Goal: Task Accomplishment & Management: Manage account settings

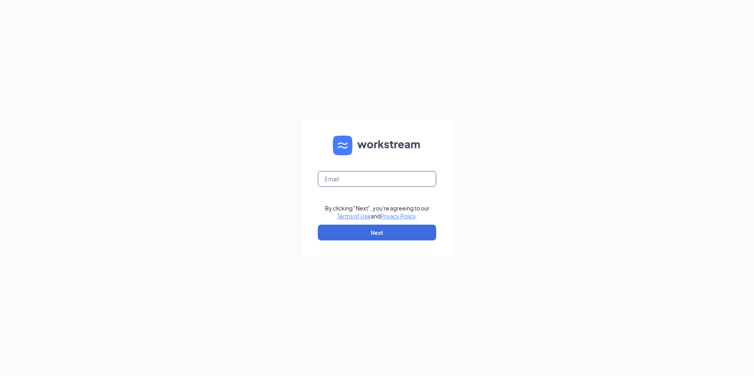
click at [353, 185] on input "text" at bounding box center [377, 179] width 118 height 16
click at [339, 183] on input "text" at bounding box center [377, 179] width 118 height 16
type input "stevenmmiller77@gmail.com"
click at [344, 228] on button "Next" at bounding box center [377, 233] width 118 height 16
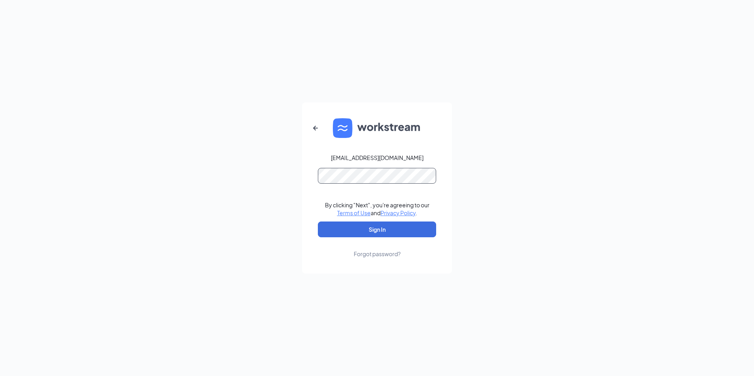
click at [318, 222] on button "Sign In" at bounding box center [377, 230] width 118 height 16
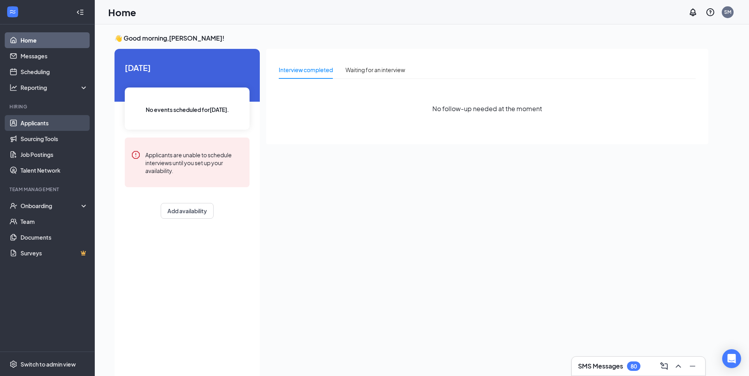
click at [33, 126] on link "Applicants" at bounding box center [54, 123] width 67 height 16
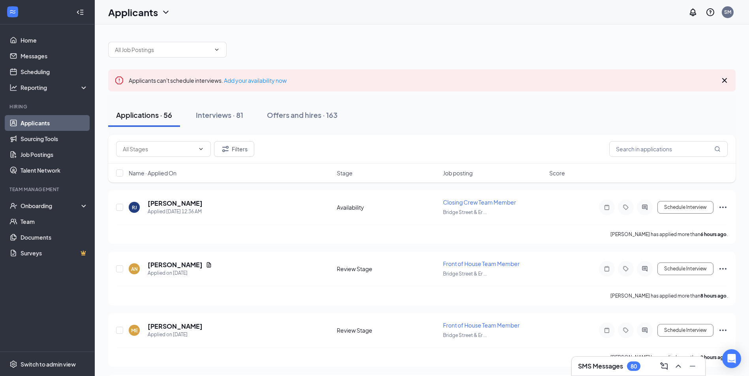
click at [155, 118] on div "Applications · 56" at bounding box center [144, 115] width 56 height 10
click at [155, 117] on div "Applications · 56" at bounding box center [144, 115] width 56 height 10
click at [157, 174] on span "Name · Applied On" at bounding box center [153, 173] width 48 height 8
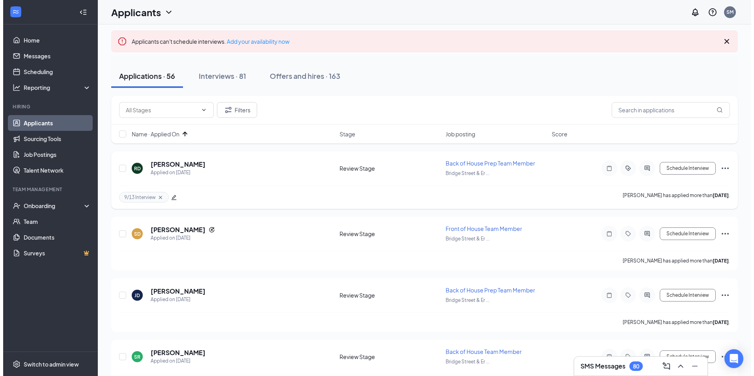
scroll to position [39, 0]
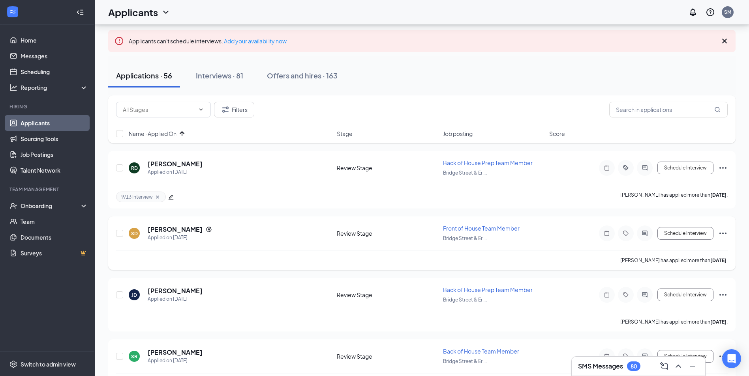
click at [649, 239] on div at bounding box center [644, 234] width 16 height 16
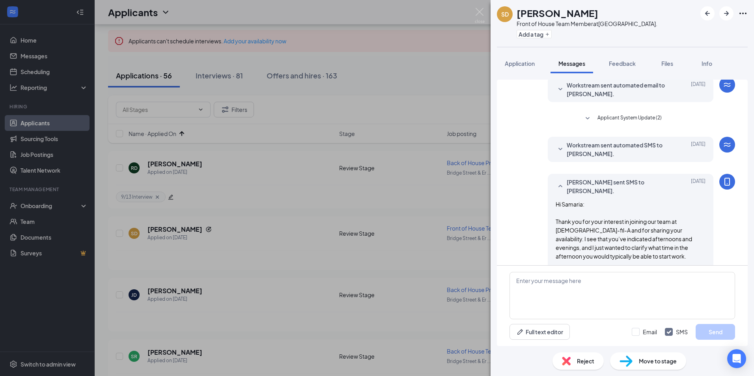
scroll to position [79, 0]
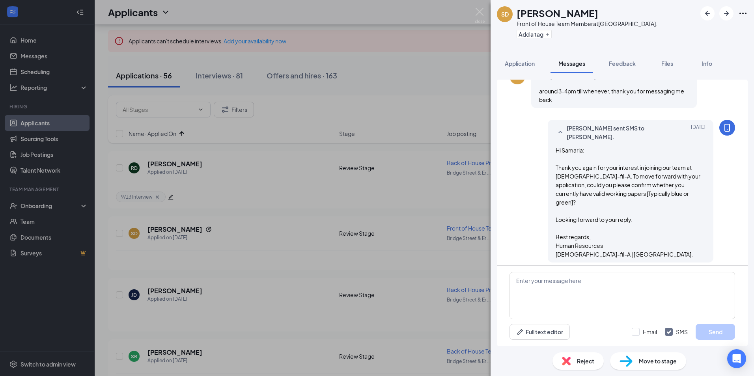
scroll to position [355, 0]
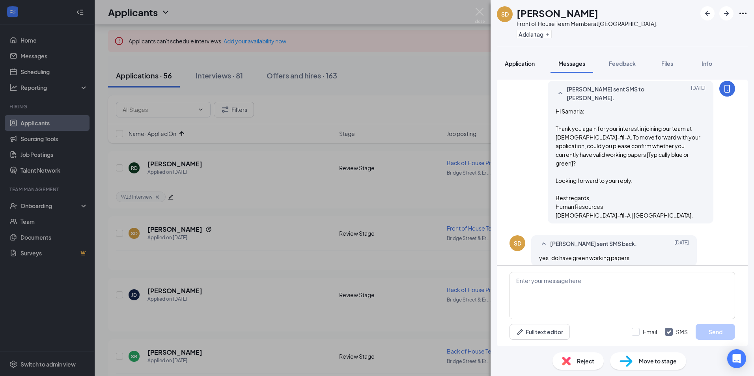
click at [506, 67] on button "Application" at bounding box center [520, 64] width 46 height 20
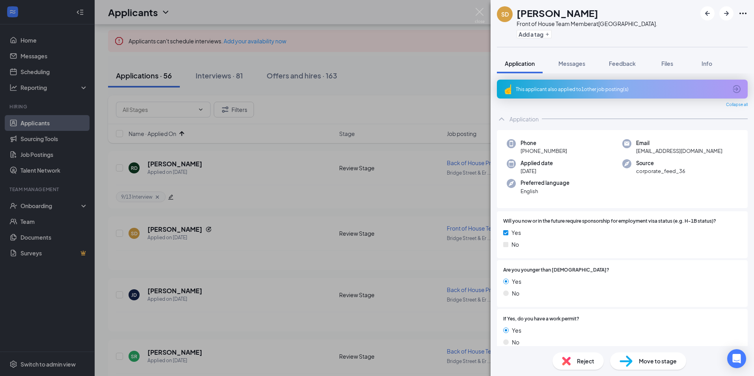
click at [168, 282] on div "SD [PERSON_NAME] Front of House Team Member at [GEOGRAPHIC_DATA]. Add a tag App…" at bounding box center [377, 188] width 754 height 376
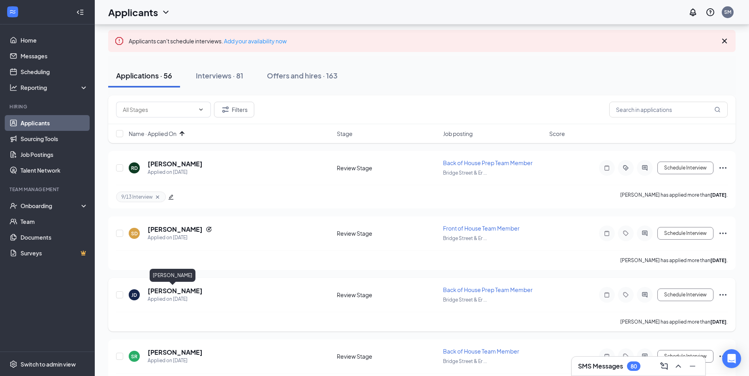
click at [167, 290] on h5 "[PERSON_NAME]" at bounding box center [175, 291] width 55 height 9
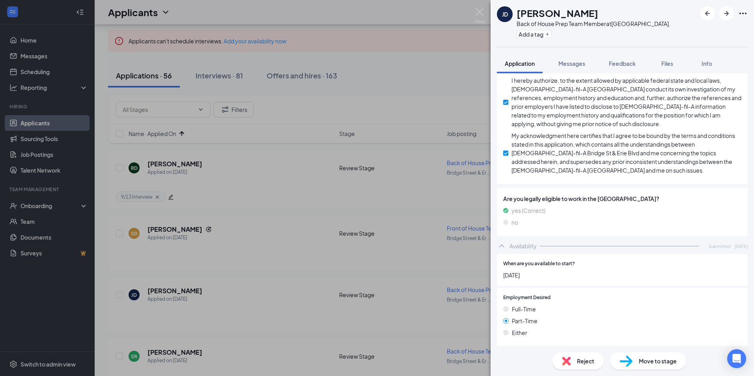
scroll to position [800, 0]
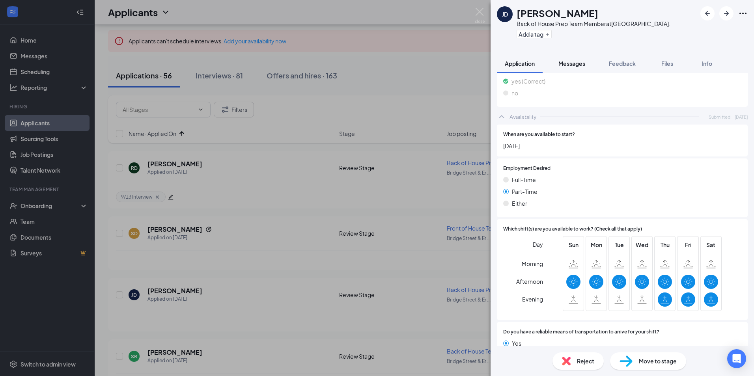
click at [575, 64] on span "Messages" at bounding box center [572, 63] width 27 height 7
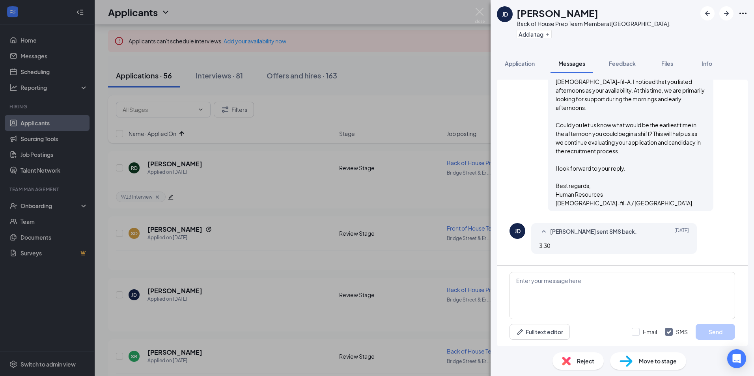
scroll to position [141, 0]
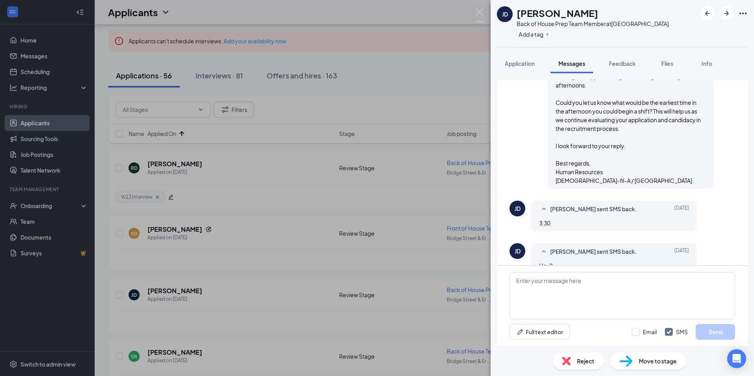
click at [600, 205] on span "[PERSON_NAME] sent SMS back." at bounding box center [593, 209] width 87 height 9
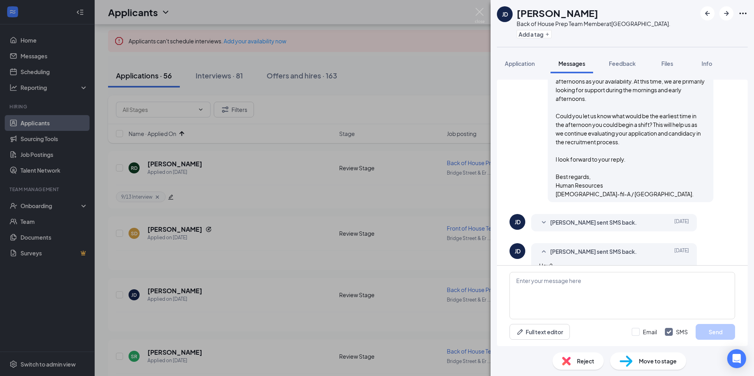
click at [600, 218] on span "[PERSON_NAME] sent SMS back." at bounding box center [593, 222] width 87 height 9
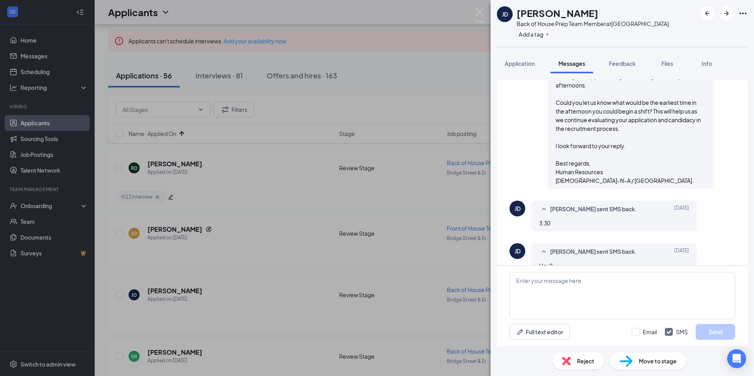
click at [596, 243] on div "[PERSON_NAME] sent SMS back. [DATE] Hey?" at bounding box center [615, 258] width 166 height 31
click at [182, 226] on div "[PERSON_NAME] [PERSON_NAME] Back of House Prep Team Member at [GEOGRAPHIC_DATA]…" at bounding box center [377, 188] width 754 height 376
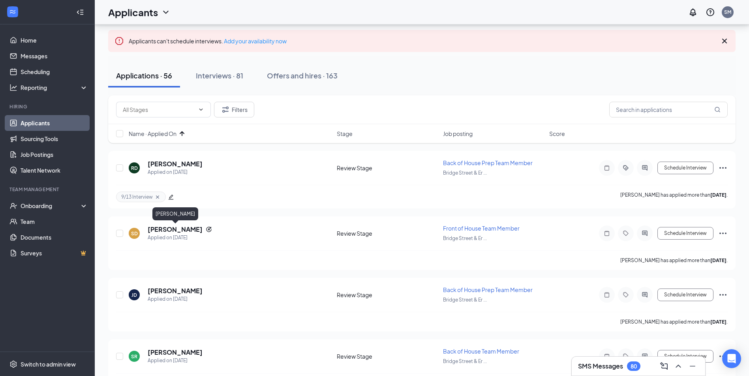
click at [182, 226] on h5 "[PERSON_NAME]" at bounding box center [175, 229] width 55 height 9
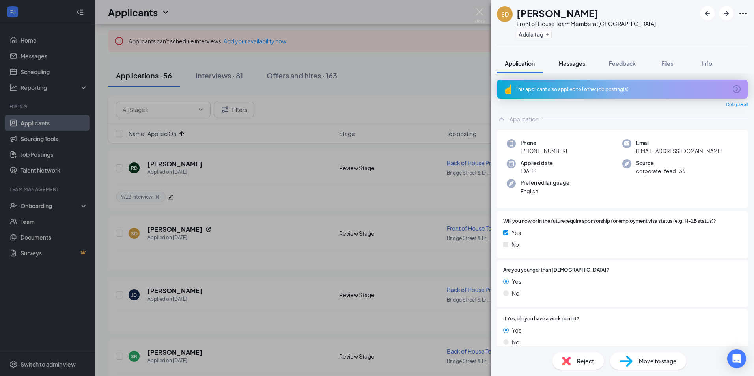
click at [574, 62] on span "Messages" at bounding box center [572, 63] width 27 height 7
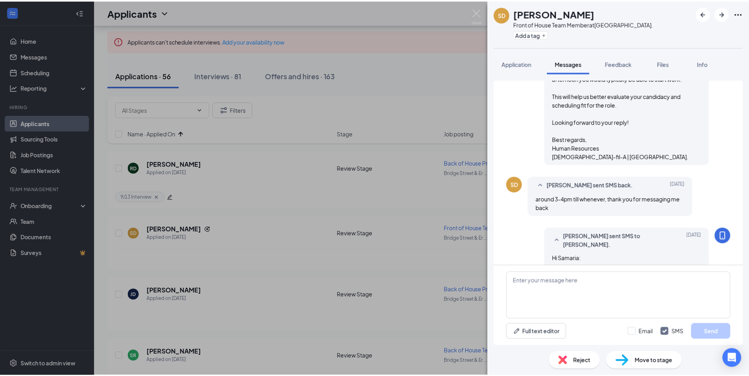
scroll to position [197, 0]
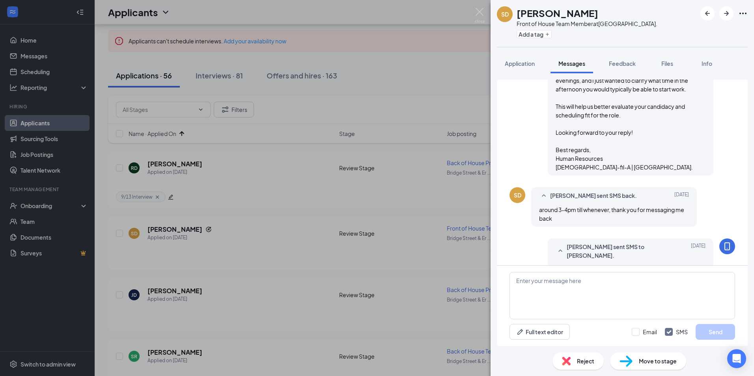
click at [657, 357] on span "Move to stage" at bounding box center [658, 361] width 38 height 9
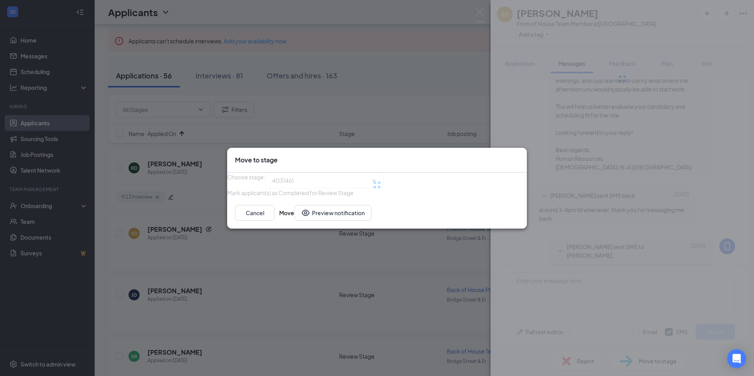
type input "Onsite Interview (next stage)"
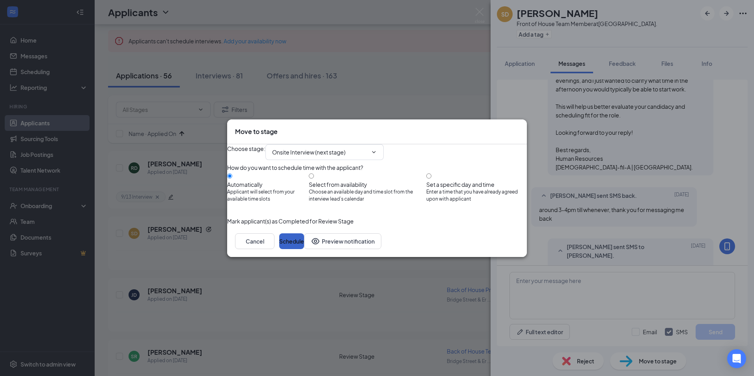
click at [304, 249] on button "Schedule" at bounding box center [291, 242] width 25 height 16
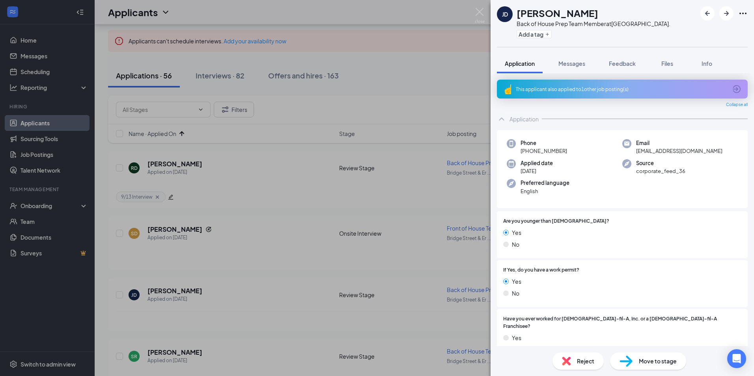
click at [303, 323] on div "[PERSON_NAME] [PERSON_NAME] Back of House Prep Team Member at [GEOGRAPHIC_DATA]…" at bounding box center [377, 188] width 754 height 376
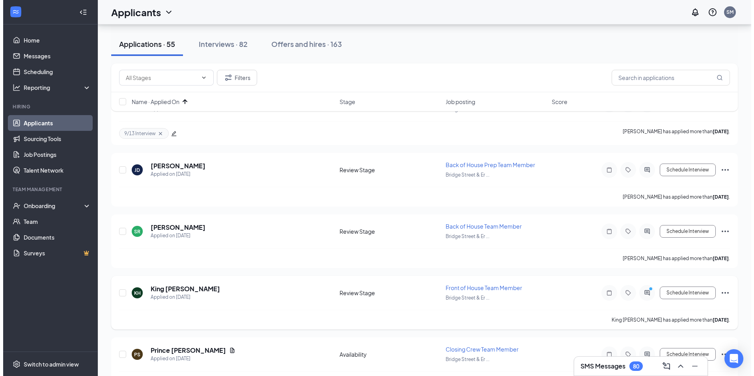
scroll to position [118, 0]
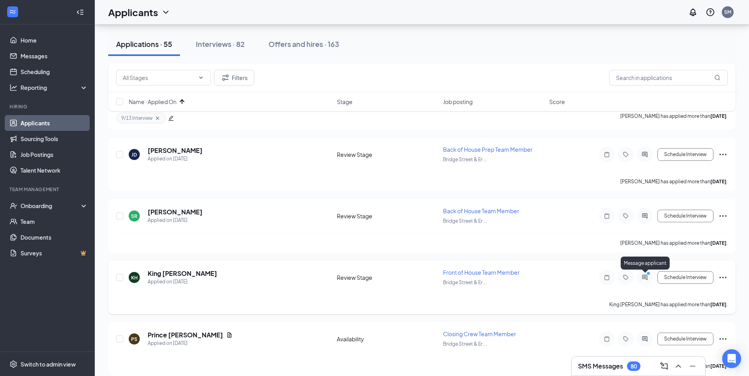
click at [645, 275] on icon "PrimaryDot" at bounding box center [648, 274] width 9 height 6
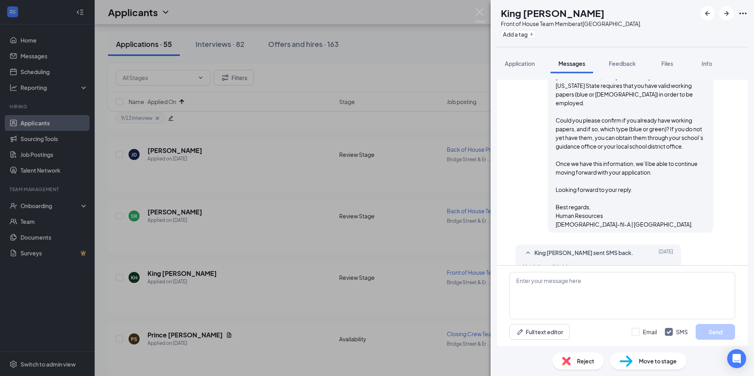
scroll to position [416, 0]
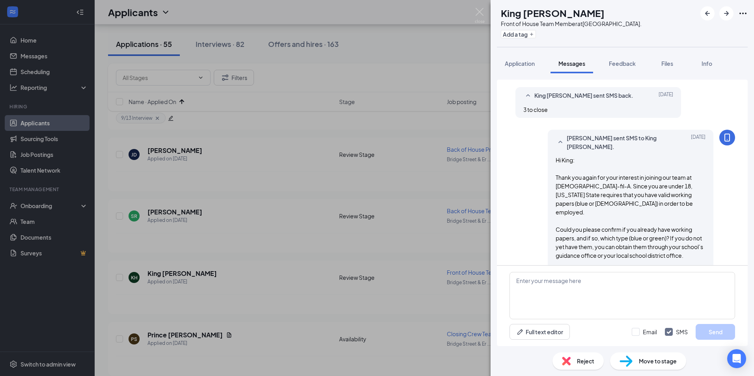
scroll to position [258, 0]
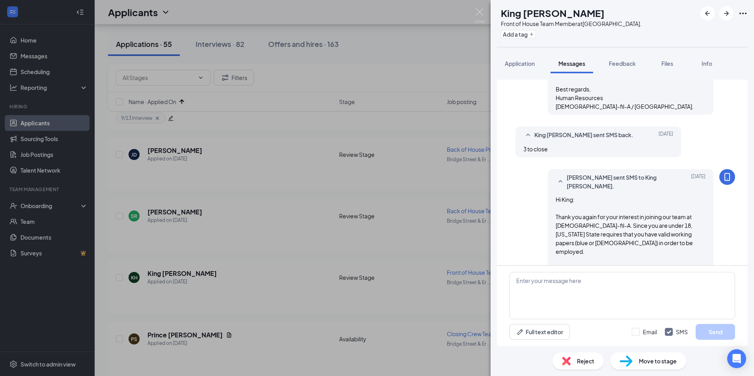
click at [587, 365] on span "Reject" at bounding box center [585, 361] width 17 height 9
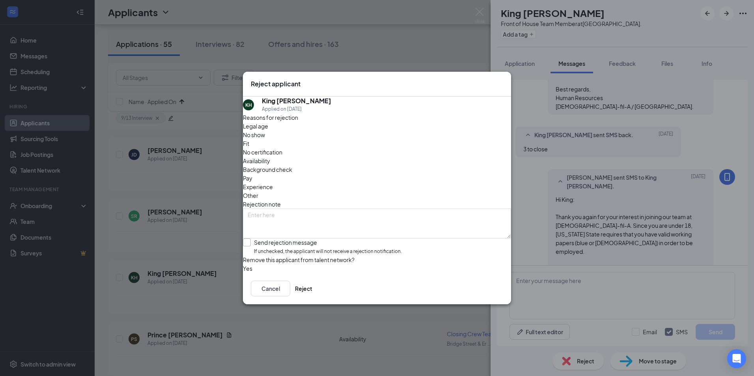
click at [281, 239] on input "Send rejection message If unchecked, the applicant will not receive a rejection…" at bounding box center [322, 247] width 159 height 17
checkbox input "true"
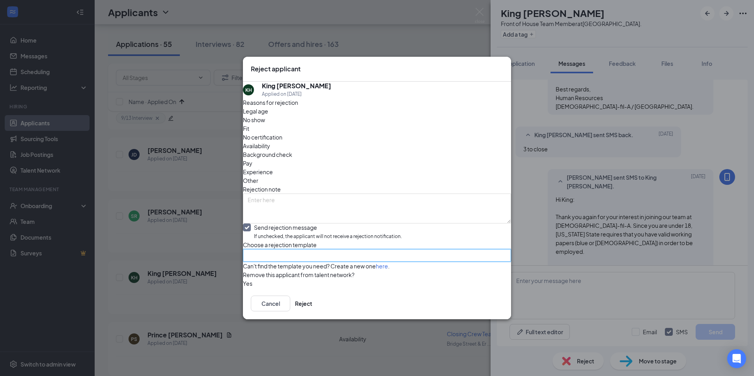
click at [276, 250] on input "search" at bounding box center [374, 256] width 253 height 12
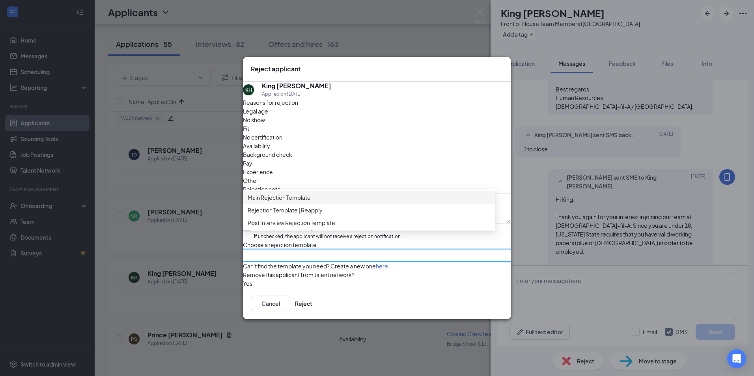
click at [264, 193] on span "Main Rejection Template" at bounding box center [279, 197] width 63 height 9
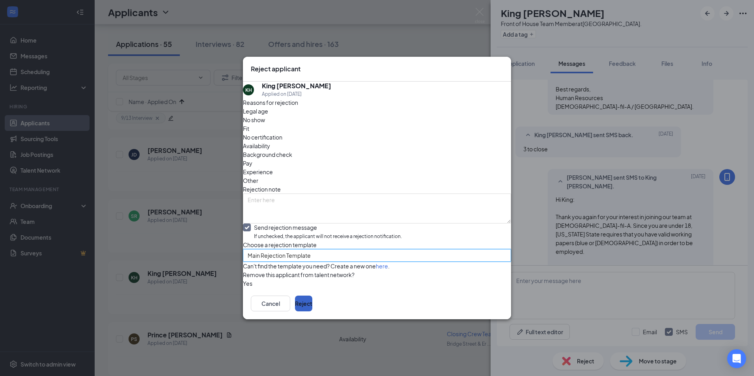
click at [313, 312] on button "Reject" at bounding box center [303, 304] width 17 height 16
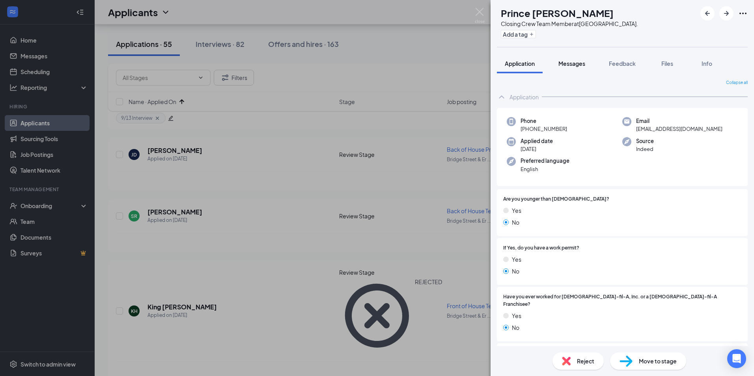
click at [580, 67] on span "Messages" at bounding box center [572, 63] width 27 height 7
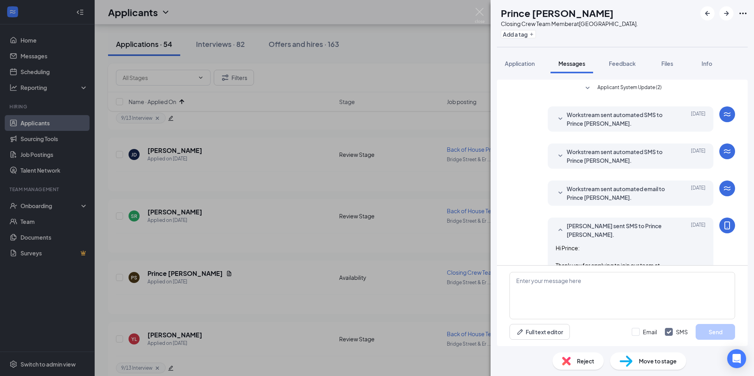
click at [588, 365] on span "Reject" at bounding box center [585, 361] width 17 height 9
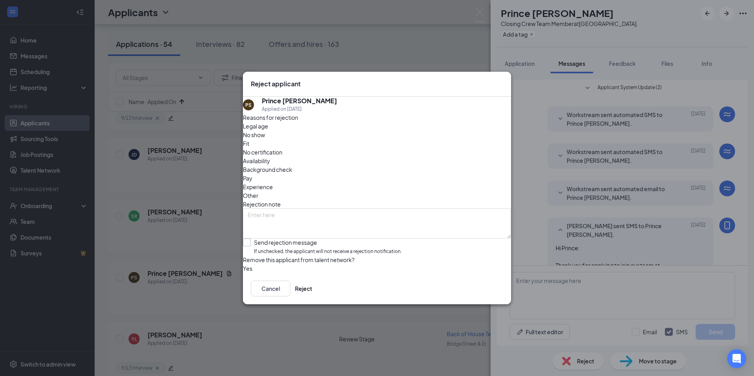
click at [299, 239] on input "Send rejection message If unchecked, the applicant will not receive a rejection…" at bounding box center [322, 247] width 159 height 17
checkbox input "true"
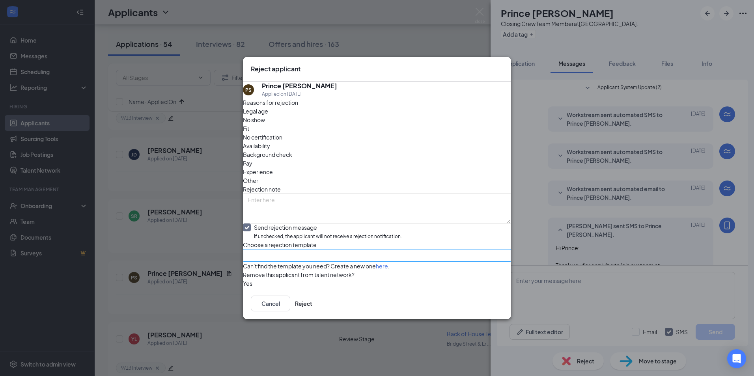
click at [296, 250] on input "search" at bounding box center [374, 256] width 253 height 12
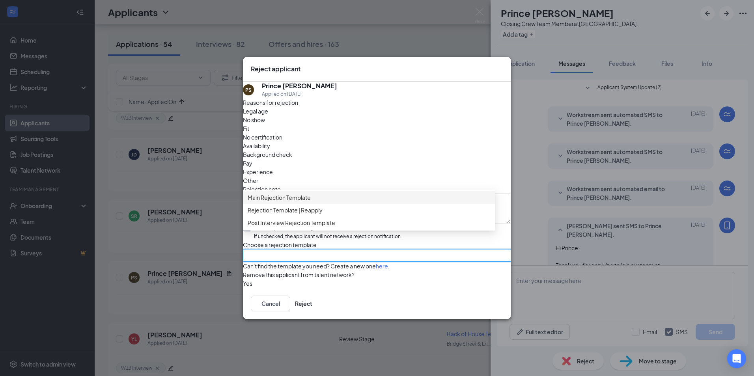
click at [292, 192] on div "Main Rejection Template" at bounding box center [369, 197] width 253 height 13
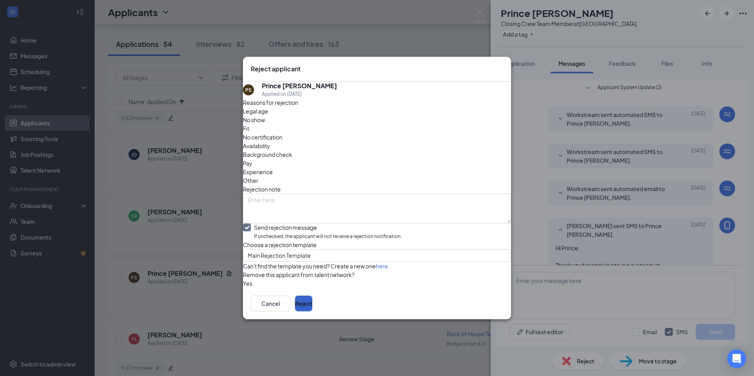
click at [313, 312] on button "Reject" at bounding box center [303, 304] width 17 height 16
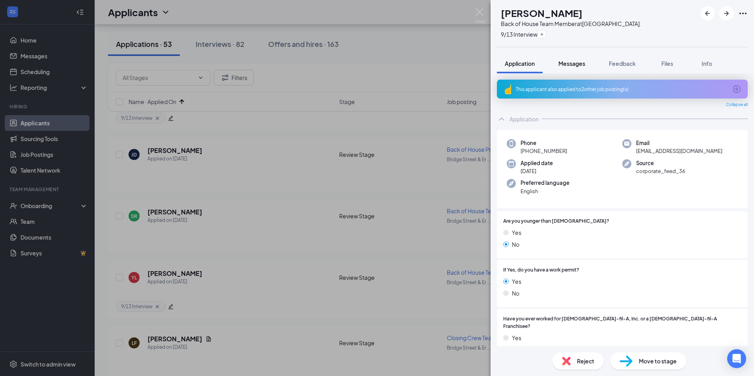
click at [578, 62] on span "Messages" at bounding box center [572, 63] width 27 height 7
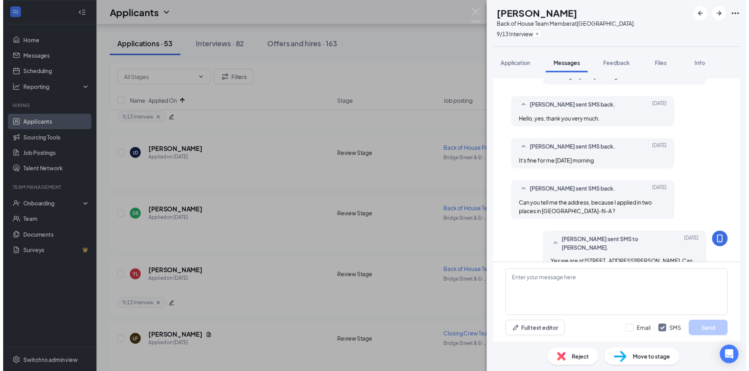
scroll to position [257, 0]
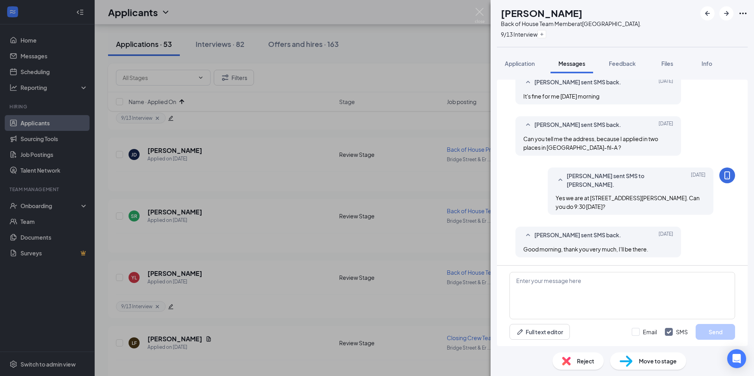
click at [109, 314] on div "YL [PERSON_NAME] Back of House Team Member at [GEOGRAPHIC_DATA] 9/13 Interview …" at bounding box center [377, 188] width 754 height 376
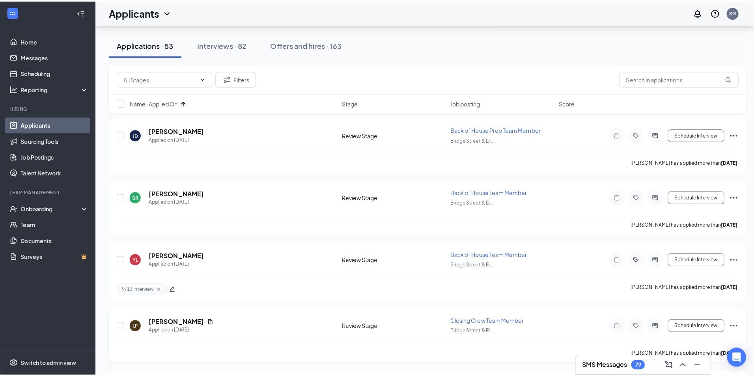
scroll to position [158, 0]
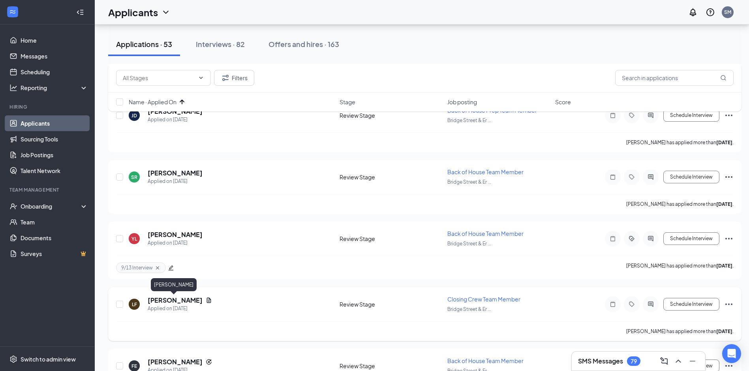
click at [168, 300] on h5 "[PERSON_NAME]" at bounding box center [175, 300] width 55 height 9
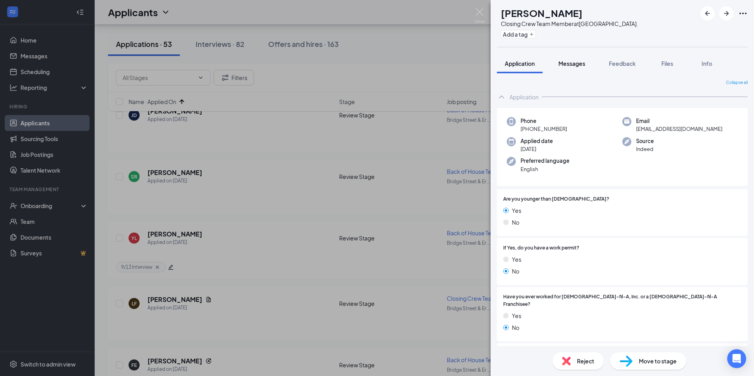
click at [569, 57] on button "Messages" at bounding box center [572, 64] width 43 height 20
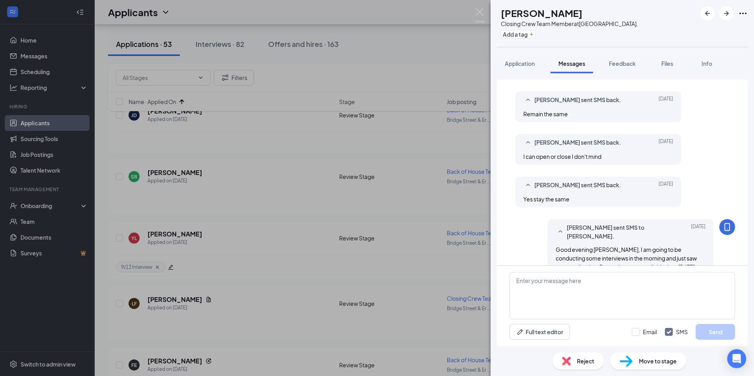
scroll to position [359, 0]
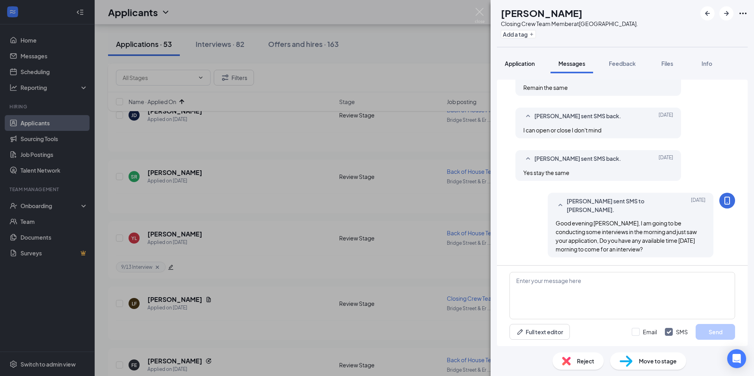
click at [522, 63] on span "Application" at bounding box center [520, 63] width 30 height 7
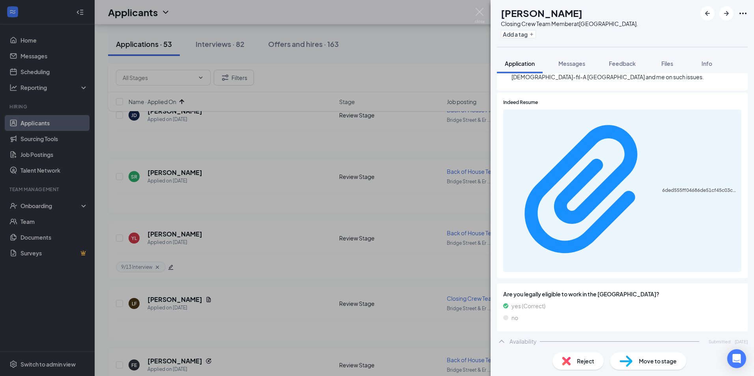
scroll to position [655, 0]
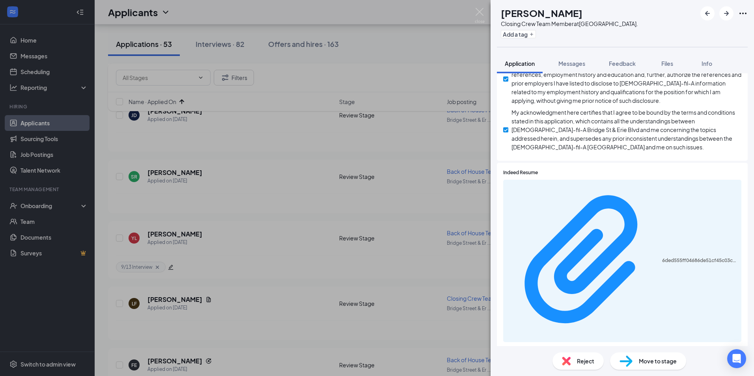
click at [582, 180] on div "6ded555ff04686de51cf45c03cf90270.pdf" at bounding box center [623, 261] width 238 height 163
click at [566, 64] on span "Messages" at bounding box center [572, 63] width 27 height 7
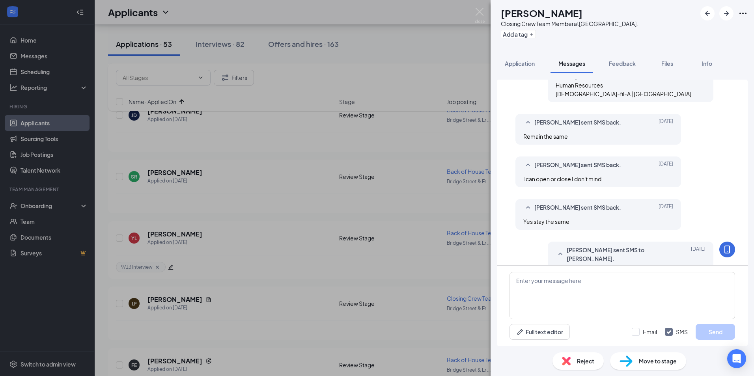
scroll to position [319, 0]
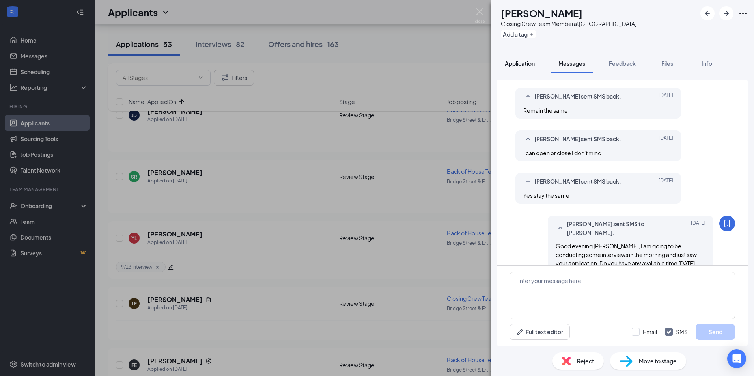
click at [517, 60] on span "Application" at bounding box center [520, 63] width 30 height 7
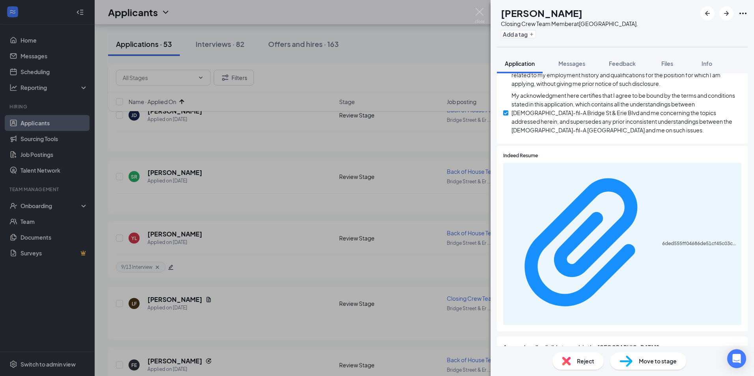
scroll to position [671, 0]
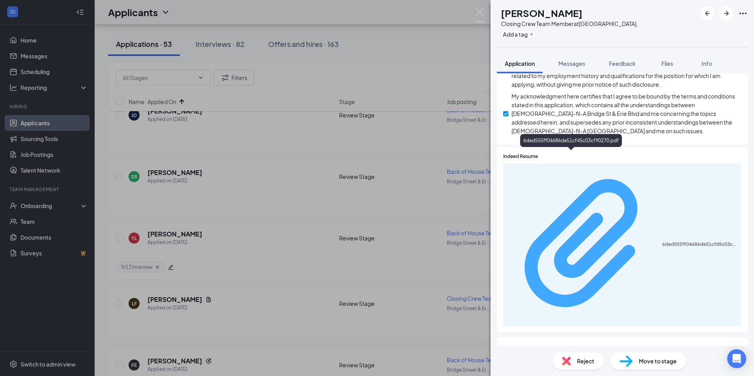
click at [663, 241] on div "6ded555ff04686de51cf45c03cf90270.pdf" at bounding box center [700, 244] width 75 height 6
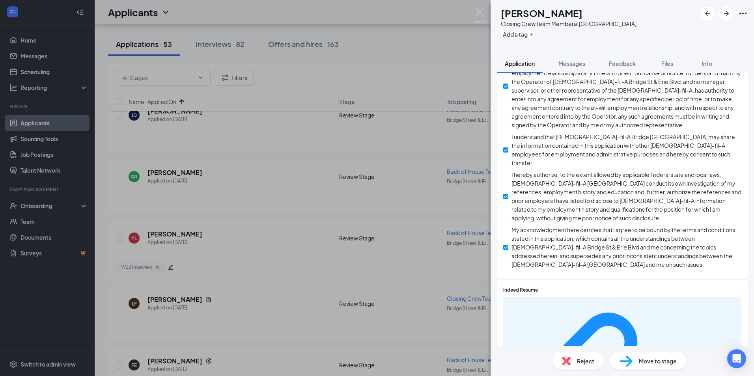
scroll to position [536, 0]
click at [642, 356] on div "Move to stage" at bounding box center [648, 361] width 76 height 17
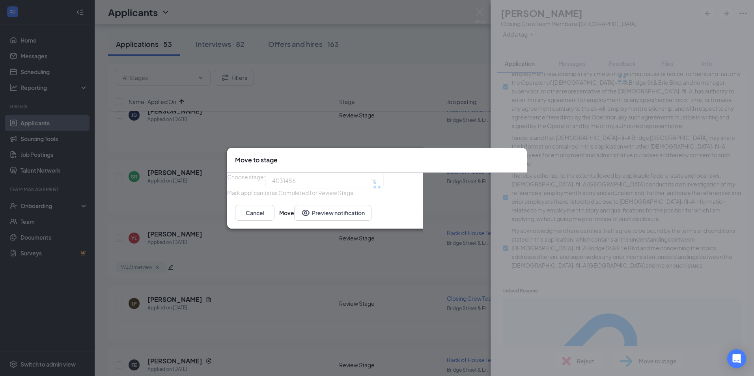
type input "Onsite Interview (next stage)"
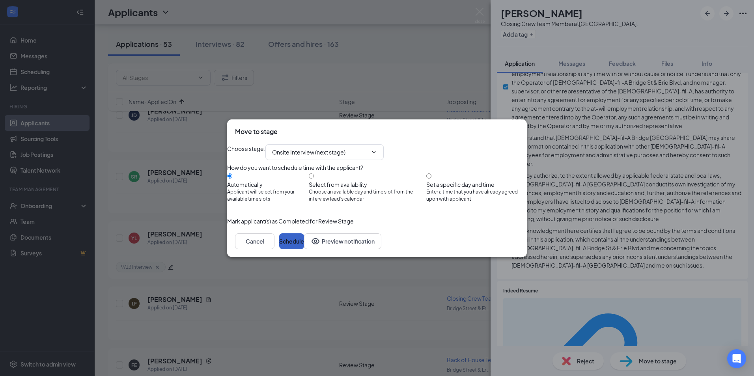
click at [304, 249] on button "Schedule" at bounding box center [291, 242] width 25 height 16
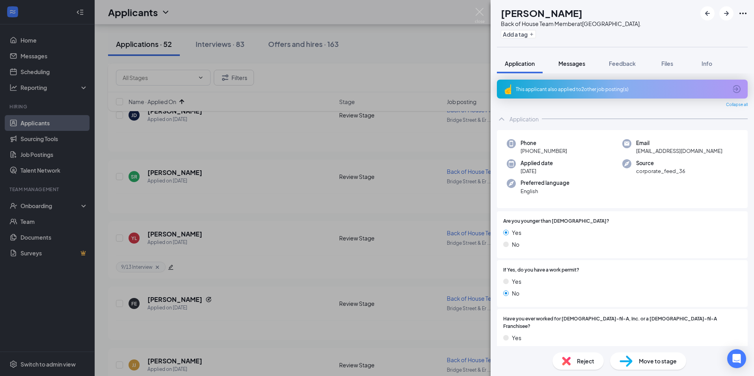
click at [561, 62] on span "Messages" at bounding box center [572, 63] width 27 height 7
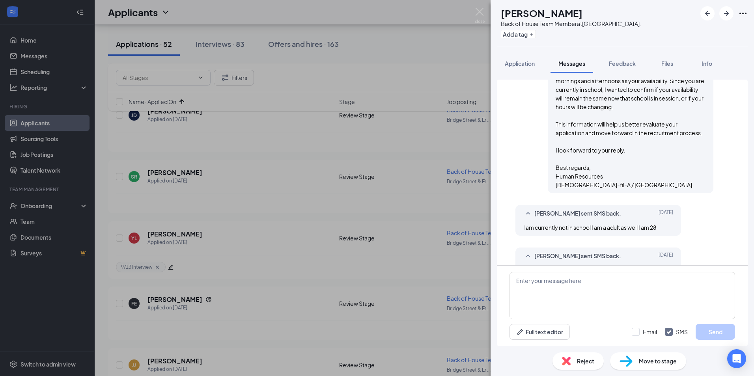
scroll to position [132, 0]
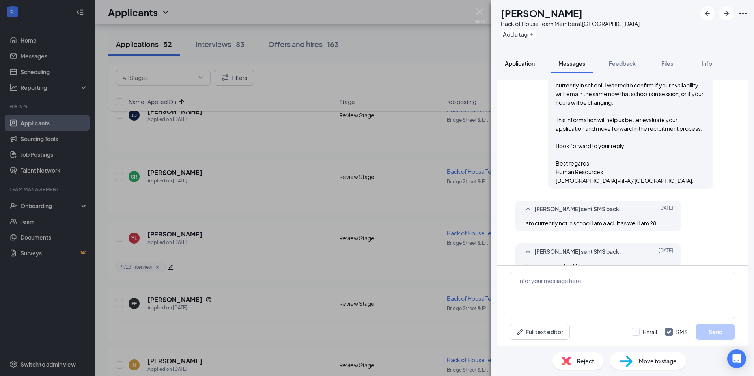
click at [524, 60] on span "Application" at bounding box center [520, 63] width 30 height 7
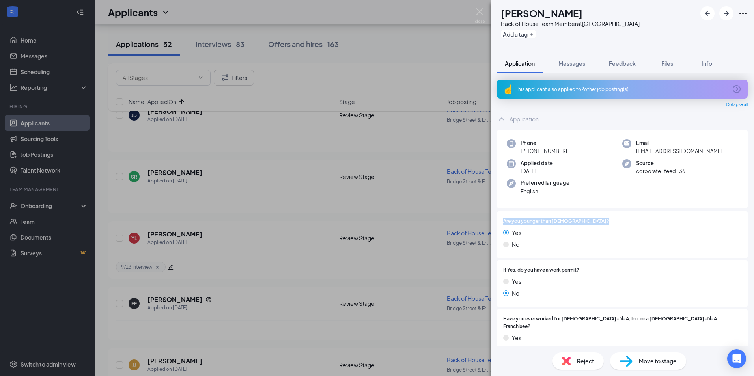
drag, startPoint x: 588, startPoint y: 218, endPoint x: 502, endPoint y: 221, distance: 86.5
click at [502, 221] on div "Are you younger than [DEMOGRAPHIC_DATA]? Yes No" at bounding box center [622, 235] width 251 height 47
copy span "Are you younger than [DEMOGRAPHIC_DATA]?"
click at [574, 66] on span "Messages" at bounding box center [572, 63] width 27 height 7
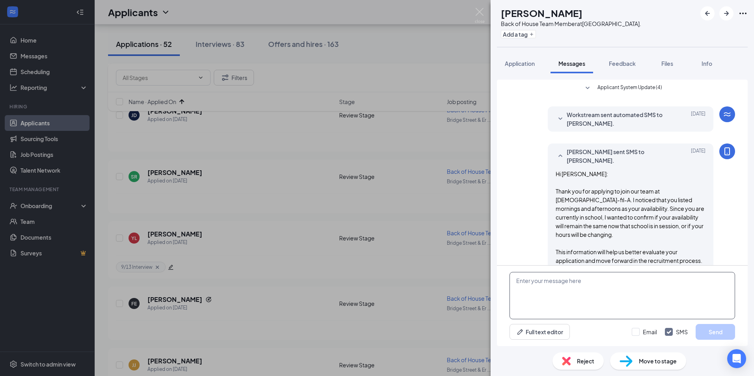
click at [543, 299] on textarea at bounding box center [623, 295] width 226 height 47
paste textarea "Are you younger than [DEMOGRAPHIC_DATA]?"
click at [640, 279] on textarea "Thank you. On your application for the question Are you younger than [DEMOGRAPH…" at bounding box center [623, 295] width 226 height 47
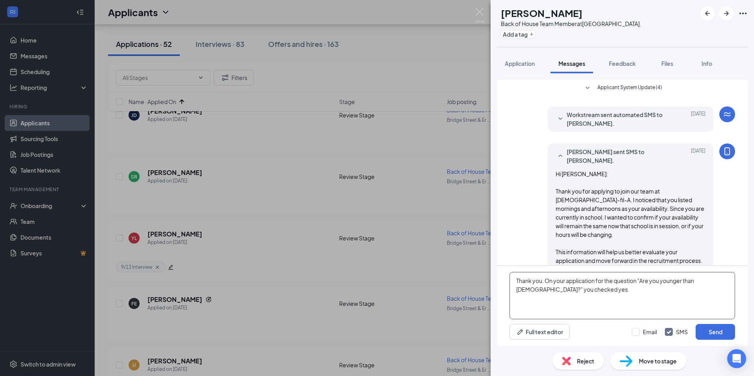
click at [529, 289] on textarea "Thank you. On your application for the question "Are you younger than [DEMOGRAP…" at bounding box center [623, 295] width 226 height 47
type textarea "Thank you. On your application for the question "Are you younger than [DEMOGRAP…"
click at [720, 326] on button "Send" at bounding box center [715, 332] width 39 height 16
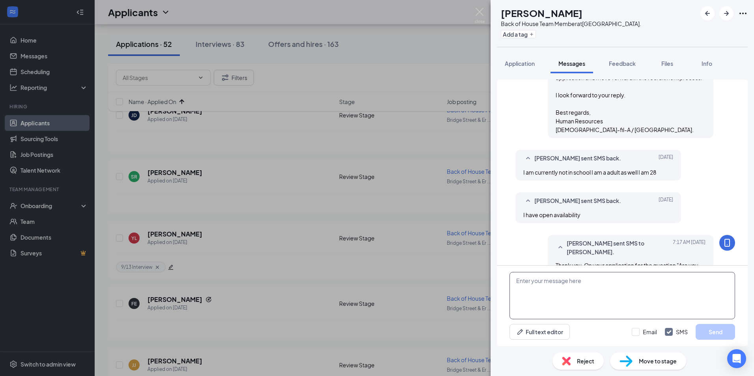
scroll to position [183, 0]
click at [524, 58] on button "Application" at bounding box center [520, 64] width 46 height 20
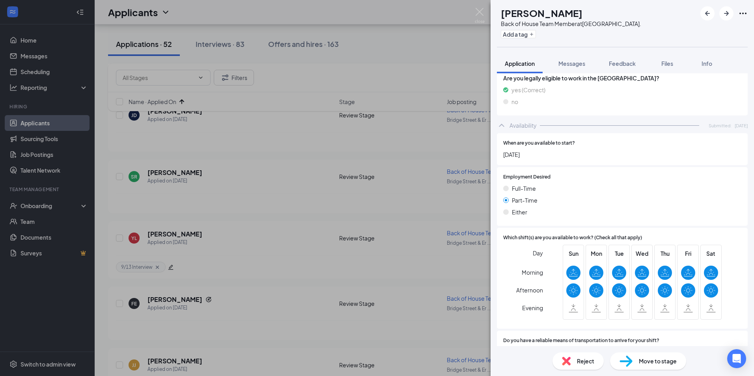
scroll to position [792, 0]
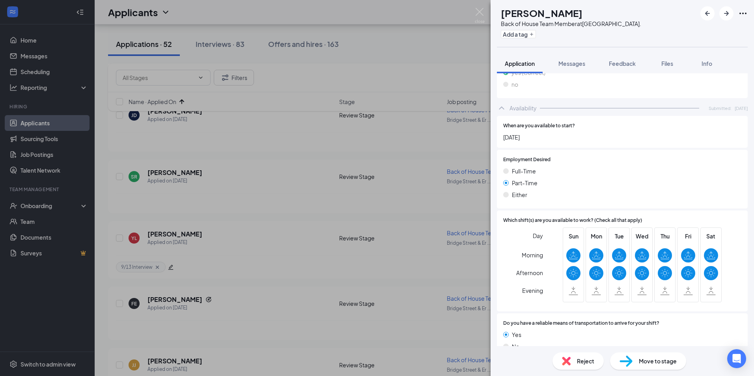
click at [631, 356] on img at bounding box center [626, 361] width 13 height 11
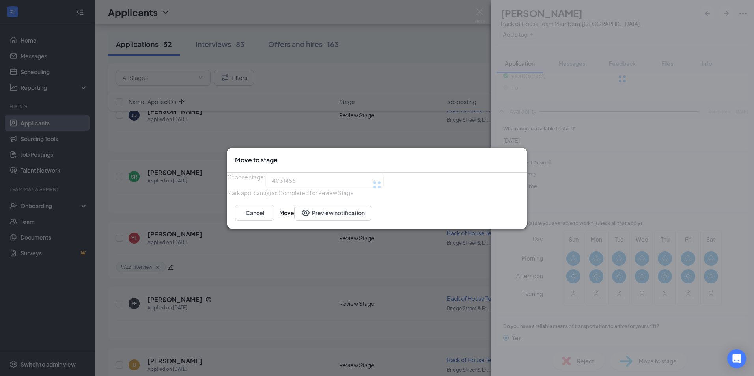
type input "Onsite Interview (next stage)"
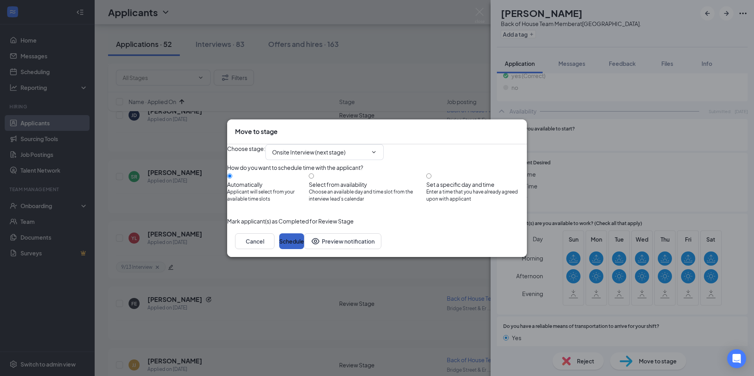
click at [304, 249] on button "Schedule" at bounding box center [291, 242] width 25 height 16
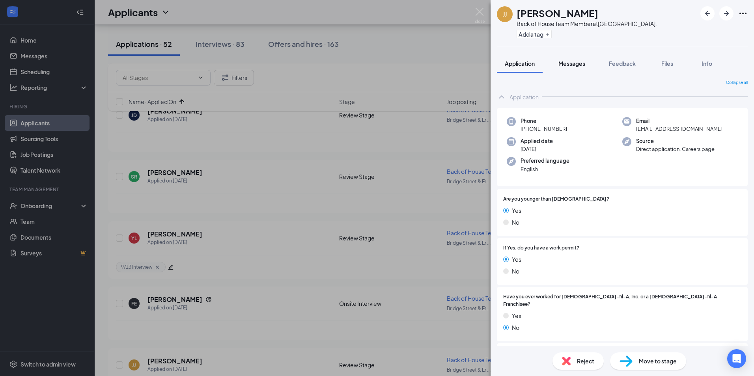
drag, startPoint x: 574, startPoint y: 55, endPoint x: 575, endPoint y: 59, distance: 4.4
click at [575, 55] on button "Messages" at bounding box center [572, 64] width 43 height 20
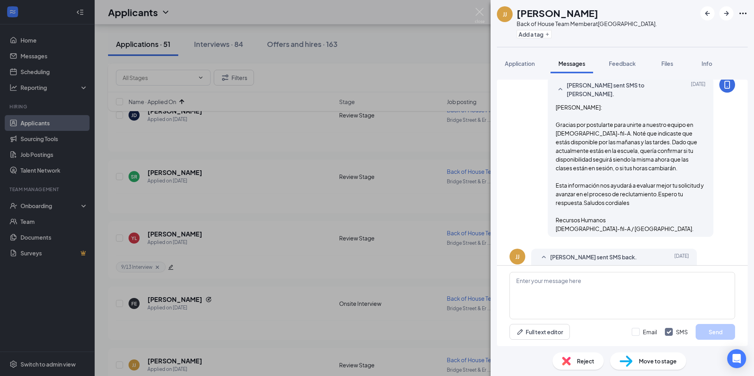
scroll to position [215, 0]
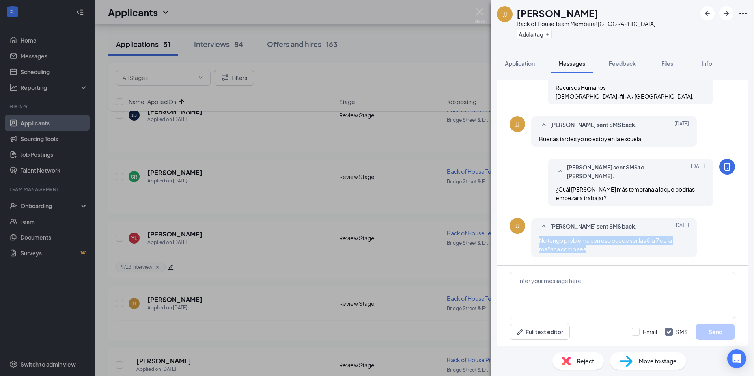
drag, startPoint x: 602, startPoint y: 251, endPoint x: 537, endPoint y: 241, distance: 66.0
click at [537, 241] on div "[PERSON_NAME] sent SMS back. [DATE] No tengo problema con eso puede ser las 8 l…" at bounding box center [615, 237] width 166 height 39
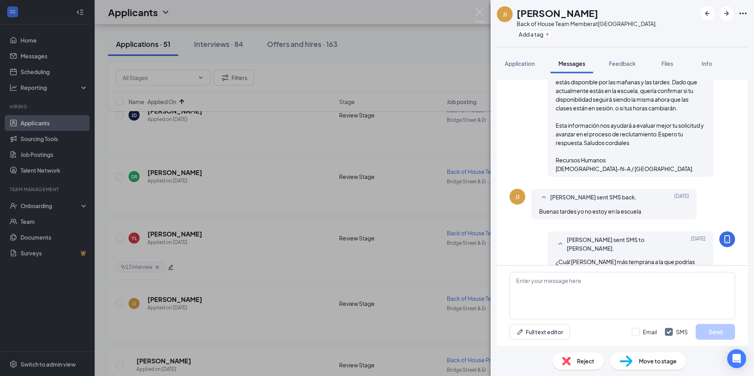
scroll to position [134, 0]
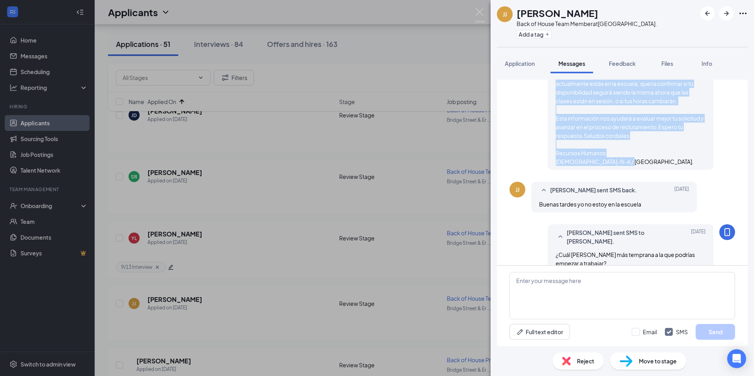
drag, startPoint x: 549, startPoint y: 117, endPoint x: 651, endPoint y: 161, distance: 111.9
click at [651, 161] on div "[PERSON_NAME] sent SMS to [PERSON_NAME]. [DATE] Hola Juandely: Gracias por post…" at bounding box center [631, 90] width 166 height 160
copy span "[PERSON_NAME]: Gracias por postularte para unirte a nuestro equipo en [DEMOGRAP…"
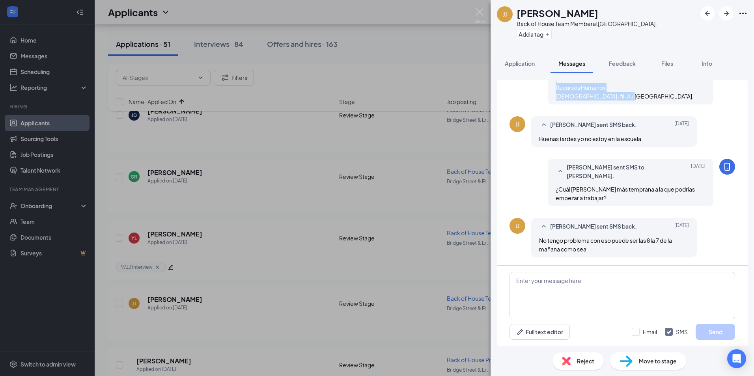
scroll to position [215, 0]
drag, startPoint x: 593, startPoint y: 251, endPoint x: 536, endPoint y: 243, distance: 57.9
click at [536, 243] on div "[PERSON_NAME] sent SMS back. [DATE] No tengo problema con eso puede ser las 8 l…" at bounding box center [615, 237] width 166 height 39
copy span "No tengo problema con eso puede ser las 8 la 7 de la mañana como sea"
drag, startPoint x: 577, startPoint y: 192, endPoint x: 542, endPoint y: 184, distance: 35.6
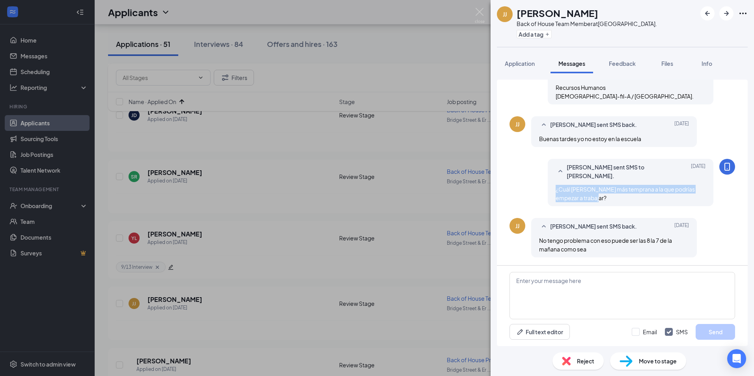
click at [548, 184] on div "[PERSON_NAME] sent SMS to [PERSON_NAME]. [DATE] ¿Cuál [PERSON_NAME] más tempran…" at bounding box center [631, 182] width 166 height 47
copy span "¿Cuál [PERSON_NAME] más temprana a la que podrías empezar a trabajar?"
drag, startPoint x: 642, startPoint y: 131, endPoint x: 532, endPoint y: 134, distance: 110.1
click at [532, 134] on div "[PERSON_NAME] sent SMS back. [DATE] Buenas tardes yo no estoy en la escuela" at bounding box center [615, 131] width 166 height 31
copy span "Buenas tardes yo no estoy en la escuela"
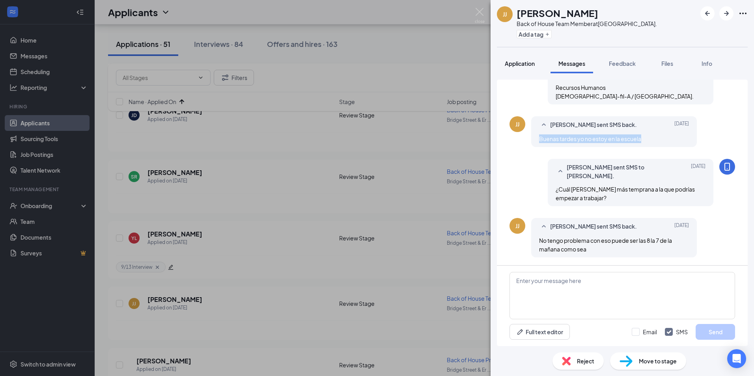
click at [511, 60] on span "Application" at bounding box center [520, 63] width 30 height 7
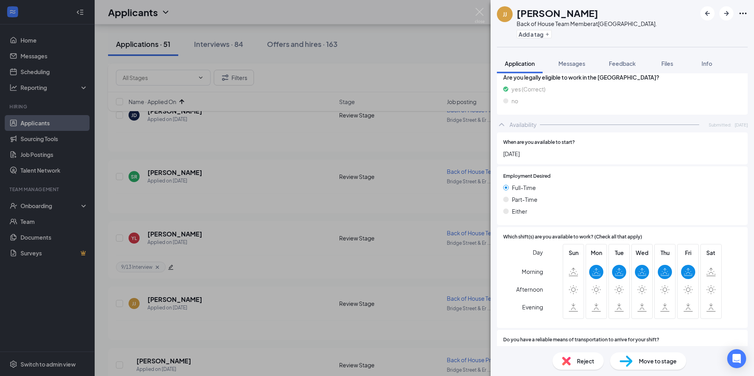
scroll to position [769, 0]
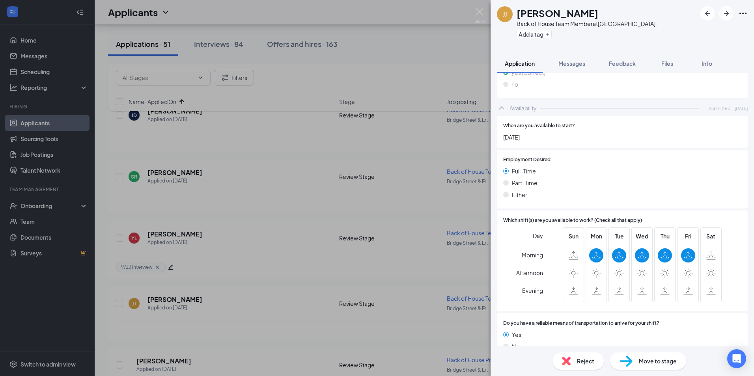
click at [651, 366] on div "Move to stage" at bounding box center [648, 361] width 76 height 17
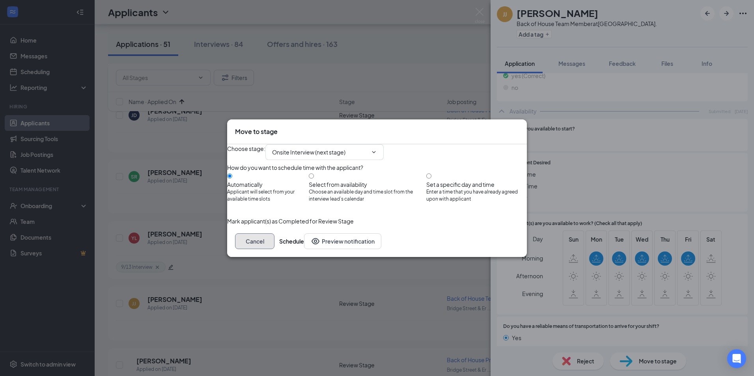
click at [275, 249] on button "Cancel" at bounding box center [254, 242] width 39 height 16
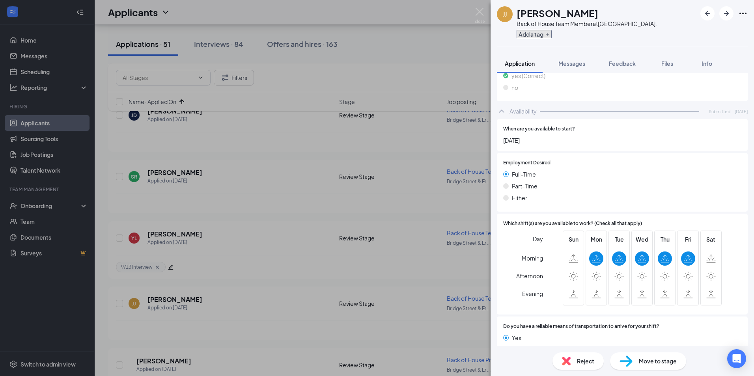
click at [544, 36] on button "Add a tag" at bounding box center [534, 34] width 35 height 8
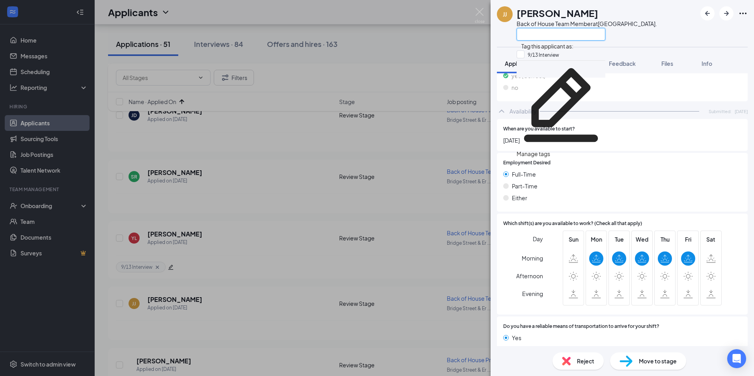
click at [552, 35] on input "text" at bounding box center [561, 34] width 89 height 13
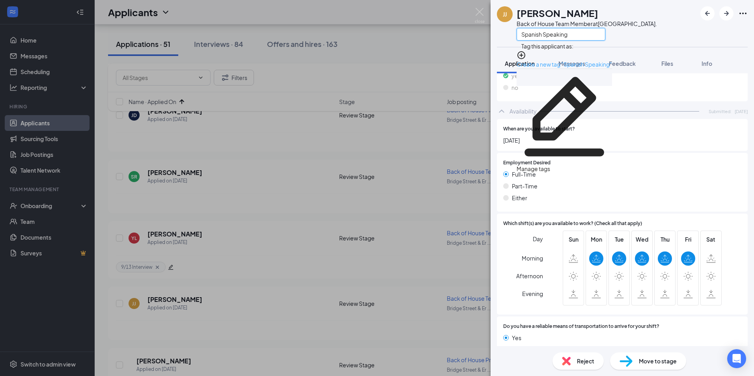
type input "Spanish Speaking"
click at [583, 61] on link "Create a new tag "Spanish Speaking"" at bounding box center [564, 64] width 95 height 7
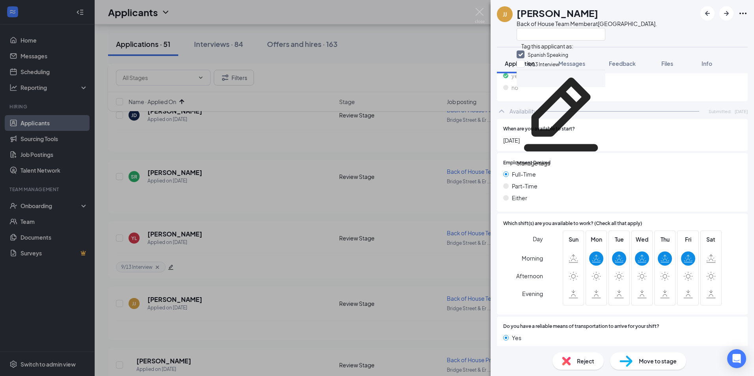
click at [576, 56] on div "Spanish Speaking" at bounding box center [561, 55] width 89 height 9
checkbox input "false"
click at [680, 41] on div "[PERSON_NAME] Juandely Juandely [PERSON_NAME] Back of House Team Member at [GEO…" at bounding box center [623, 23] width 264 height 47
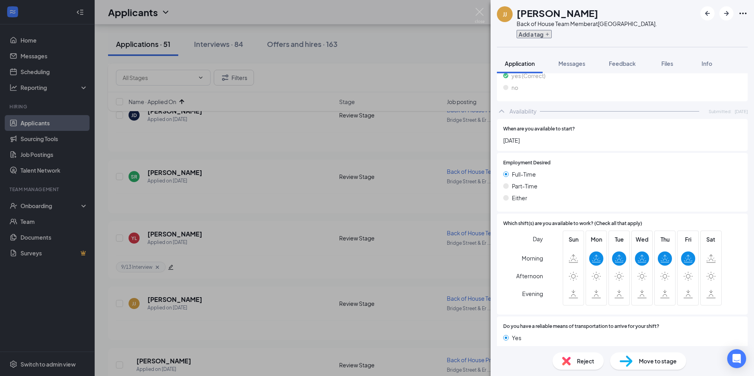
click at [541, 33] on button "Add a tag" at bounding box center [534, 34] width 35 height 8
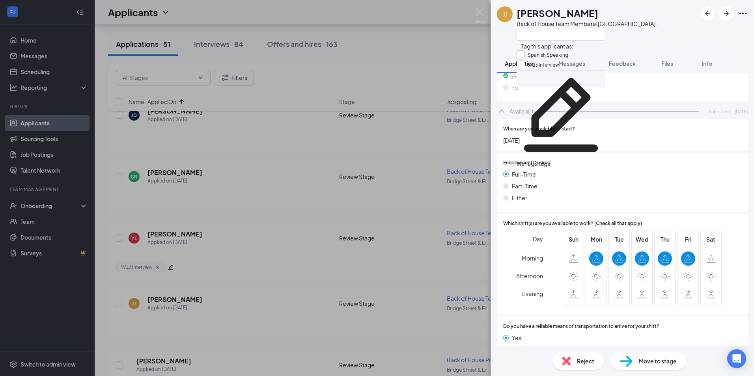
click at [549, 57] on input "Spanish Speaking" at bounding box center [543, 55] width 52 height 9
checkbox input "true"
click at [625, 136] on span "[DATE]" at bounding box center [623, 140] width 238 height 9
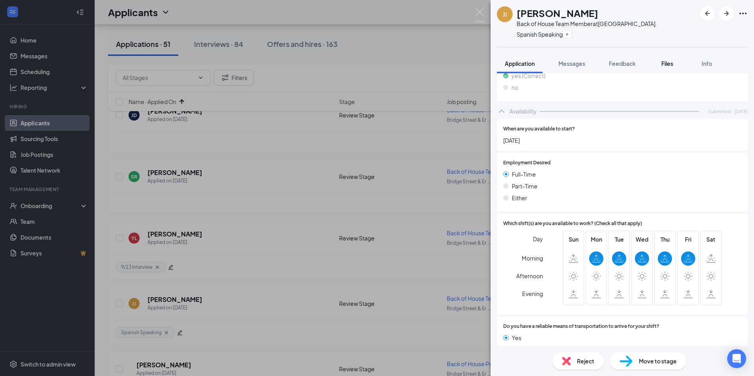
click at [681, 67] on button "Files" at bounding box center [668, 64] width 32 height 20
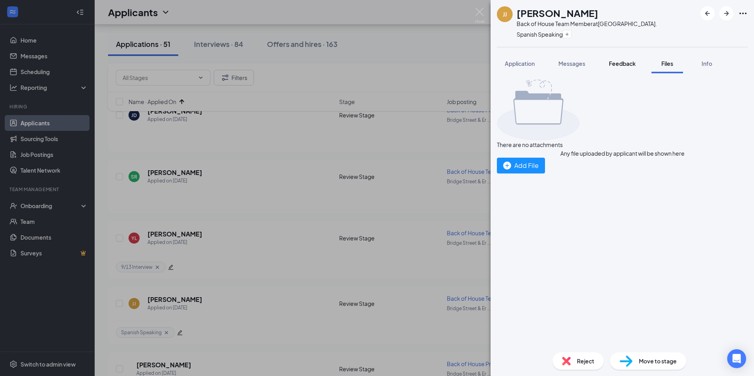
click at [622, 63] on span "Feedback" at bounding box center [622, 63] width 27 height 7
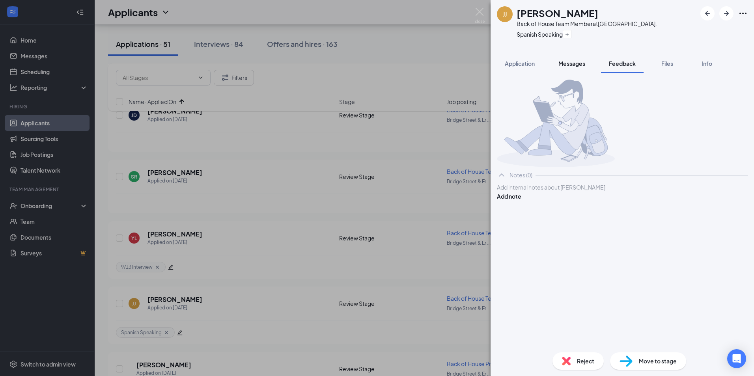
click at [566, 62] on span "Messages" at bounding box center [572, 63] width 27 height 7
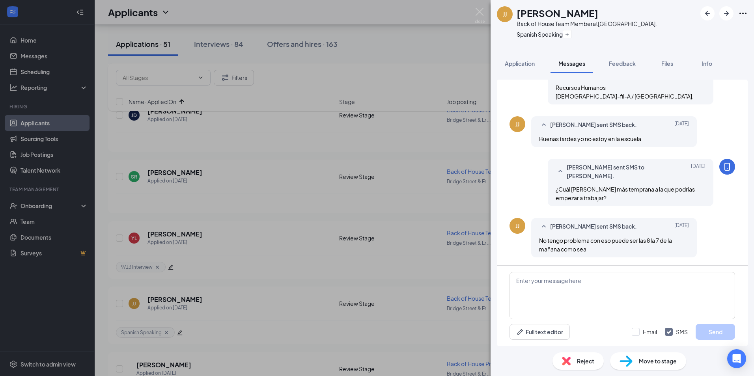
scroll to position [215, 0]
click at [666, 69] on button "Files" at bounding box center [668, 64] width 32 height 20
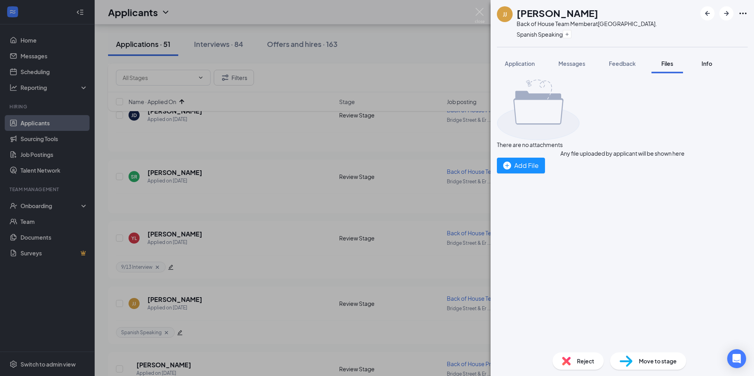
click at [709, 64] on span "Info" at bounding box center [707, 63] width 11 height 7
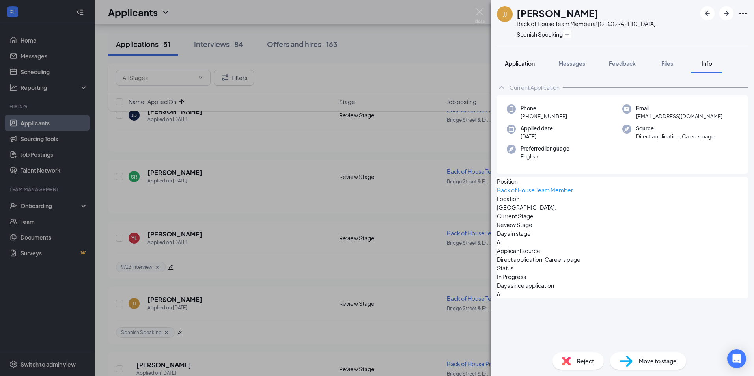
click at [507, 65] on span "Application" at bounding box center [520, 63] width 30 height 7
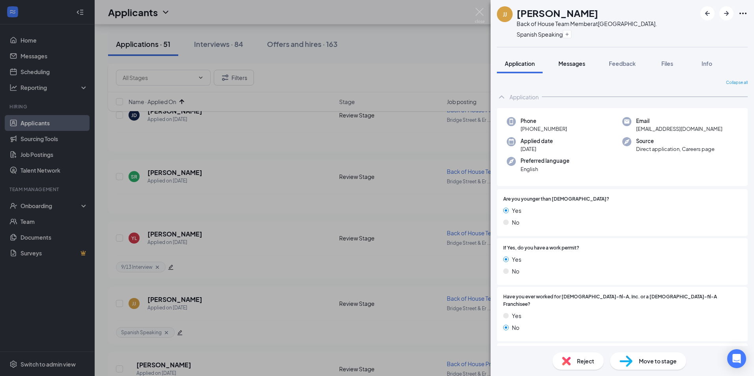
click at [562, 62] on span "Messages" at bounding box center [572, 63] width 27 height 7
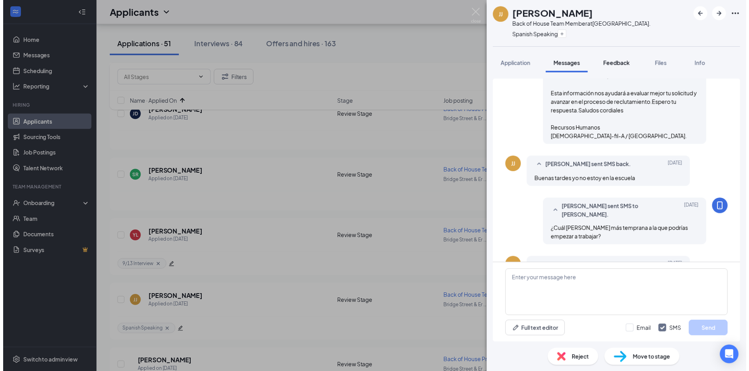
scroll to position [215, 0]
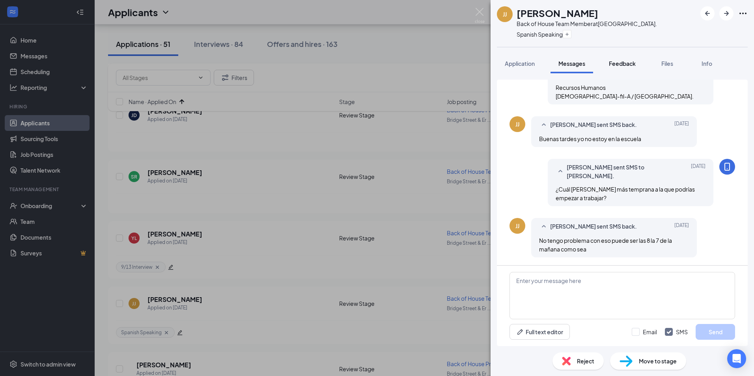
click at [611, 65] on span "Feedback" at bounding box center [622, 63] width 27 height 7
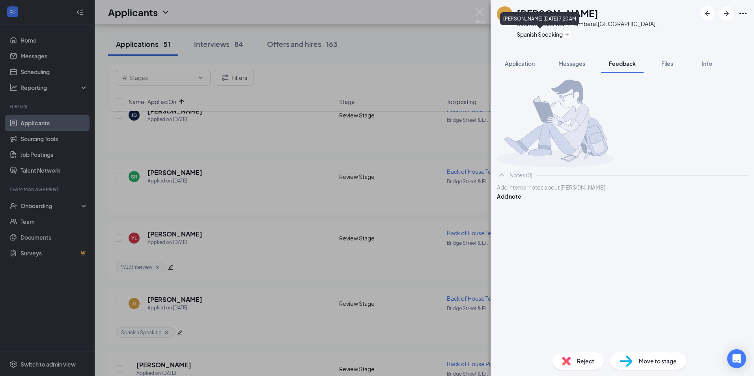
click at [552, 50] on icon "Cross" at bounding box center [539, 61] width 23 height 23
click at [541, 36] on button "Add a tag" at bounding box center [534, 34] width 35 height 8
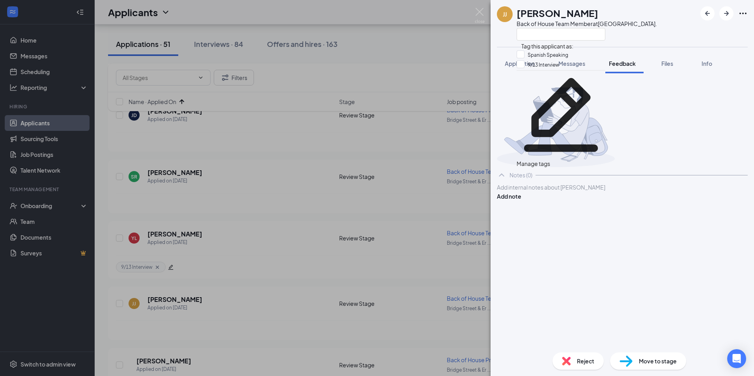
click at [574, 159] on div "Manage tags" at bounding box center [561, 163] width 89 height 9
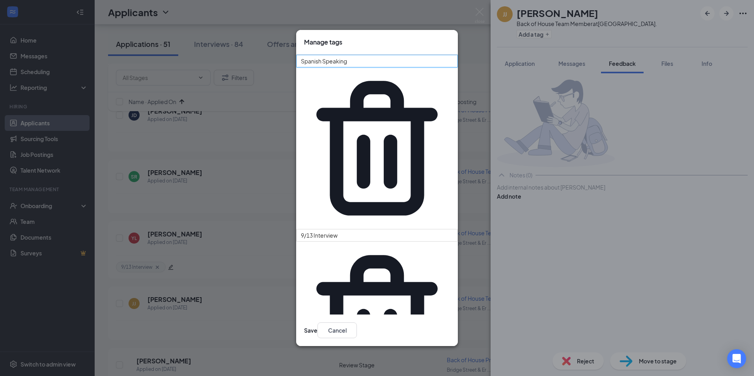
drag, startPoint x: 367, startPoint y: 180, endPoint x: 286, endPoint y: 178, distance: 81.3
click at [286, 178] on div "Manage tags Spanish Speaking 9/13 Interview Save Cancel" at bounding box center [377, 188] width 754 height 376
type input "Language: Spanish"
click at [318, 323] on button "Save" at bounding box center [310, 331] width 13 height 16
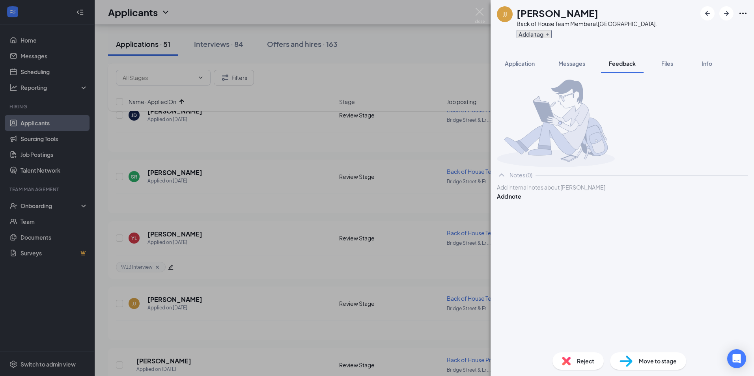
click at [547, 32] on icon "Plus" at bounding box center [547, 34] width 5 height 5
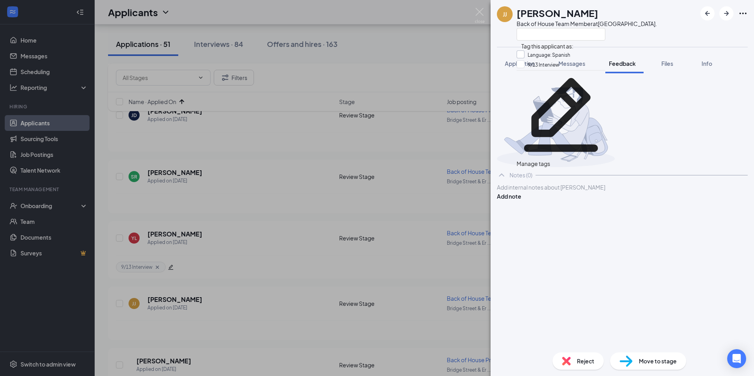
click at [547, 56] on input "Language: Spanish" at bounding box center [544, 55] width 54 height 9
checkbox input "true"
click at [706, 30] on div "[PERSON_NAME] Juandely Juandely [PERSON_NAME] Back of House Team Member at [GEO…" at bounding box center [623, 23] width 264 height 47
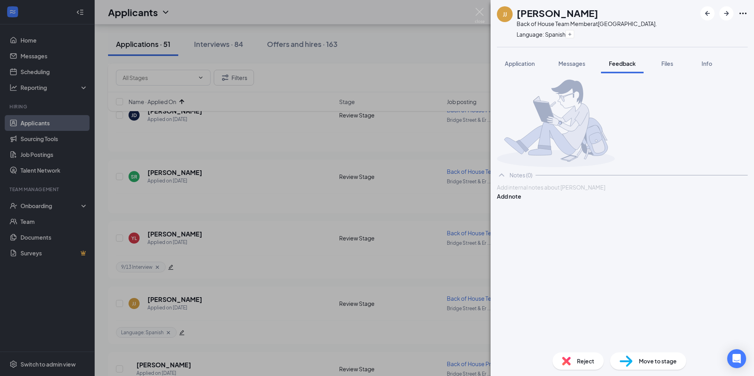
click at [619, 192] on div at bounding box center [623, 187] width 250 height 8
click at [737, 201] on div "Candidate speaks Spanish. Add note" at bounding box center [622, 192] width 251 height 18
click at [522, 201] on button "Add note" at bounding box center [509, 196] width 24 height 9
click at [535, 120] on div at bounding box center [622, 124] width 251 height 88
click at [107, 289] on div "[PERSON_NAME] Juandely Juandely [PERSON_NAME] Back of House Team Member at [GEO…" at bounding box center [377, 188] width 754 height 376
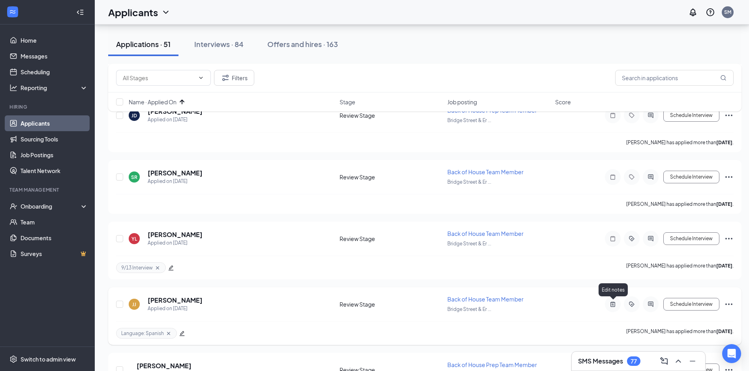
click at [614, 305] on icon "ActiveNote" at bounding box center [612, 303] width 5 height 5
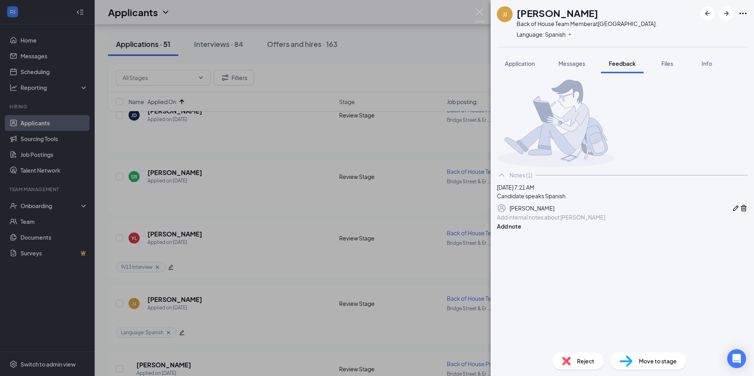
click at [99, 322] on div "[PERSON_NAME] Juandely Juandely [PERSON_NAME] Back of House Team Member at [GEO…" at bounding box center [377, 188] width 754 height 376
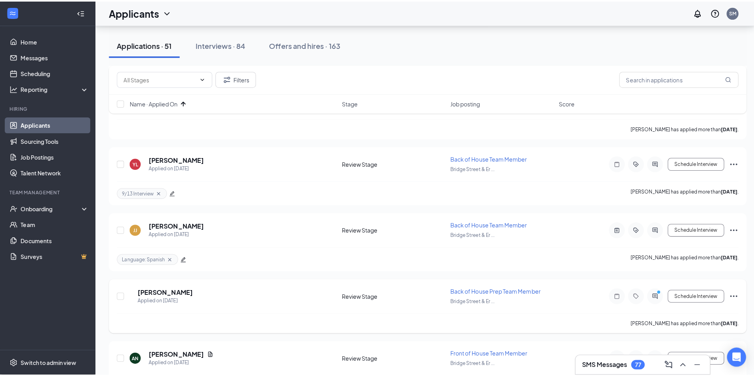
scroll to position [237, 0]
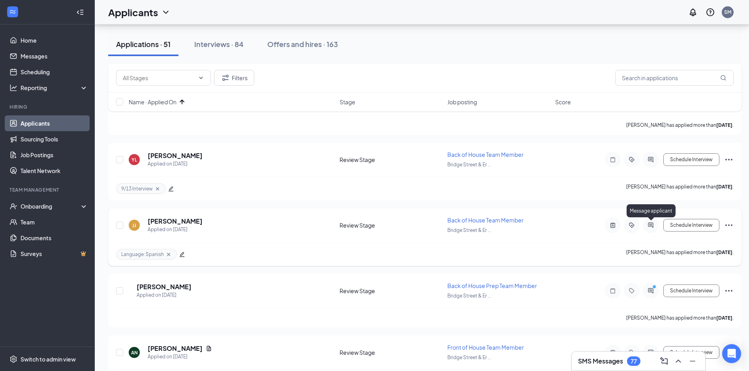
click at [649, 227] on icon "ActiveChat" at bounding box center [650, 225] width 9 height 6
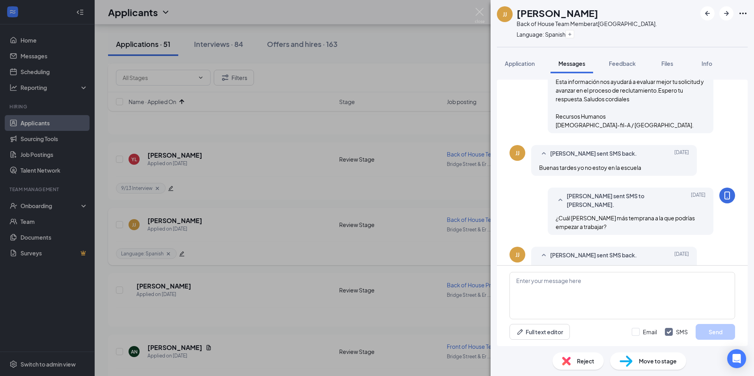
scroll to position [215, 0]
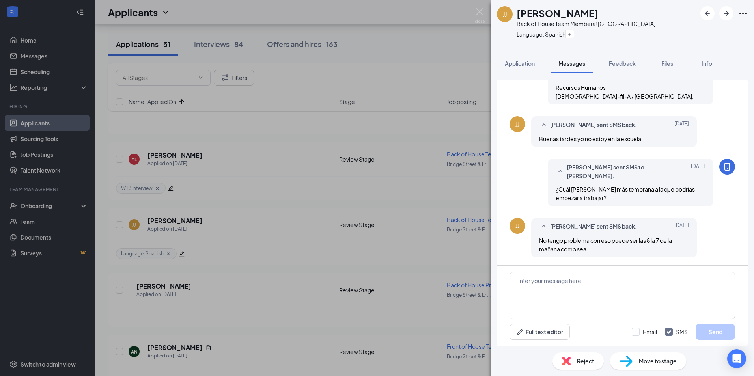
click at [105, 328] on div "[PERSON_NAME] Juandely Juandely [PERSON_NAME] Back of House Team Member at [GEO…" at bounding box center [377, 188] width 754 height 376
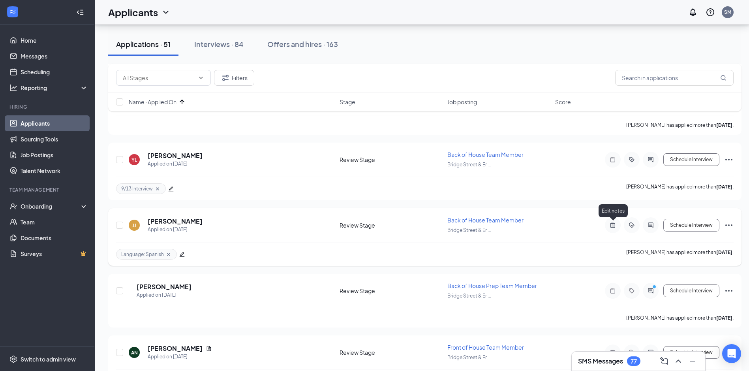
click at [616, 226] on icon "ActiveNote" at bounding box center [612, 225] width 9 height 6
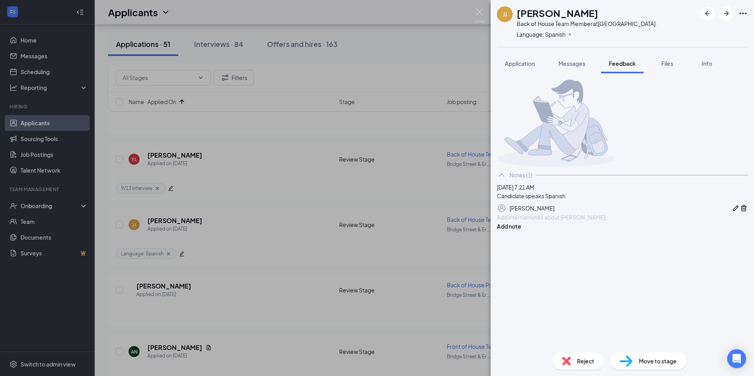
click at [593, 222] on div at bounding box center [623, 217] width 250 height 8
click at [522, 231] on button "Add note" at bounding box center [509, 226] width 24 height 9
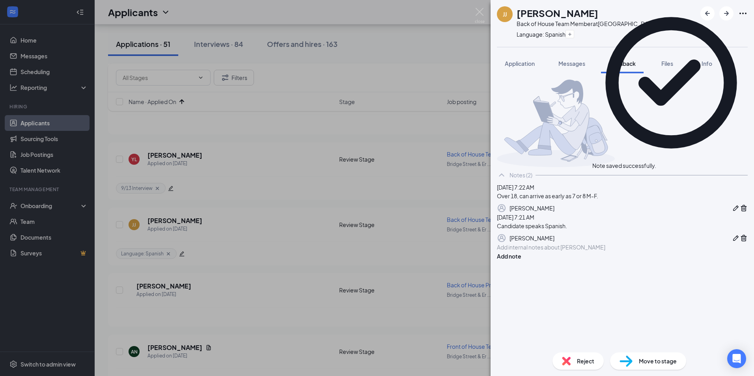
click at [668, 361] on span "Move to stage" at bounding box center [658, 361] width 38 height 9
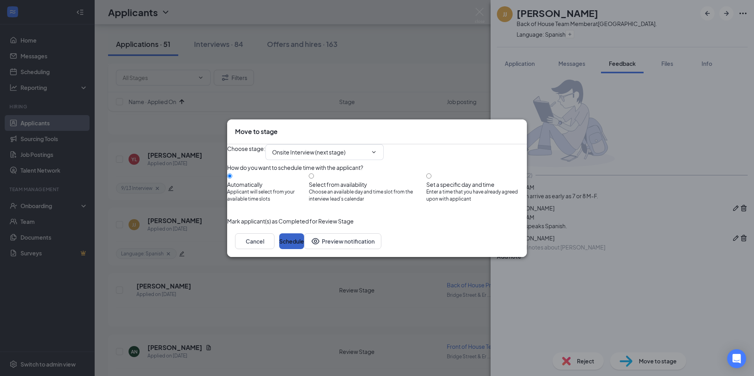
click at [304, 249] on button "Schedule" at bounding box center [291, 242] width 25 height 16
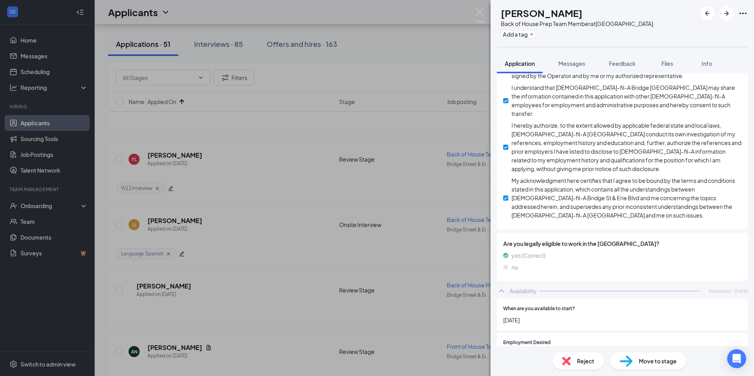
scroll to position [592, 0]
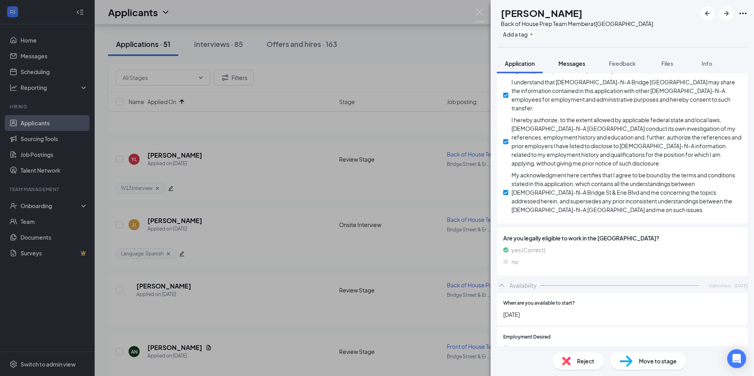
click at [580, 60] on div "Messages" at bounding box center [572, 64] width 27 height 8
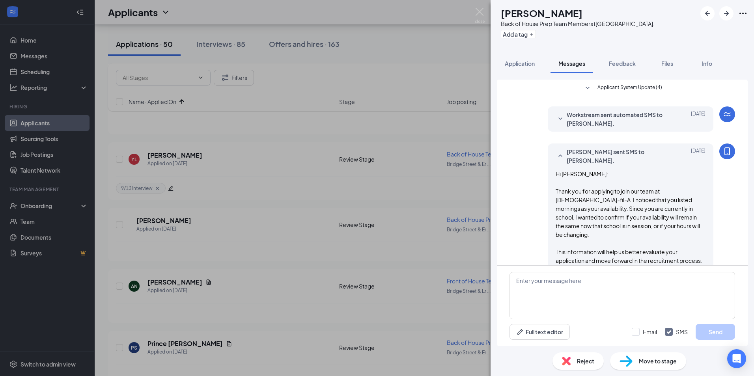
click at [556, 117] on icon "SmallChevronDown" at bounding box center [560, 118] width 9 height 9
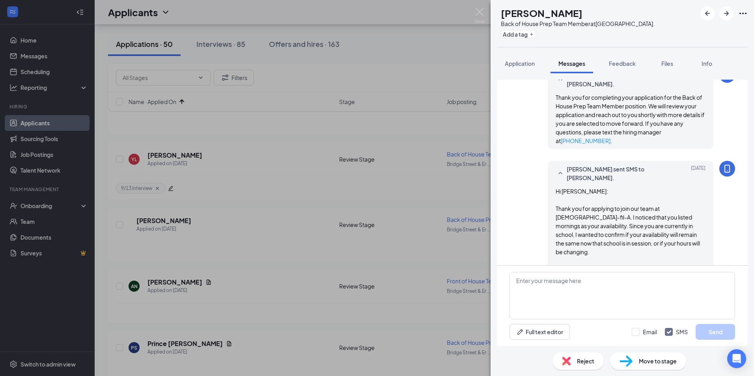
scroll to position [154, 0]
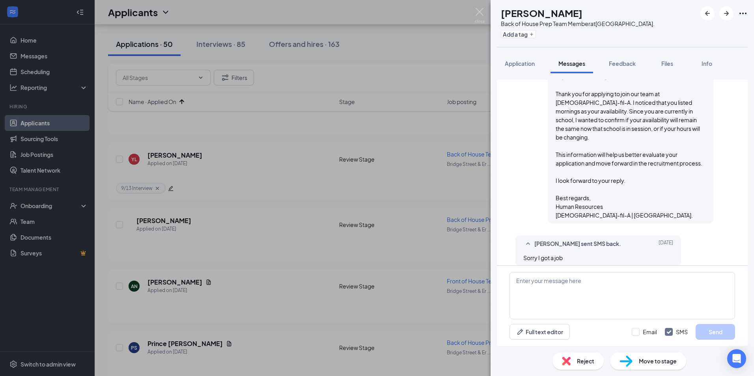
click at [582, 363] on span "Reject" at bounding box center [585, 361] width 17 height 9
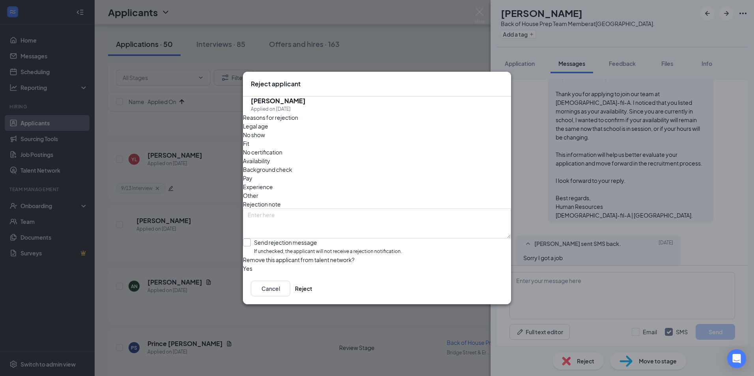
click at [299, 239] on input "Send rejection message If unchecked, the applicant will not receive a rejection…" at bounding box center [322, 247] width 159 height 17
checkbox input "true"
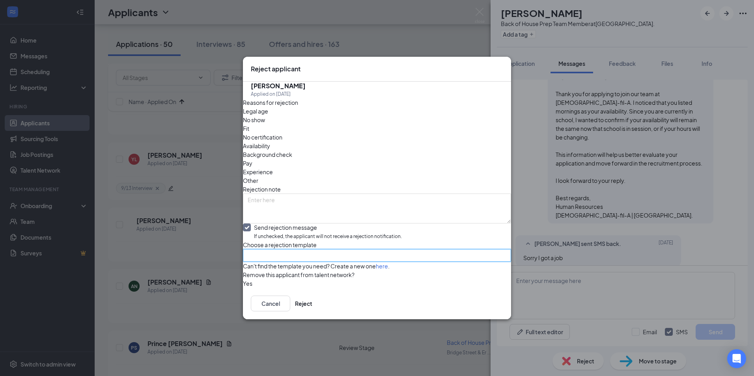
click at [298, 250] on input "search" at bounding box center [374, 256] width 253 height 12
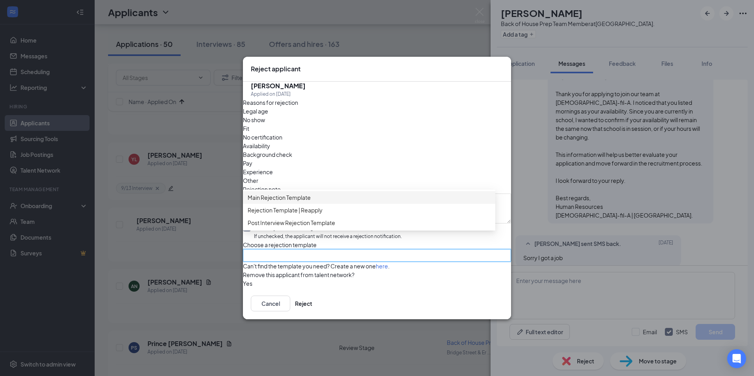
click at [275, 193] on span "Main Rejection Template" at bounding box center [279, 197] width 63 height 9
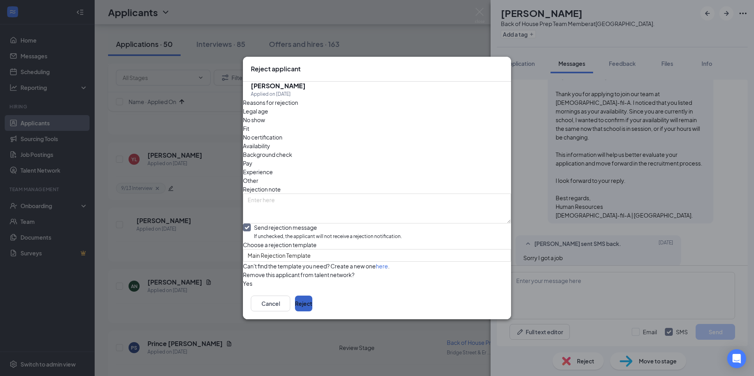
click at [313, 312] on button "Reject" at bounding box center [303, 304] width 17 height 16
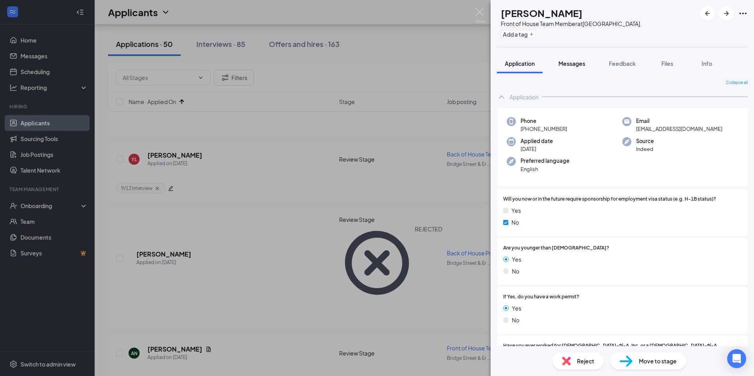
click at [577, 67] on div "Messages" at bounding box center [572, 64] width 27 height 8
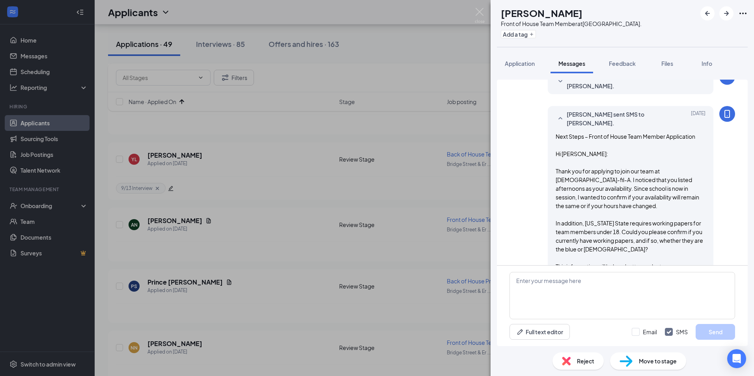
scroll to position [231, 0]
click at [513, 66] on span "Application" at bounding box center [520, 63] width 30 height 7
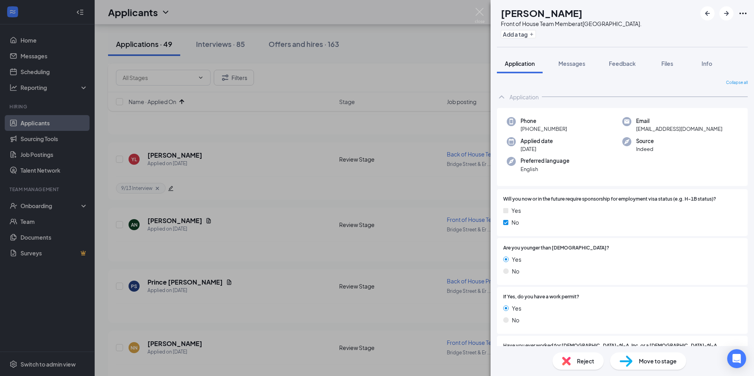
click at [229, 324] on div "AN [PERSON_NAME] Front of House Team Member at [GEOGRAPHIC_DATA]. Add a tag App…" at bounding box center [377, 188] width 754 height 376
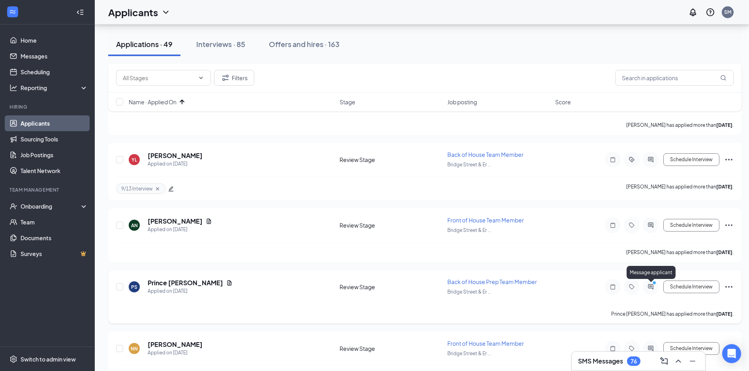
click at [648, 284] on icon "ActiveChat" at bounding box center [650, 286] width 5 height 5
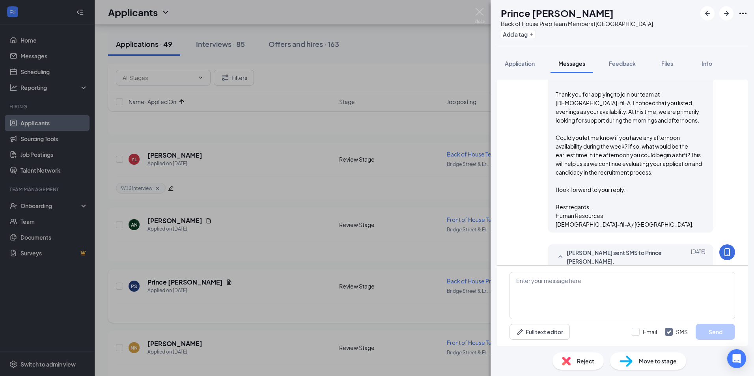
scroll to position [260, 0]
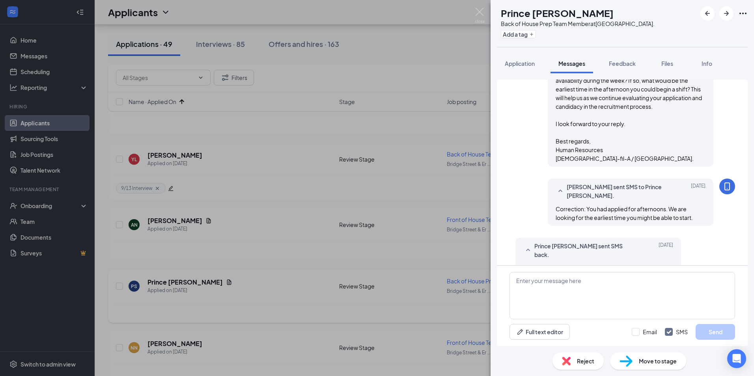
scroll to position [260, 0]
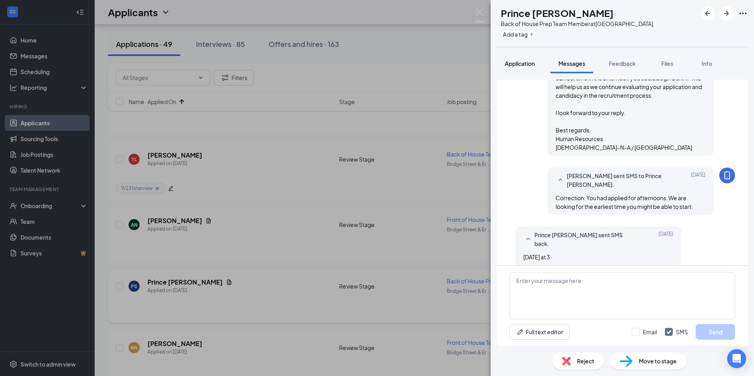
click at [528, 64] on span "Application" at bounding box center [520, 63] width 30 height 7
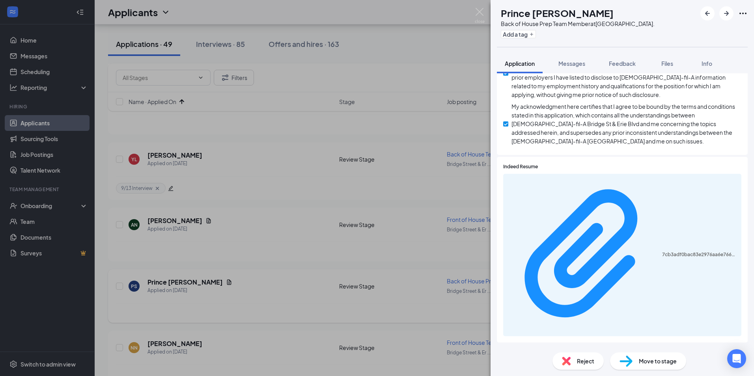
scroll to position [655, 0]
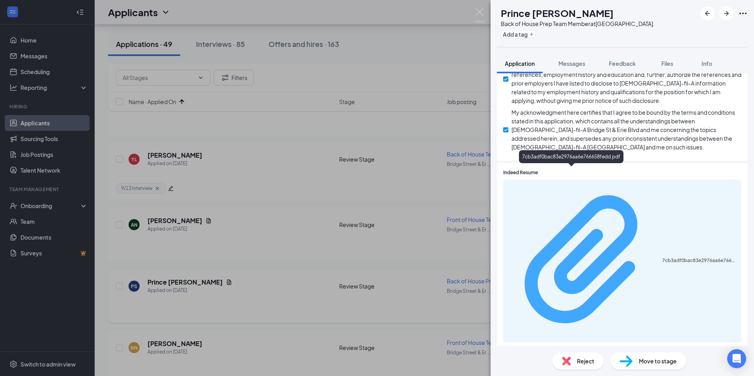
click at [663, 258] on div "7cb3adf0bac83e2976aa6e766658fedd.pdf" at bounding box center [700, 261] width 75 height 6
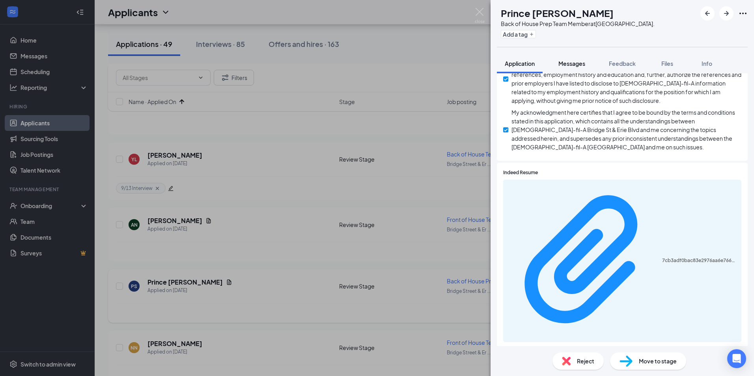
click at [570, 59] on button "Messages" at bounding box center [572, 64] width 43 height 20
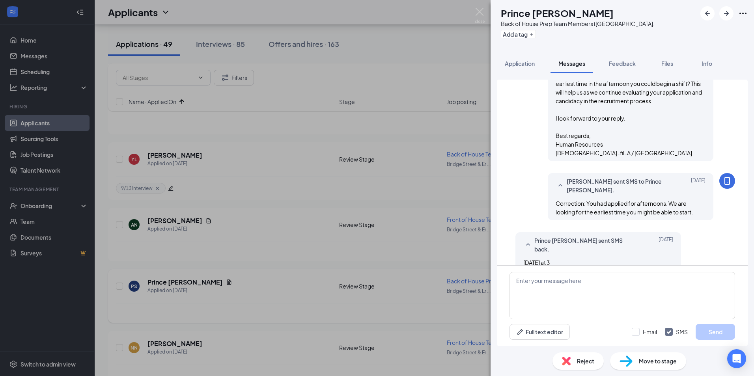
scroll to position [260, 0]
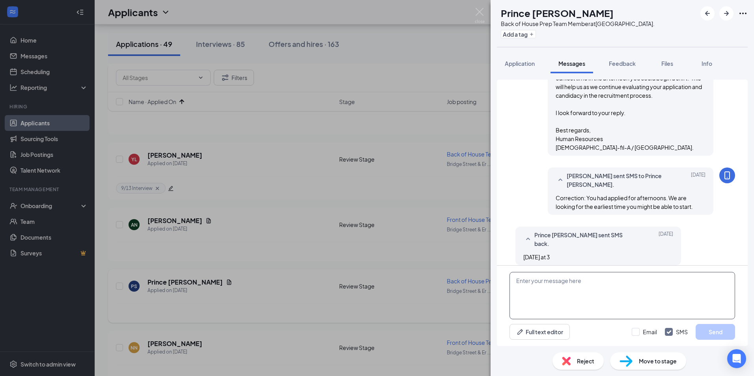
click at [605, 296] on textarea at bounding box center [623, 295] width 226 height 47
type textarea "I"
paste textarea "Hi [Candidate’s Name], Thank you for letting me know that you’re available star…"
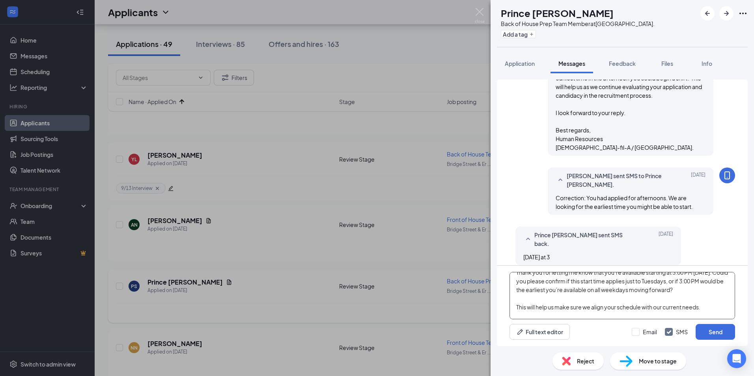
scroll to position [39, 0]
click at [717, 276] on textarea "Hi Prince Thank you for letting me know that you’re available starting at 3:00 …" at bounding box center [623, 295] width 226 height 47
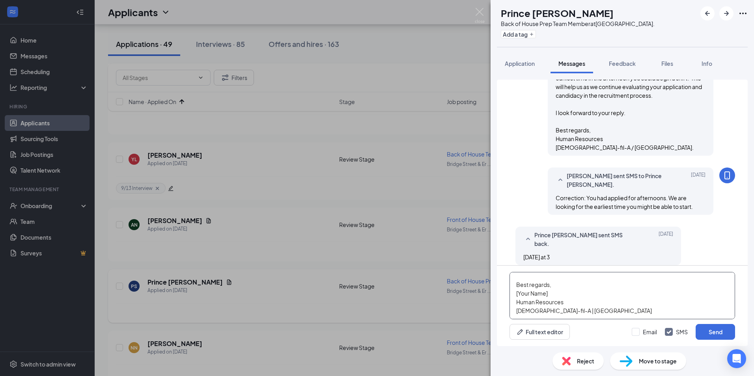
scroll to position [92, 0]
drag, startPoint x: 556, startPoint y: 296, endPoint x: 500, endPoint y: 294, distance: 56.1
click at [500, 294] on div "Hi Prince Thank you for letting me know that you’re available starting at 3:00 …" at bounding box center [622, 306] width 251 height 80
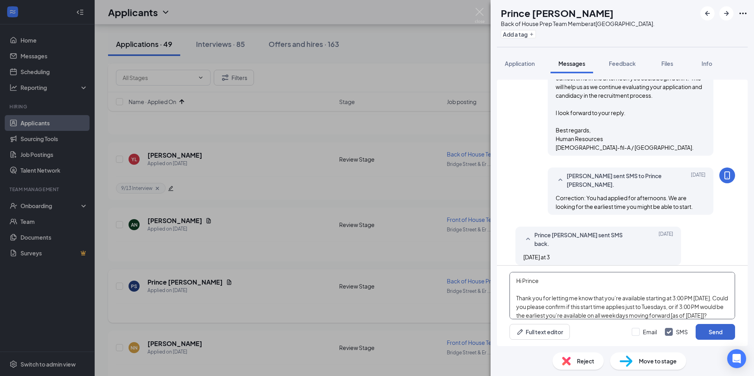
type textarea "Hi Prince Thank you for letting me know that you’re available starting at 3:00 …"
click at [724, 326] on button "Send" at bounding box center [715, 332] width 39 height 16
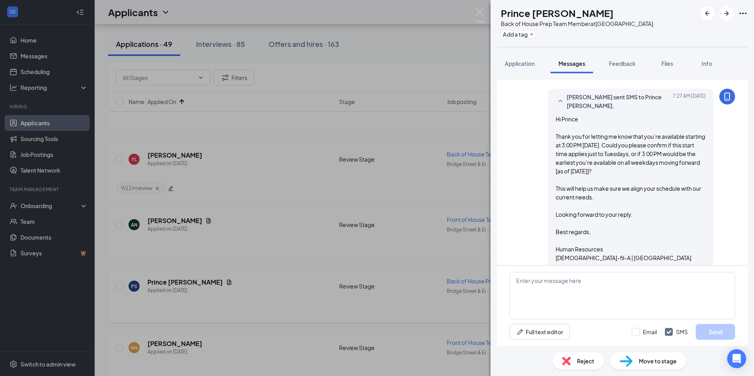
scroll to position [449, 0]
click at [245, 333] on div "PS Prince [PERSON_NAME] Back of House Prep Team Member at [GEOGRAPHIC_DATA]. Ad…" at bounding box center [377, 188] width 754 height 376
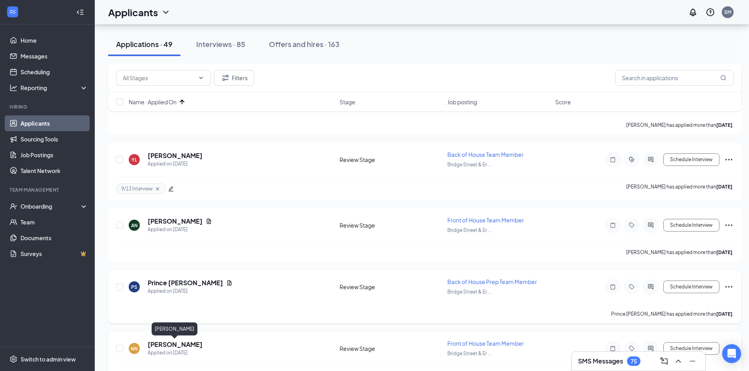
click at [178, 340] on h5 "[PERSON_NAME]" at bounding box center [175, 344] width 55 height 9
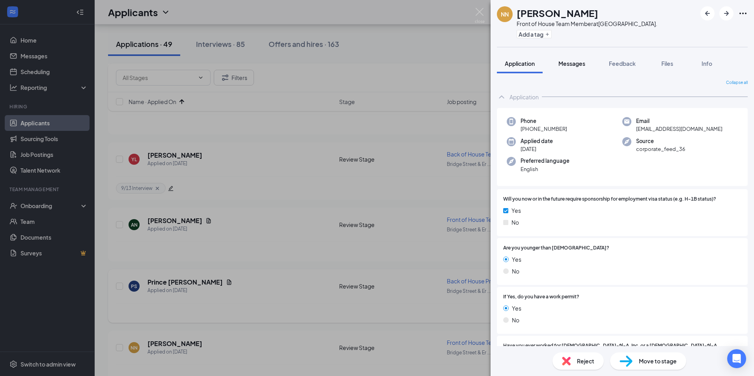
click at [575, 61] on span "Messages" at bounding box center [572, 63] width 27 height 7
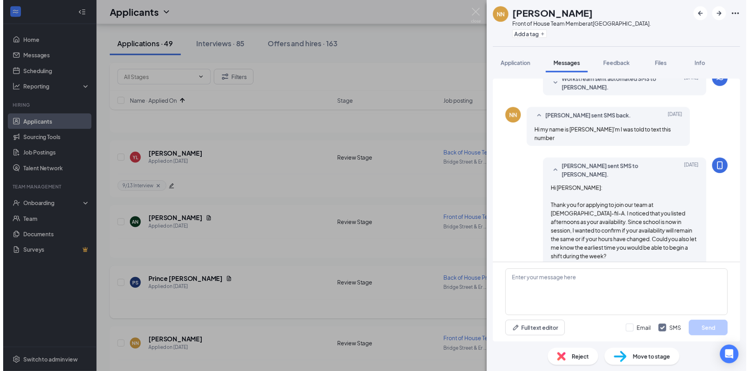
scroll to position [91, 0]
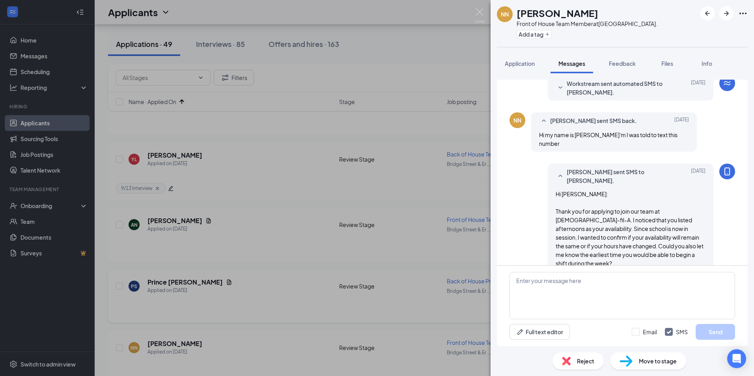
click at [163, 314] on div "NN [PERSON_NAME] Front of House Team Member at [GEOGRAPHIC_DATA]. Add a tag App…" at bounding box center [377, 188] width 754 height 376
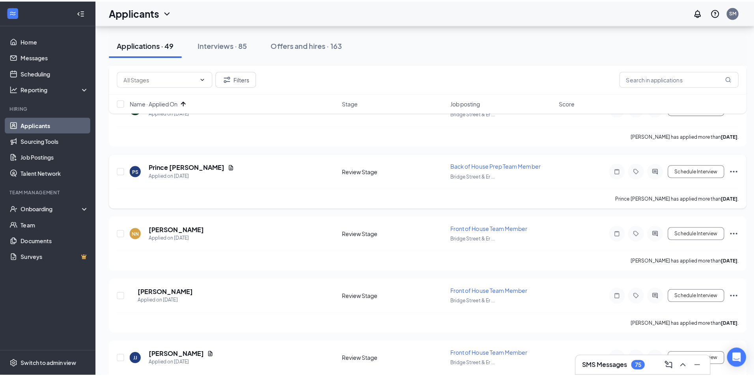
scroll to position [355, 0]
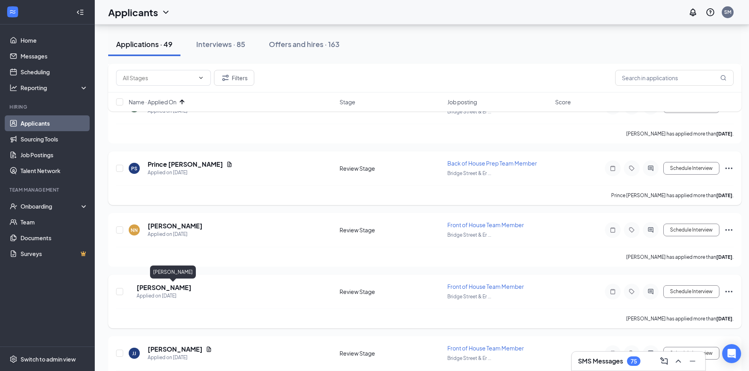
click at [168, 285] on h5 "[PERSON_NAME]" at bounding box center [164, 287] width 55 height 9
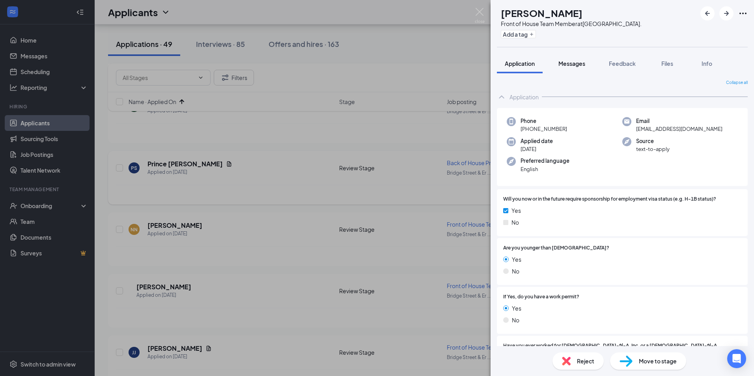
click at [578, 67] on span "Messages" at bounding box center [572, 63] width 27 height 7
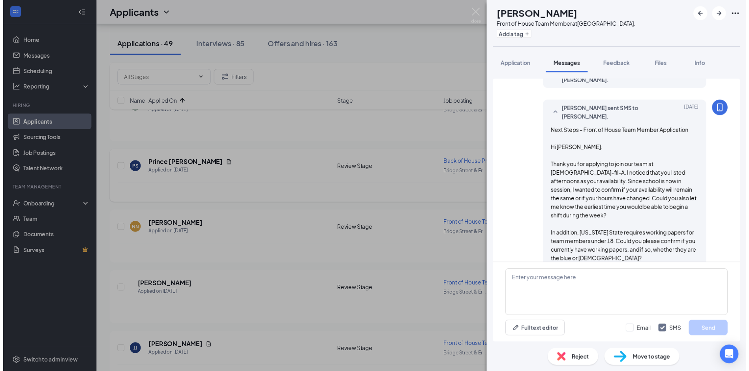
scroll to position [97, 0]
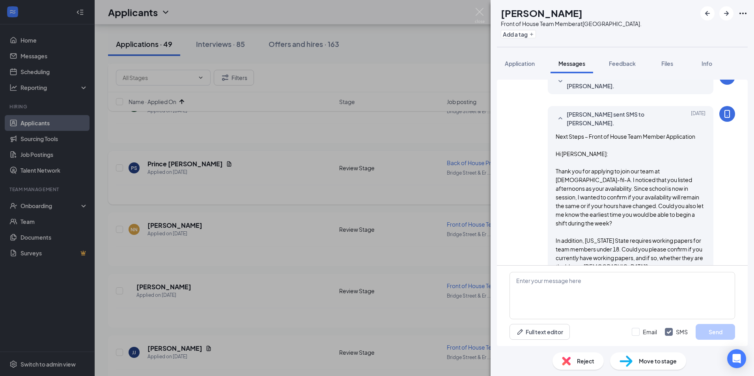
click at [118, 316] on div "JS [PERSON_NAME] Front of House Team Member at [GEOGRAPHIC_DATA]. Add a tag App…" at bounding box center [377, 188] width 754 height 376
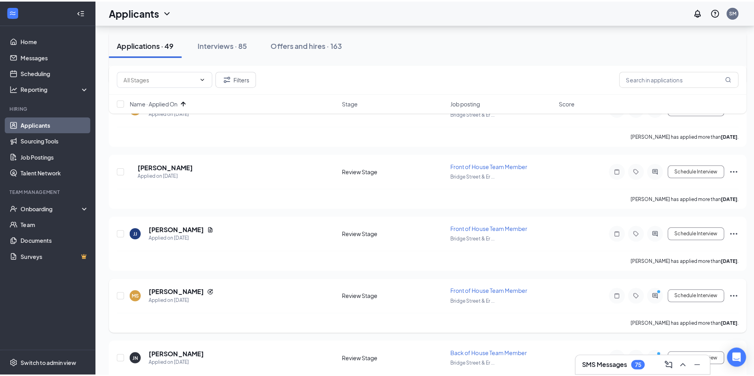
scroll to position [474, 0]
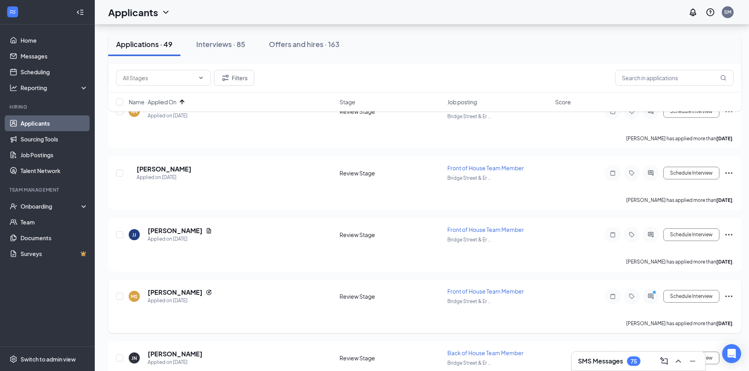
click at [650, 290] on div at bounding box center [650, 296] width 16 height 16
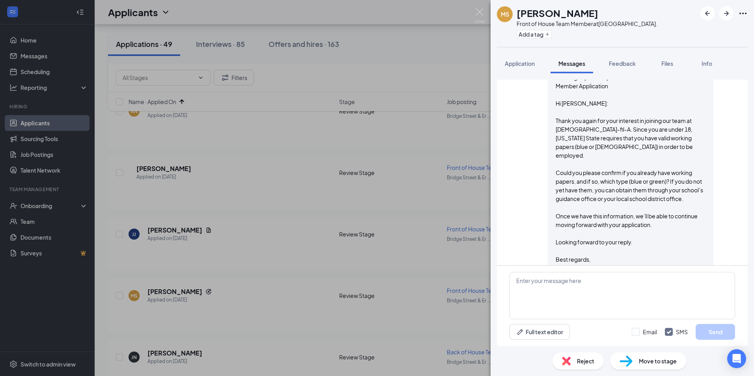
scroll to position [406, 0]
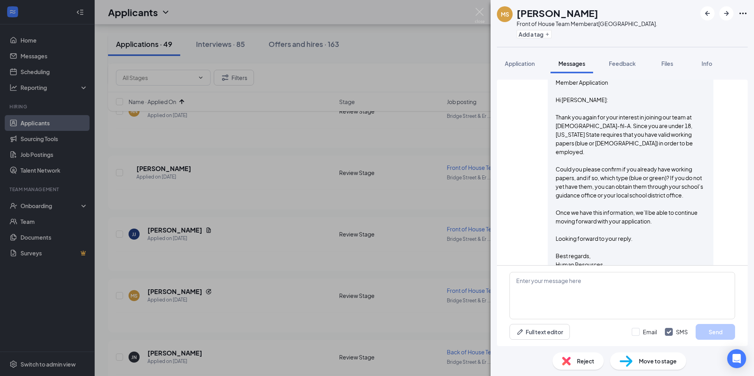
scroll to position [445, 0]
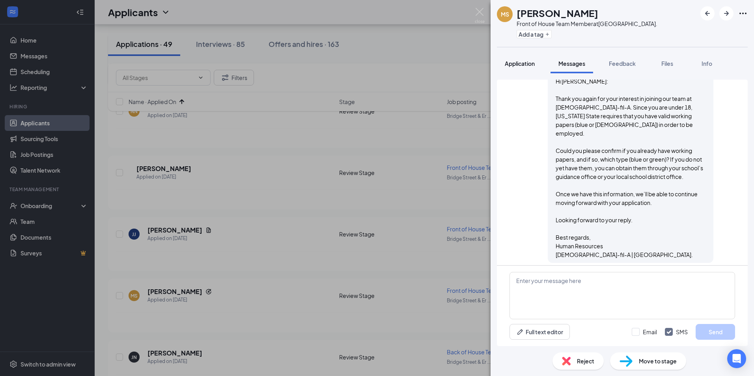
click at [527, 60] on span "Application" at bounding box center [520, 63] width 30 height 7
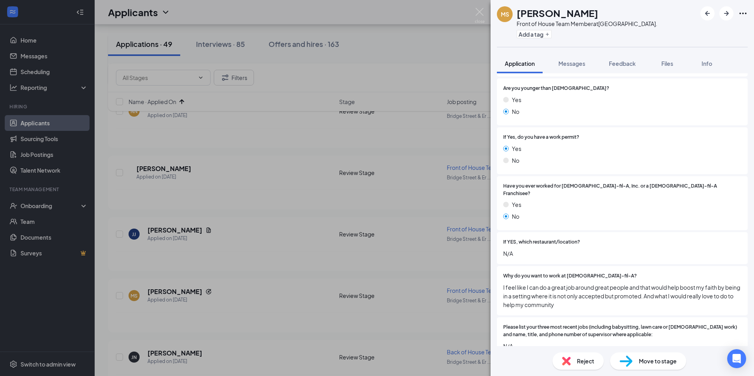
scroll to position [69, 0]
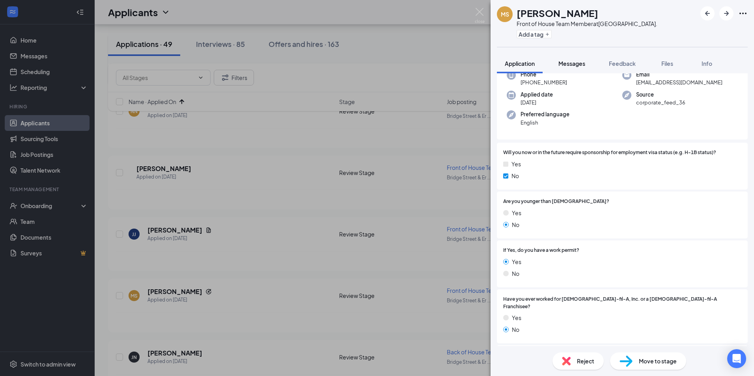
click at [567, 59] on button "Messages" at bounding box center [572, 64] width 43 height 20
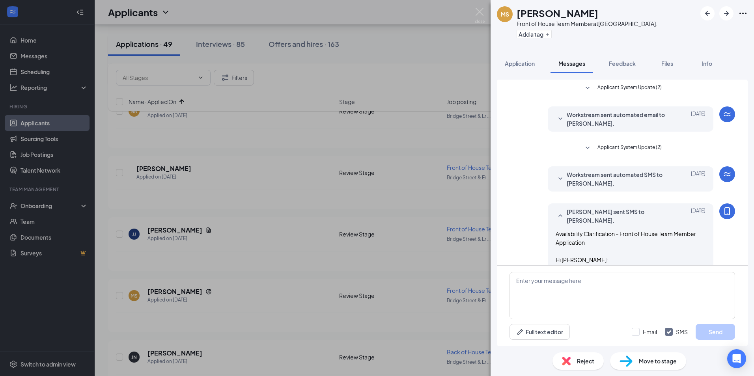
click at [582, 360] on span "Reject" at bounding box center [585, 361] width 17 height 9
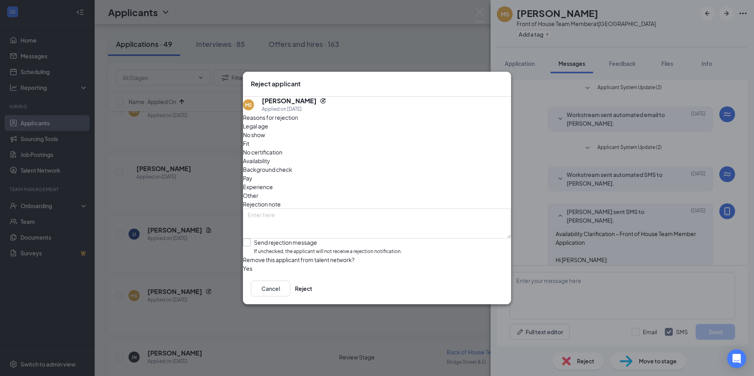
click at [268, 239] on input "Send rejection message If unchecked, the applicant will not receive a rejection…" at bounding box center [322, 247] width 159 height 17
checkbox input "true"
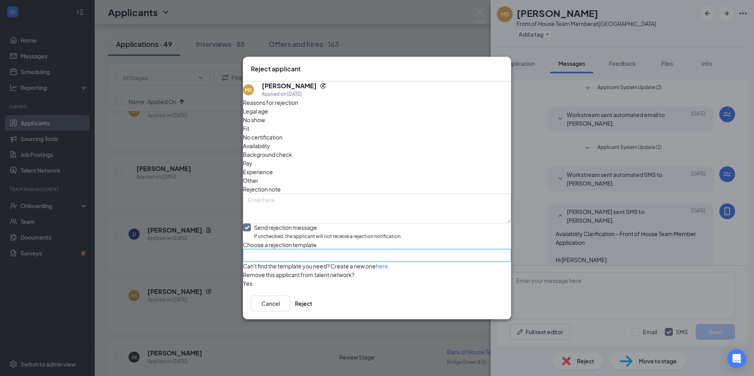
click at [282, 250] on input "search" at bounding box center [374, 256] width 253 height 12
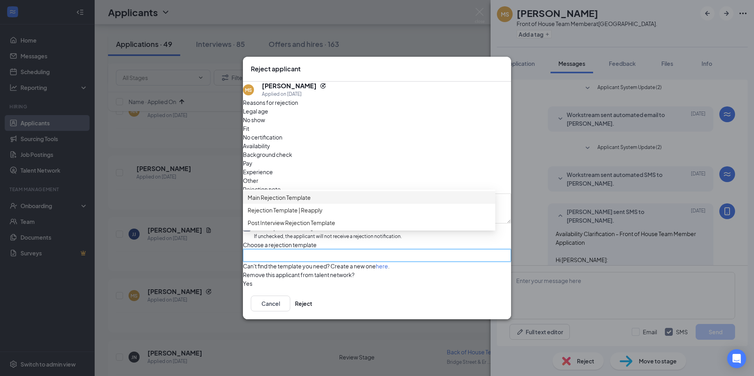
click at [287, 193] on span "Main Rejection Template" at bounding box center [279, 197] width 63 height 9
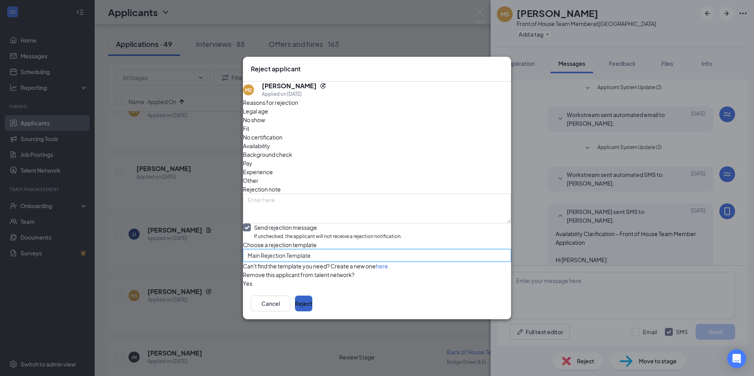
click at [313, 311] on button "Reject" at bounding box center [303, 304] width 17 height 16
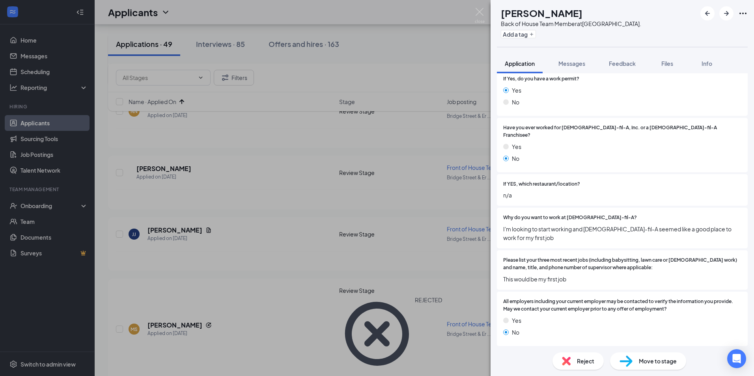
scroll to position [68, 0]
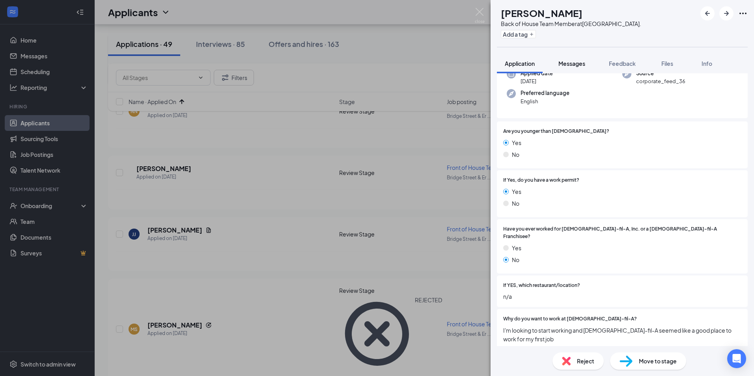
click at [584, 62] on span "Messages" at bounding box center [572, 63] width 27 height 7
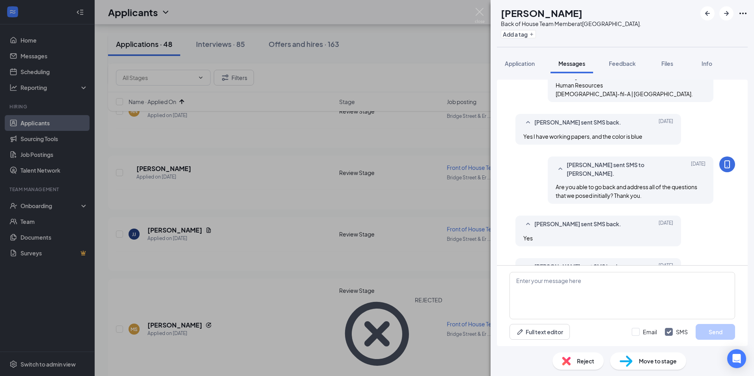
scroll to position [322, 0]
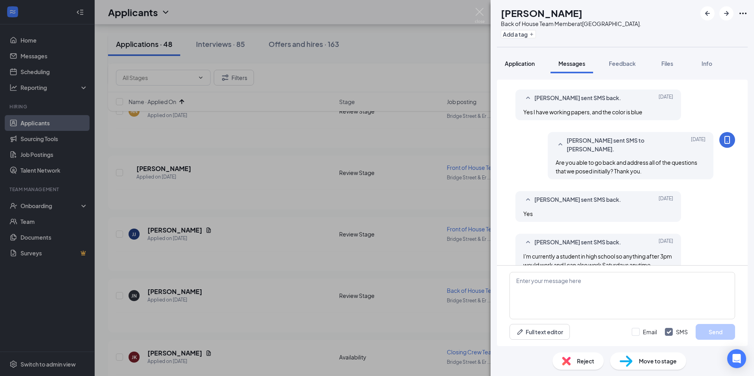
click at [528, 66] on span "Application" at bounding box center [520, 63] width 30 height 7
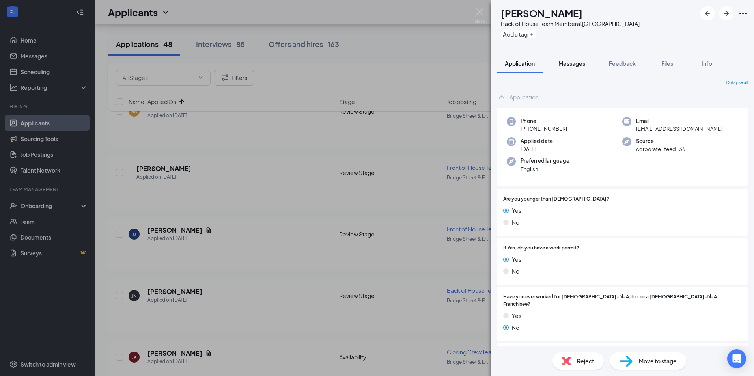
click at [563, 61] on span "Messages" at bounding box center [572, 63] width 27 height 7
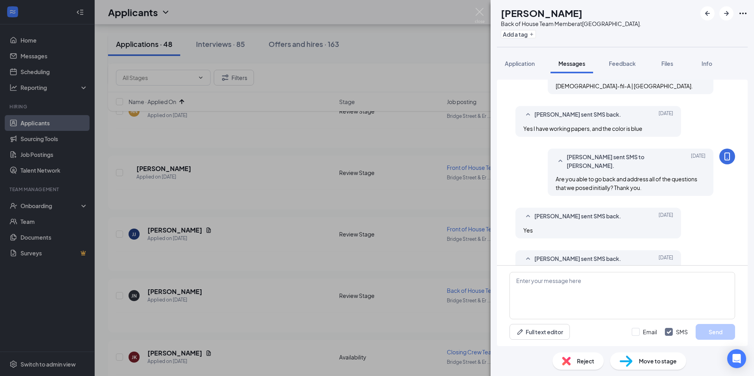
scroll to position [322, 0]
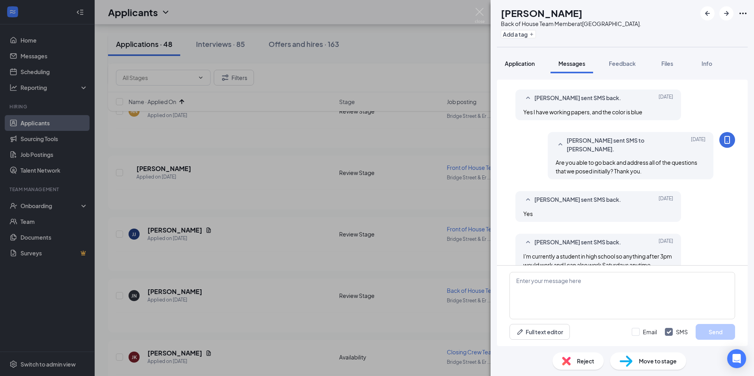
click at [525, 64] on span "Application" at bounding box center [520, 63] width 30 height 7
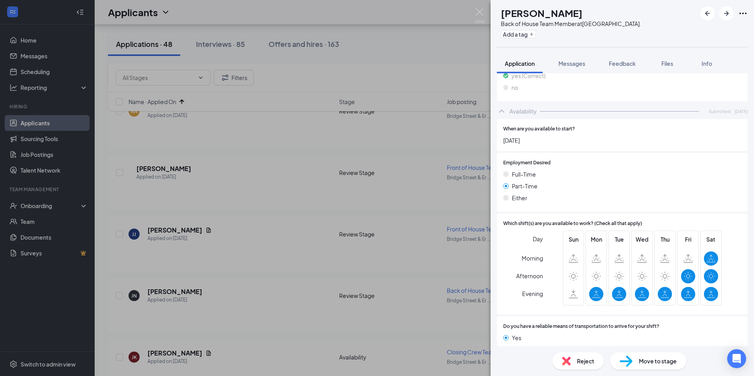
scroll to position [778, 0]
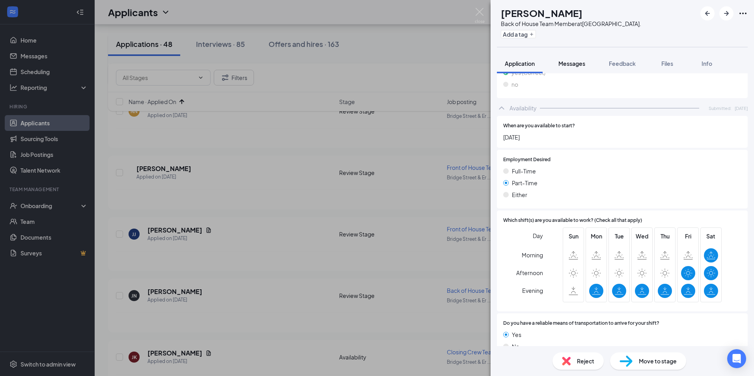
click at [568, 66] on span "Messages" at bounding box center [572, 63] width 27 height 7
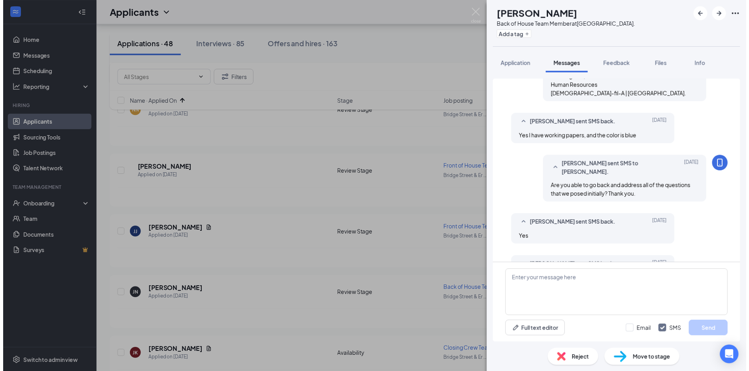
scroll to position [322, 0]
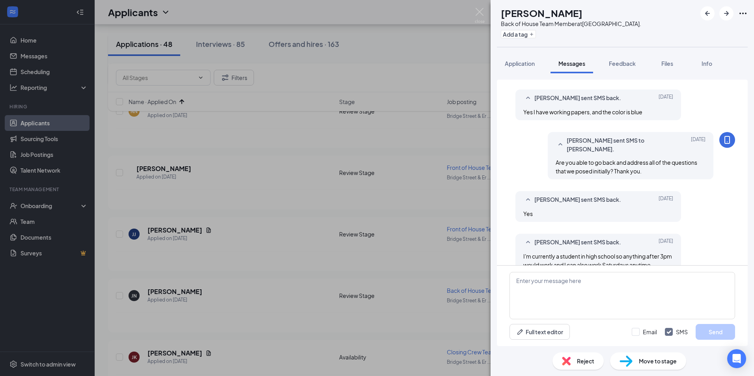
click at [414, 30] on div "[PERSON_NAME] [PERSON_NAME] Back of House Team Member at [GEOGRAPHIC_DATA]. Add…" at bounding box center [377, 188] width 754 height 376
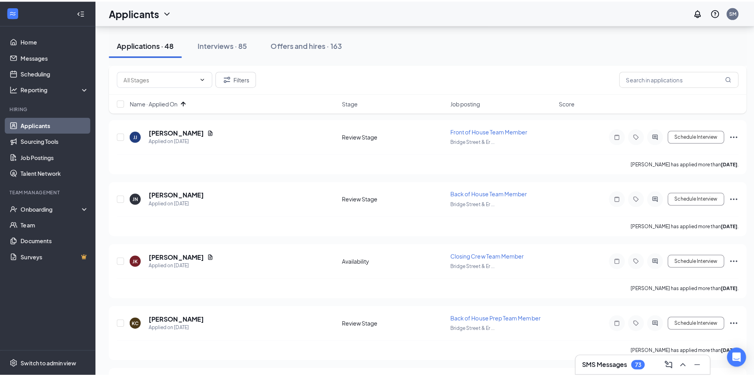
scroll to position [592, 0]
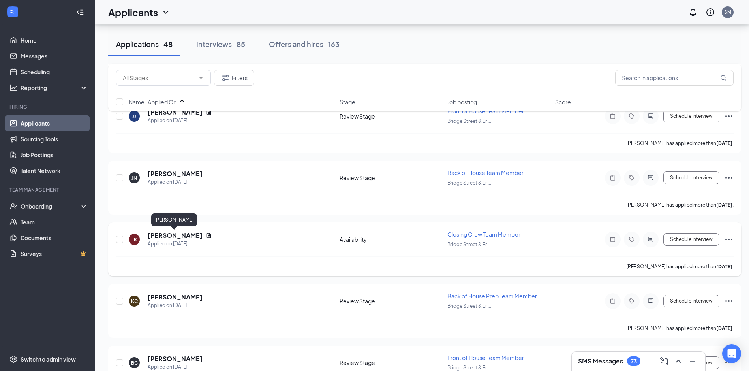
click at [192, 234] on h5 "[PERSON_NAME]" at bounding box center [175, 235] width 55 height 9
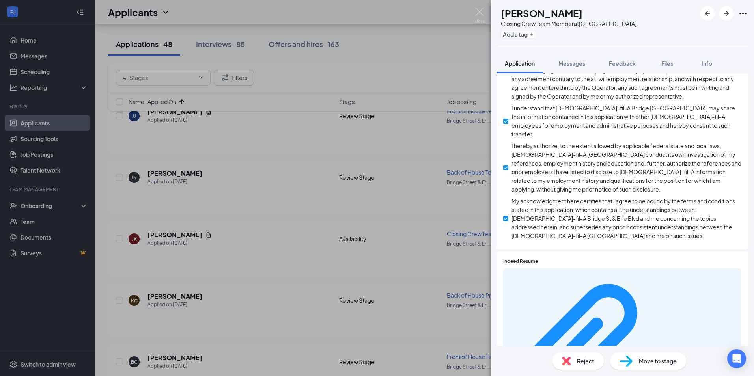
scroll to position [518, 0]
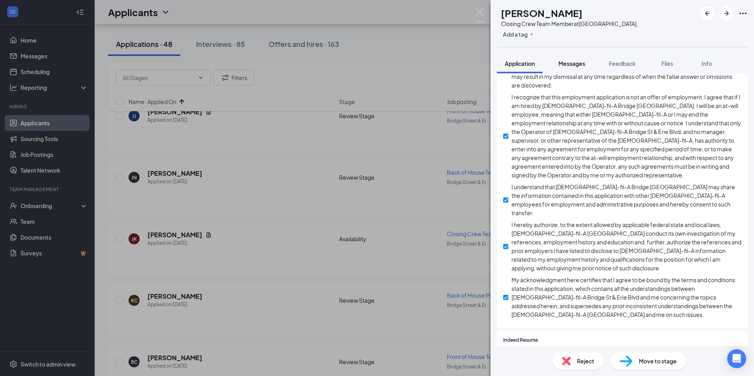
click at [574, 65] on span "Messages" at bounding box center [572, 63] width 27 height 7
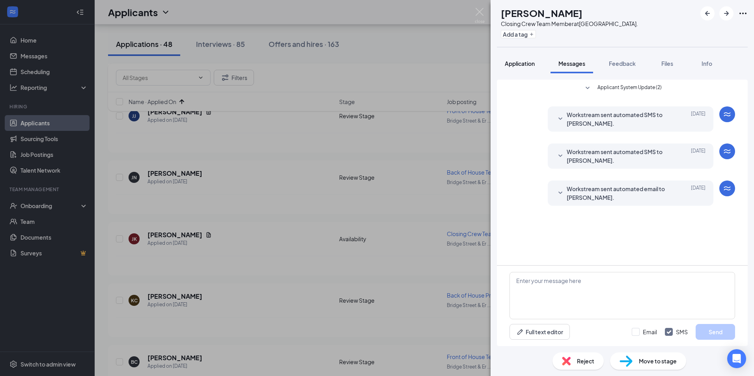
click at [528, 66] on span "Application" at bounding box center [520, 63] width 30 height 7
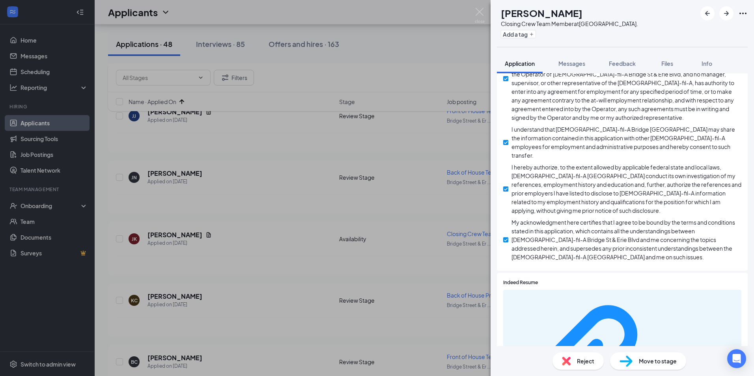
scroll to position [597, 0]
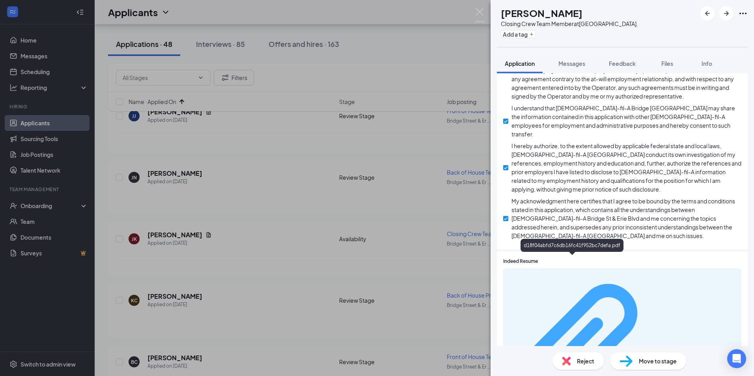
click at [663, 346] on div "d18f04abfd7c6db16fc41f952bc7defa.pdf" at bounding box center [700, 349] width 75 height 6
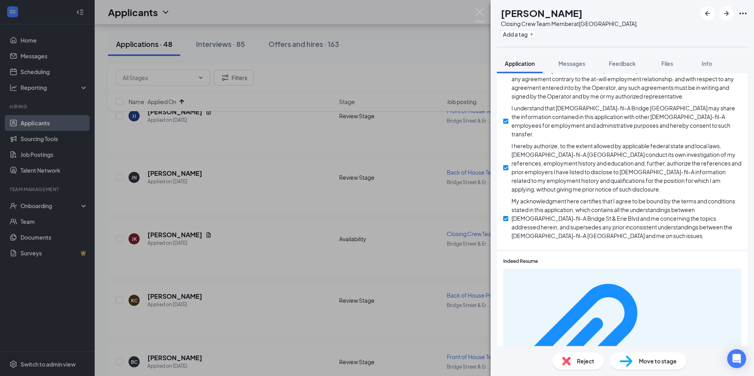
scroll to position [594, 0]
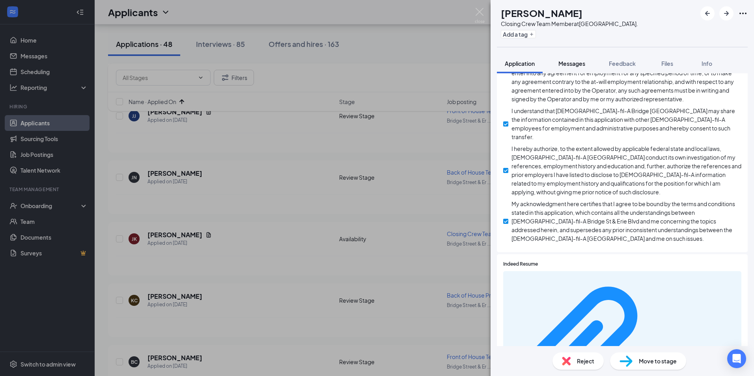
click at [574, 64] on span "Messages" at bounding box center [572, 63] width 27 height 7
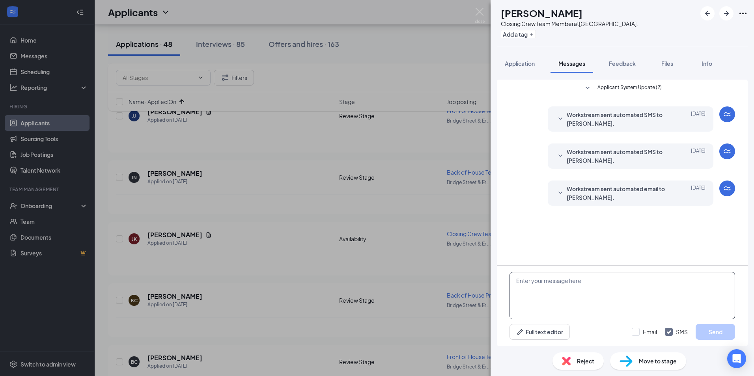
click at [531, 298] on textarea at bounding box center [623, 295] width 226 height 47
paste textarea "Hi [Candidate’s Name], Thank you for applying to join our team at [DEMOGRAPHIC_…"
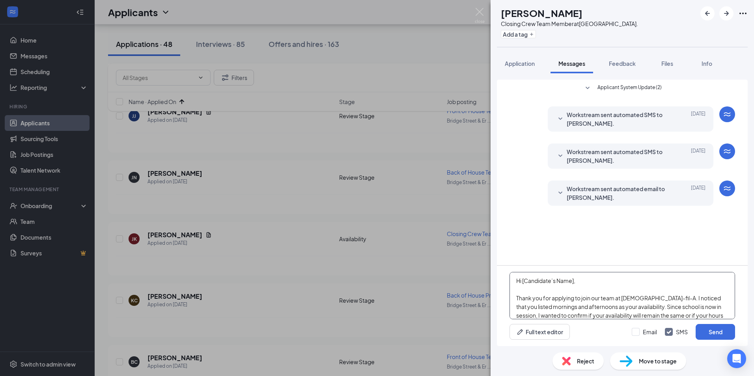
click at [583, 284] on textarea "Hi [Candidate’s Name], Thank you for applying to join our team at [DEMOGRAPHIC_…" at bounding box center [623, 295] width 226 height 47
drag, startPoint x: 583, startPoint y: 305, endPoint x: 515, endPoint y: 307, distance: 68.7
click at [515, 307] on textarea "Hi [PERSON_NAME]: Thank you for applying to join our team at [DEMOGRAPHIC_DATA]…" at bounding box center [623, 295] width 226 height 47
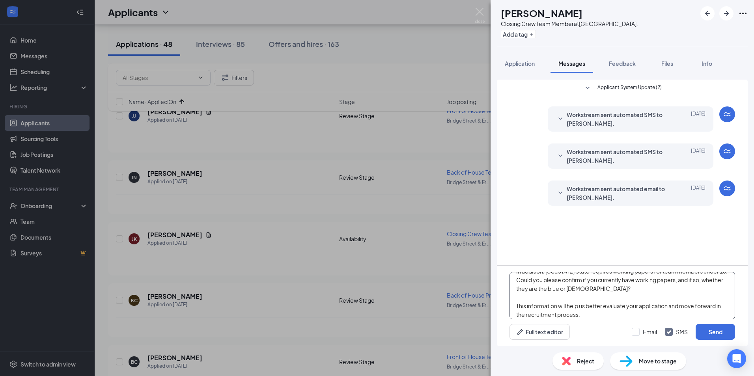
scroll to position [48, 0]
click at [562, 299] on textarea "Hi [PERSON_NAME]: Thank you for applying to join our team at [DEMOGRAPHIC_DATA]…" at bounding box center [623, 295] width 226 height 47
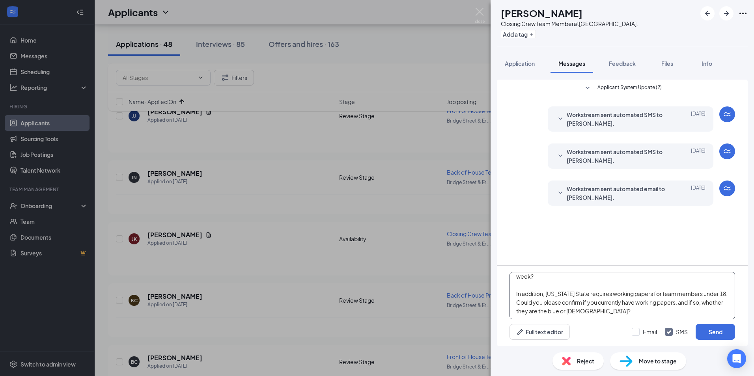
scroll to position [79, 0]
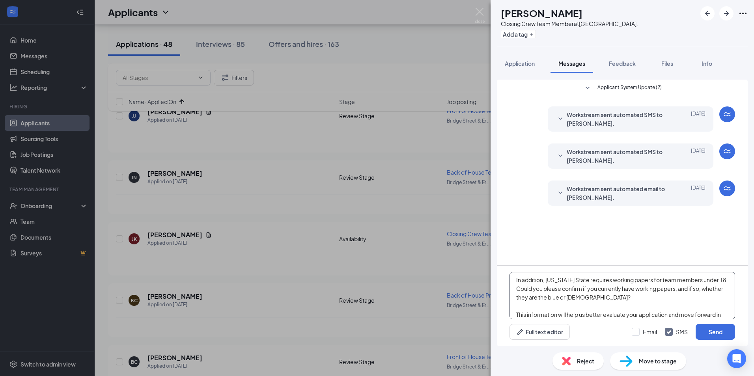
drag, startPoint x: 685, startPoint y: 298, endPoint x: 688, endPoint y: 290, distance: 7.6
click at [688, 290] on textarea "Hi [PERSON_NAME]: Thank you for applying to join our team at [DEMOGRAPHIC_DATA]…" at bounding box center [623, 295] width 226 height 47
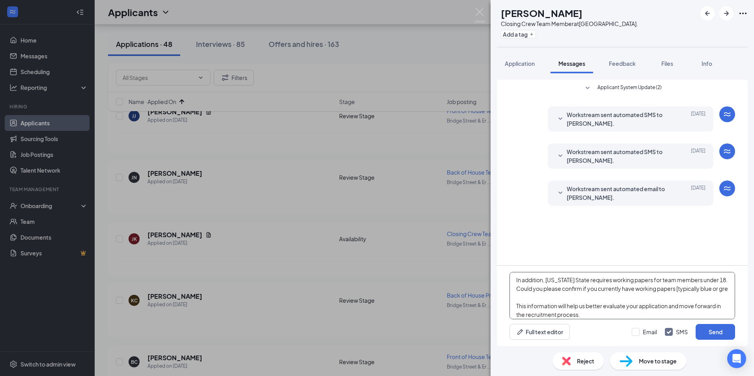
drag, startPoint x: 625, startPoint y: 294, endPoint x: 558, endPoint y: 303, distance: 68.0
click at [558, 303] on textarea "Hi [PERSON_NAME]: Thank you for applying to join our team at [DEMOGRAPHIC_DATA]…" at bounding box center [623, 295] width 226 height 47
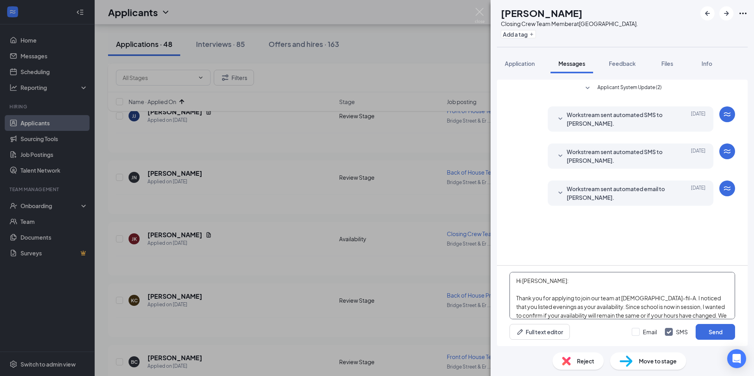
scroll to position [144, 0]
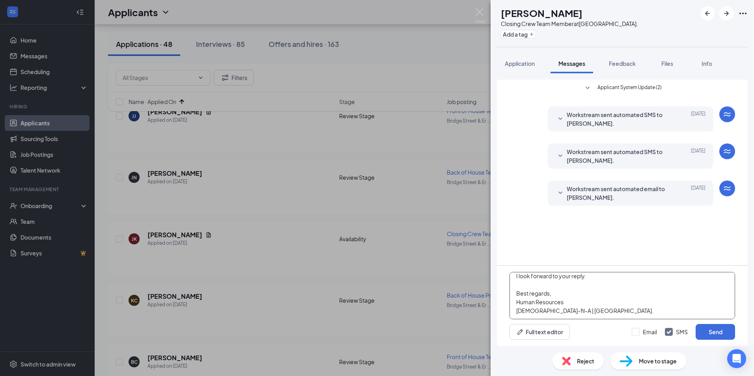
drag, startPoint x: 513, startPoint y: 281, endPoint x: 646, endPoint y: 317, distance: 137.7
click at [646, 317] on textarea "Hi [PERSON_NAME]: Thank you for applying to join our team at [DEMOGRAPHIC_DATA]…" at bounding box center [623, 295] width 226 height 47
paste textarea "[Candidate’s Name], Thank you for applying to join our team at [DEMOGRAPHIC_DAT…"
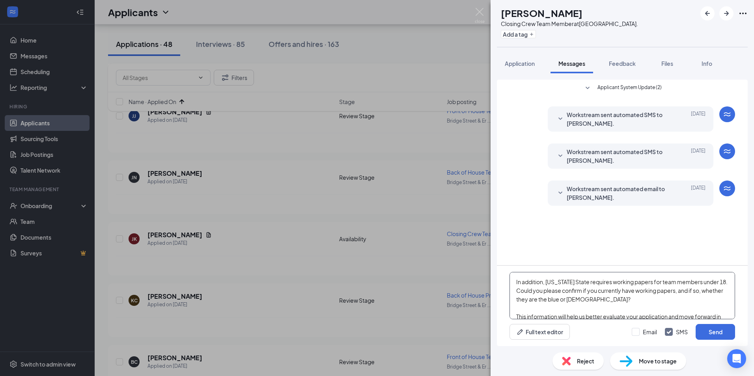
scroll to position [0, 0]
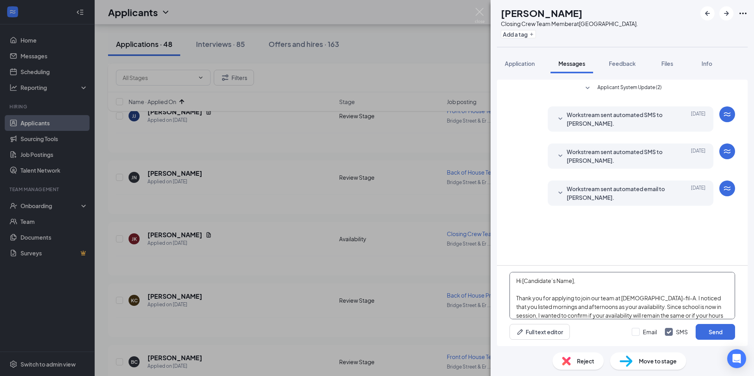
click at [579, 278] on textarea "Hi [Candidate’s Name], Thank you for applying to join our team at [DEMOGRAPHIC_…" at bounding box center [623, 295] width 226 height 47
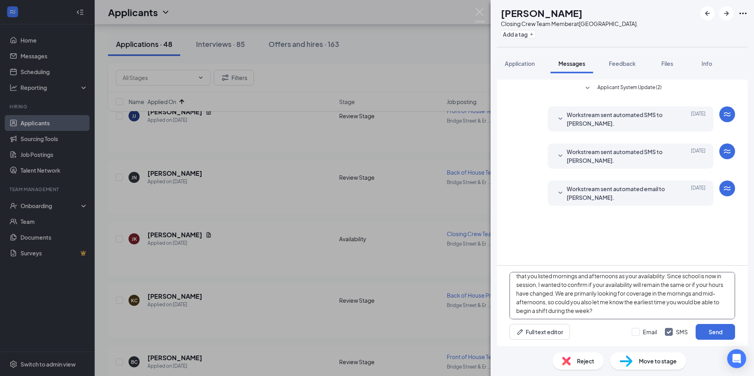
scroll to position [5, 0]
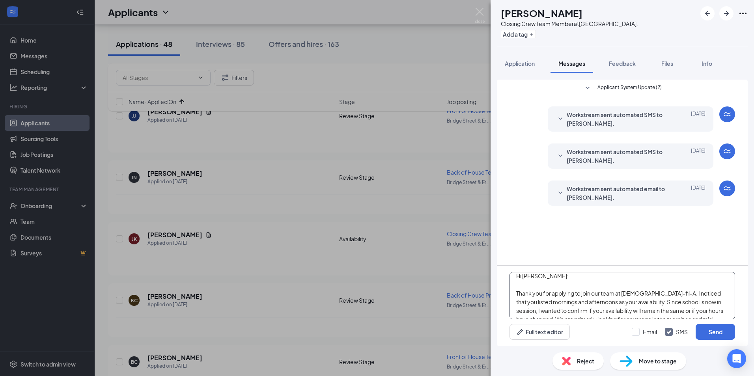
click at [582, 299] on textarea "Hi [PERSON_NAME]: Thank you for applying to join our team at [DEMOGRAPHIC_DATA]…" at bounding box center [623, 295] width 226 height 47
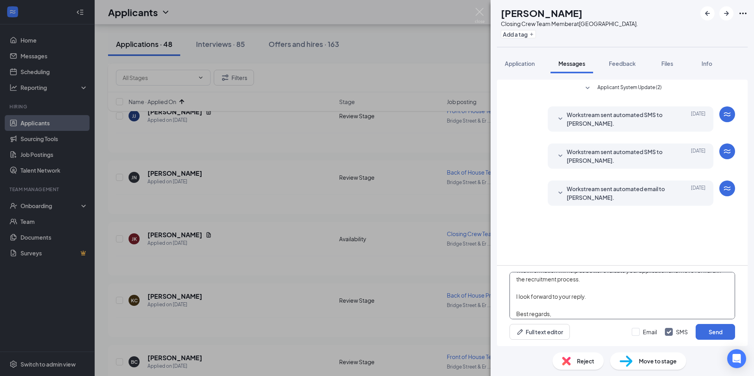
scroll to position [144, 0]
type textarea "Hi [PERSON_NAME]: Thank you for applying to join our team at [DEMOGRAPHIC_DATA]…"
click at [723, 331] on button "Send" at bounding box center [715, 332] width 39 height 16
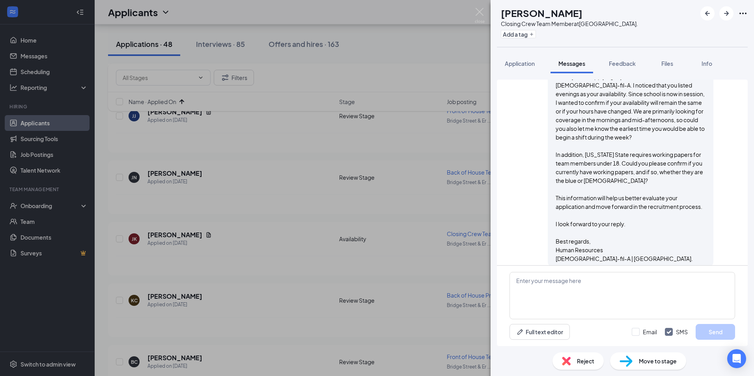
scroll to position [198, 0]
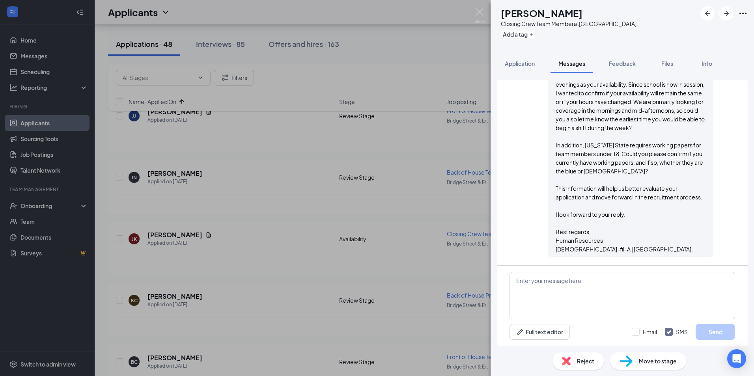
click at [180, 298] on div "[PERSON_NAME] [PERSON_NAME] Kororma Closing Crew Team Member at [GEOGRAPHIC_DAT…" at bounding box center [377, 188] width 754 height 376
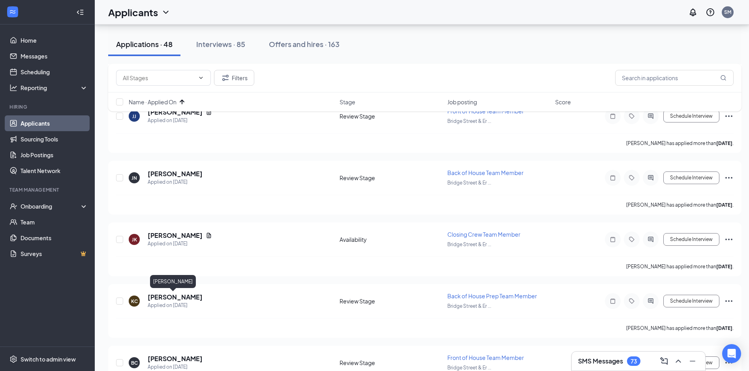
click at [180, 298] on h5 "[PERSON_NAME]" at bounding box center [175, 296] width 55 height 9
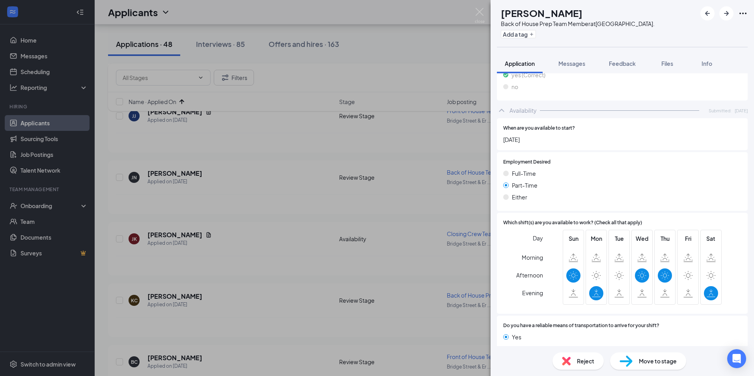
scroll to position [778, 0]
click at [584, 363] on span "Reject" at bounding box center [585, 361] width 17 height 9
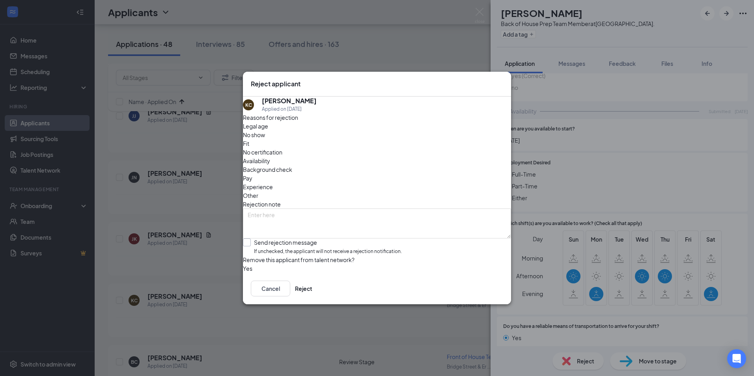
click at [294, 239] on input "Send rejection message If unchecked, the applicant will not receive a rejection…" at bounding box center [322, 247] width 159 height 17
checkbox input "true"
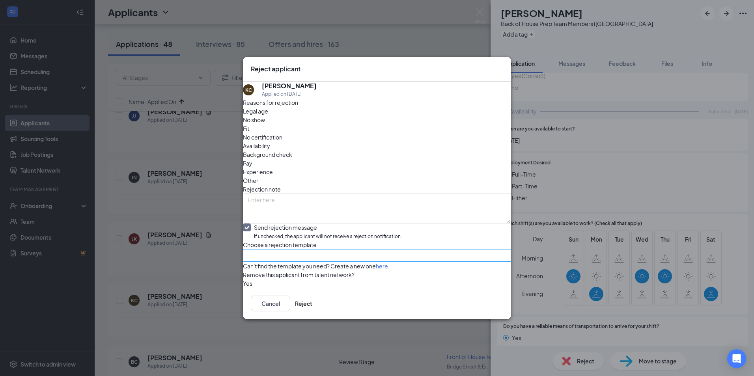
click at [307, 250] on input "search" at bounding box center [374, 256] width 253 height 12
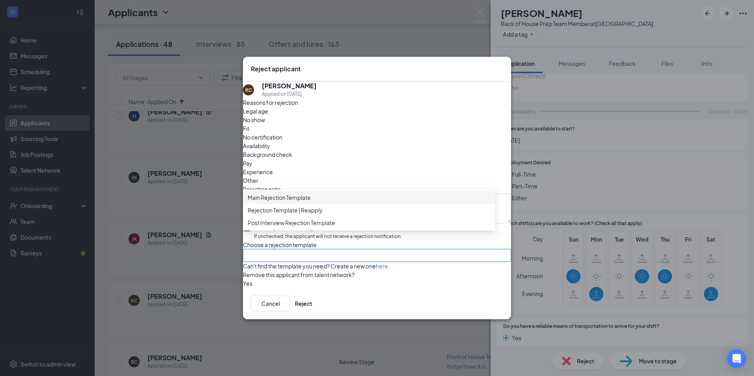
click at [307, 250] on input "search" at bounding box center [374, 256] width 253 height 12
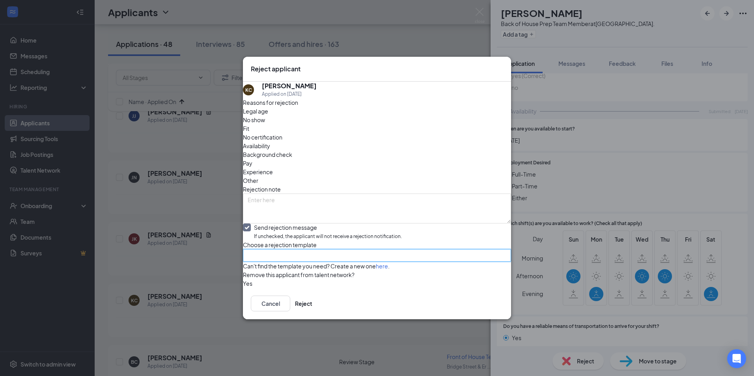
click at [282, 250] on input "search" at bounding box center [374, 256] width 253 height 12
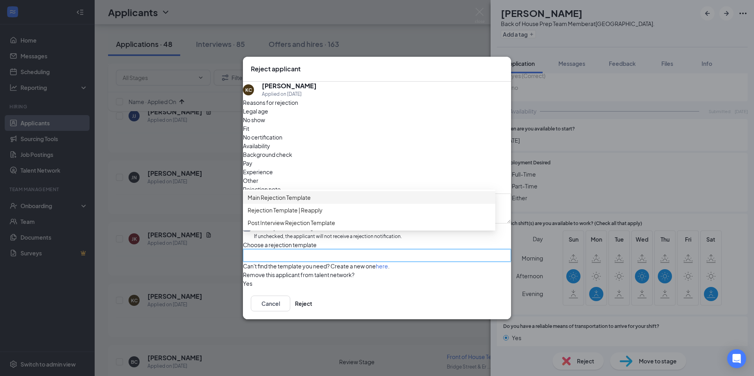
click at [290, 193] on div "Main Rejection Template" at bounding box center [369, 197] width 253 height 13
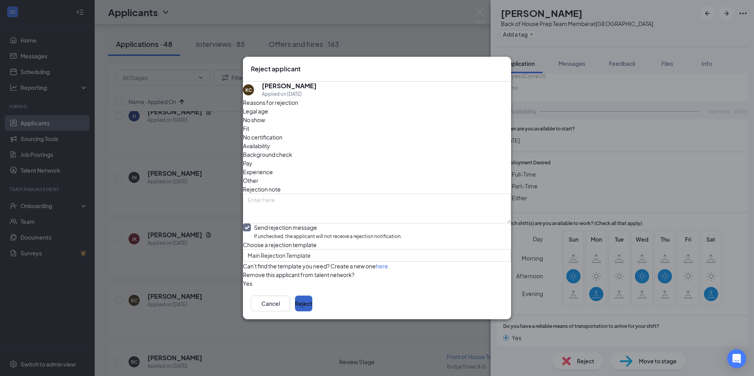
click at [313, 312] on button "Reject" at bounding box center [303, 304] width 17 height 16
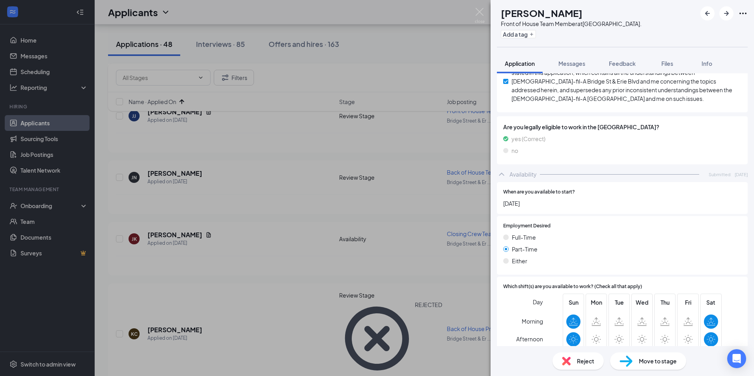
scroll to position [862, 0]
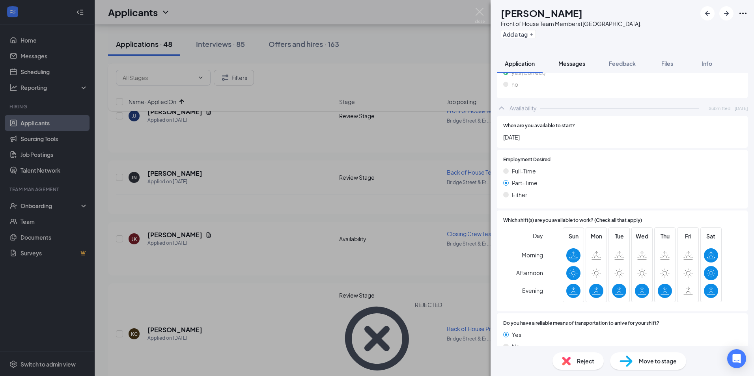
click at [567, 61] on span "Messages" at bounding box center [572, 63] width 27 height 7
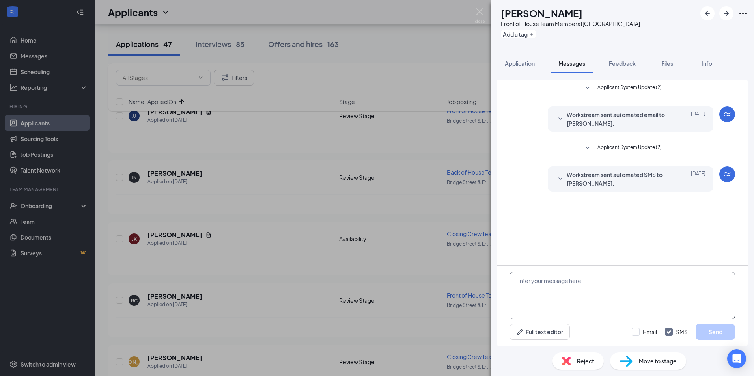
click at [563, 294] on textarea at bounding box center [623, 295] width 226 height 47
paste textarea "Hi [Candidate’s Name], Thank you for applying to join our team at [DEMOGRAPHIC_…"
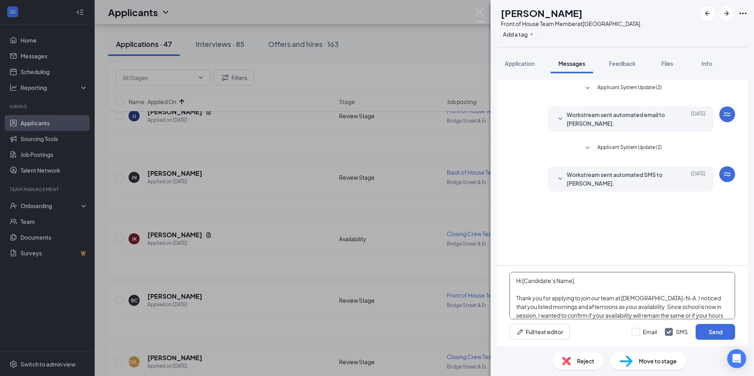
click at [584, 284] on textarea "Hi [Candidate’s Name], Thank you for applying to join our team at [DEMOGRAPHIC_…" at bounding box center [623, 295] width 226 height 47
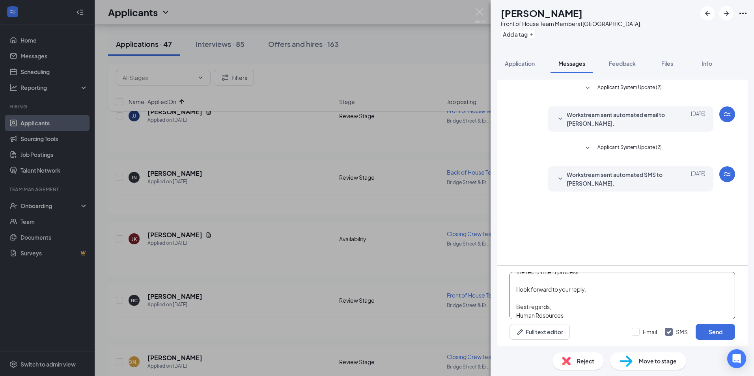
scroll to position [139, 0]
type textarea "Hi [PERSON_NAME]: Thank you for applying to join our team at [DEMOGRAPHIC_DATA]…"
click at [717, 331] on button "Send" at bounding box center [715, 332] width 39 height 16
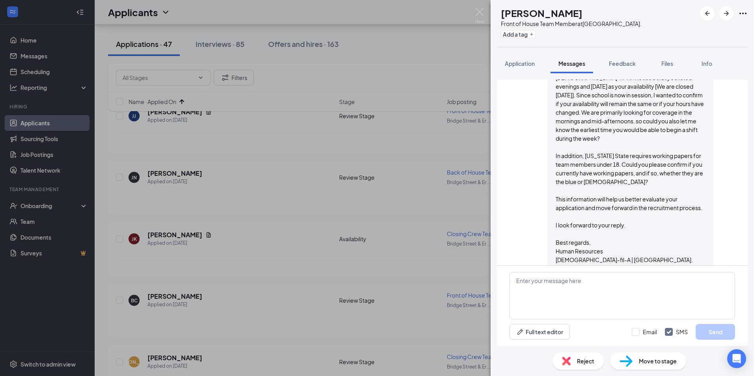
scroll to position [184, 0]
click at [196, 345] on div "BC [PERSON_NAME] Front of House Team Member at [GEOGRAPHIC_DATA]. Add a tag App…" at bounding box center [377, 188] width 754 height 376
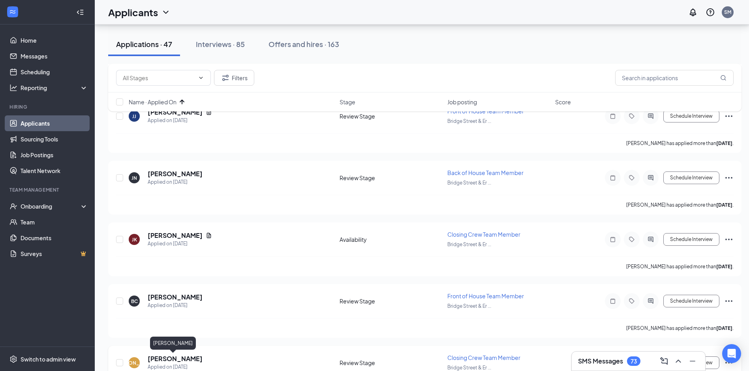
click at [183, 354] on h5 "[PERSON_NAME]" at bounding box center [175, 358] width 55 height 9
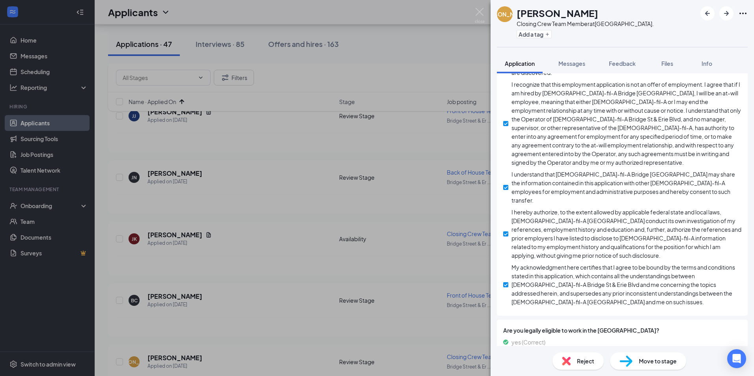
scroll to position [480, 0]
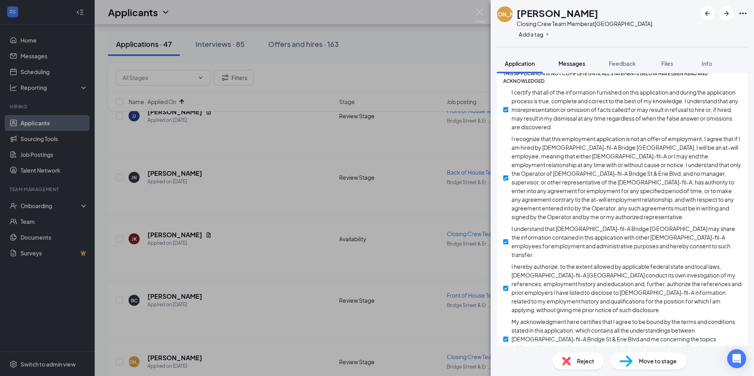
click at [563, 67] on button "Messages" at bounding box center [572, 64] width 43 height 20
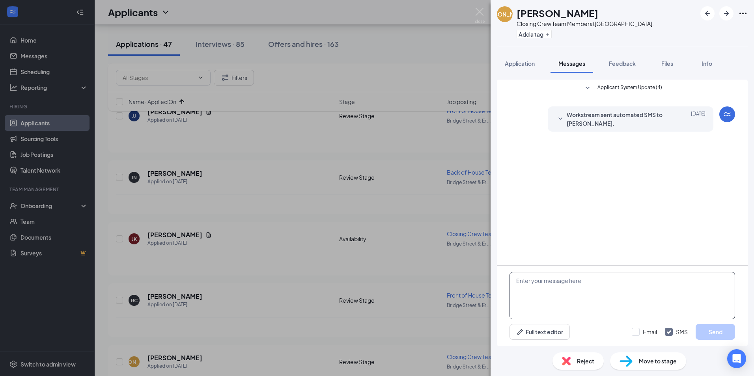
click at [572, 290] on textarea at bounding box center [623, 295] width 226 height 47
paste textarea "Hi [Candidate’s Name], Thank you for applying to join our team at [DEMOGRAPHIC_…"
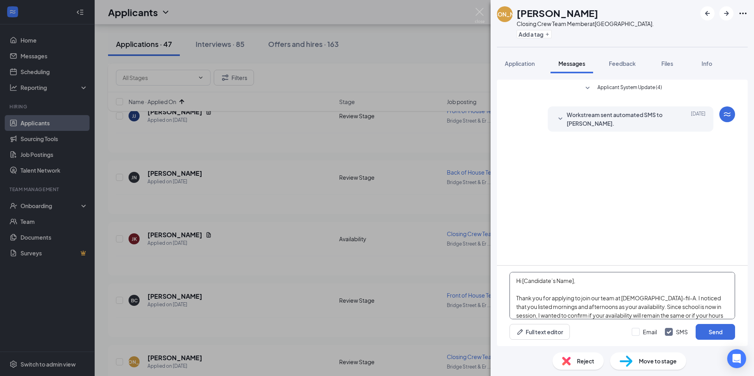
click at [591, 285] on textarea "Hi [Candidate’s Name], Thank you for applying to join our team at [DEMOGRAPHIC_…" at bounding box center [623, 295] width 226 height 47
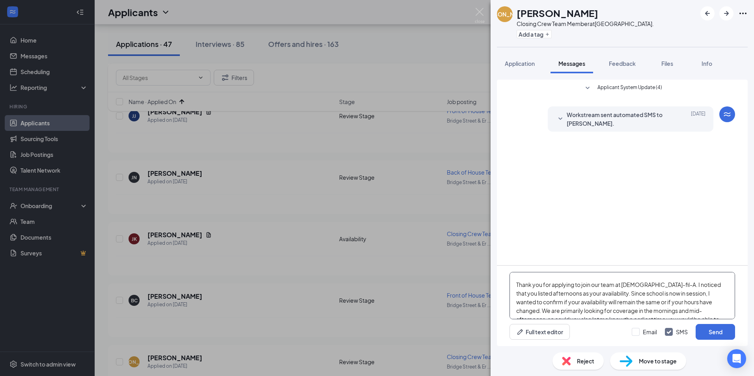
scroll to position [5, 0]
type textarea "Hi [PERSON_NAME]: Thank you for applying to join our team at [DEMOGRAPHIC_DATA]…"
click at [697, 333] on button "Send" at bounding box center [715, 332] width 39 height 16
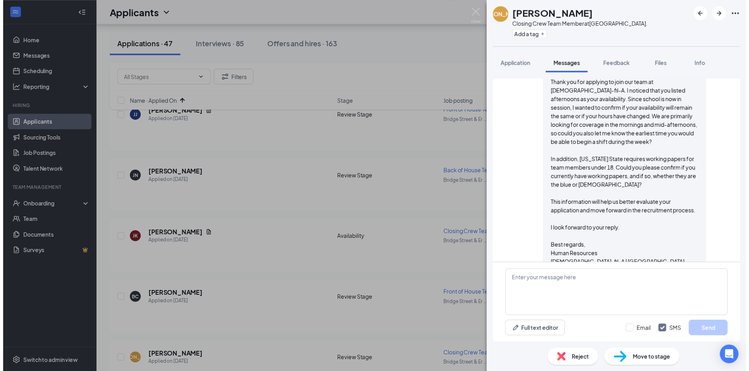
scroll to position [116, 0]
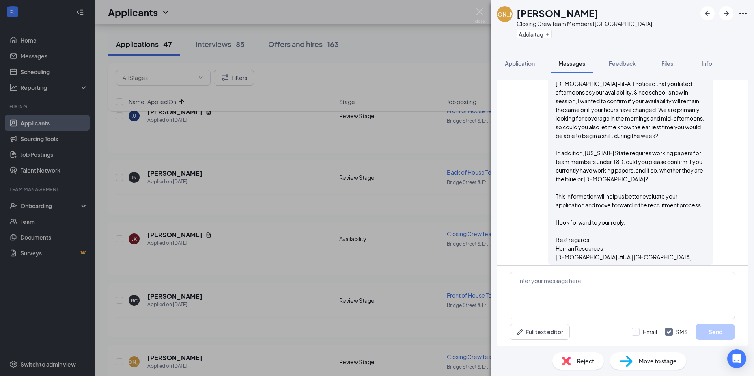
click at [119, 328] on div "[PERSON_NAME] Closing Crew Team Member at [GEOGRAPHIC_DATA]. Add a tag Applicat…" at bounding box center [377, 188] width 754 height 376
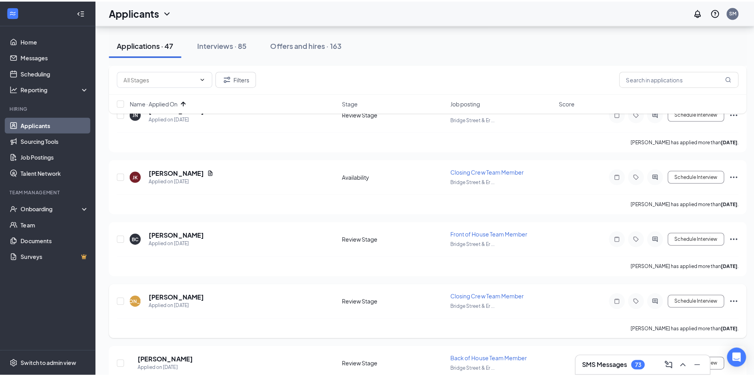
scroll to position [710, 0]
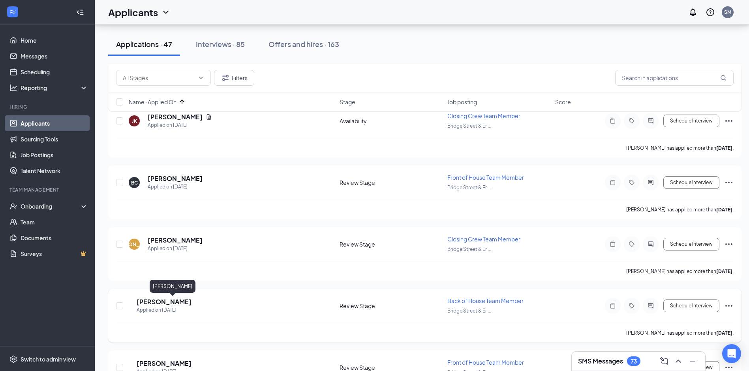
click at [152, 301] on h5 "[PERSON_NAME]" at bounding box center [164, 301] width 55 height 9
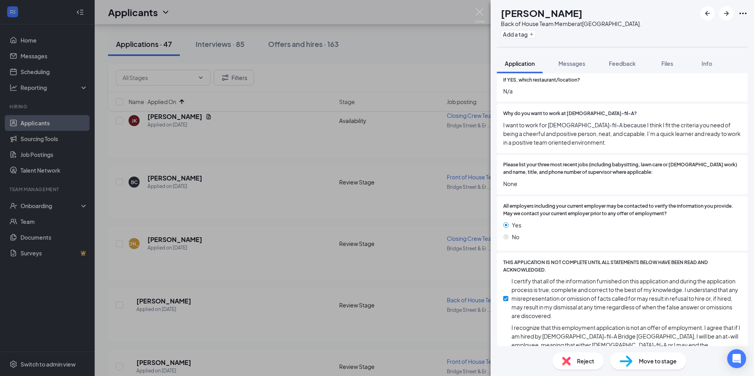
scroll to position [296, 0]
click at [561, 64] on span "Messages" at bounding box center [572, 63] width 27 height 7
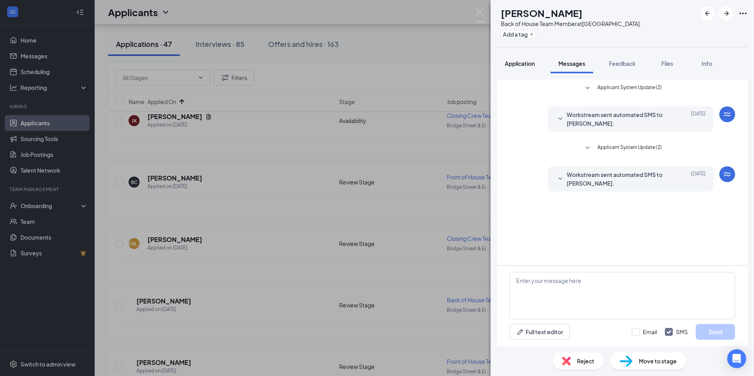
click at [511, 59] on button "Application" at bounding box center [520, 64] width 46 height 20
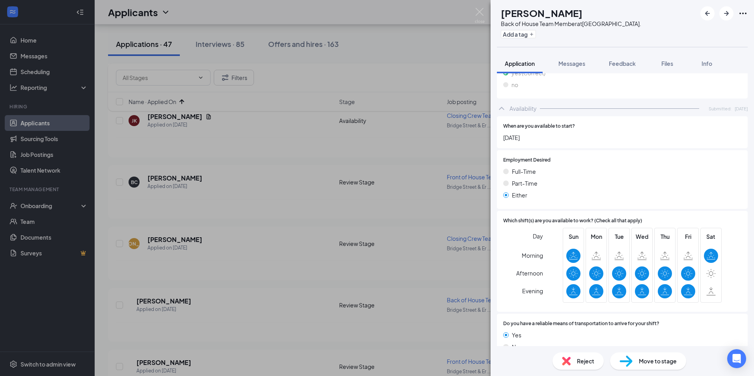
scroll to position [809, 0]
click at [567, 64] on span "Messages" at bounding box center [572, 63] width 27 height 7
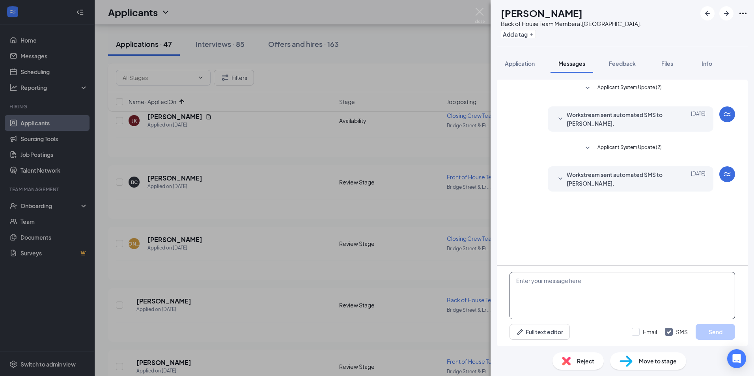
click at [558, 282] on textarea at bounding box center [623, 295] width 226 height 47
paste textarea "Hi [Candidate’s Name], Thank you for applying to join our team at [DEMOGRAPHIC_…"
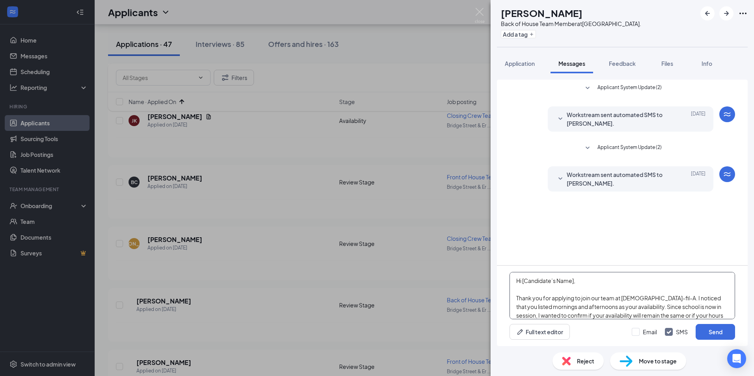
click at [590, 277] on textarea "Hi [Candidate’s Name], Thank you for applying to join our team at [DEMOGRAPHIC_…" at bounding box center [623, 295] width 226 height 47
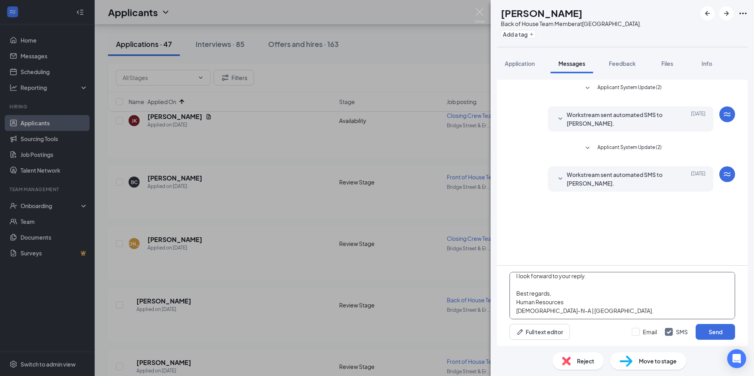
drag, startPoint x: 515, startPoint y: 281, endPoint x: 750, endPoint y: 397, distance: 261.5
type textarea "Hi [PERSON_NAME]: Thank you for applying to join our team at [DEMOGRAPHIC_DATA]…"
click at [533, 65] on span "Application" at bounding box center [520, 63] width 30 height 7
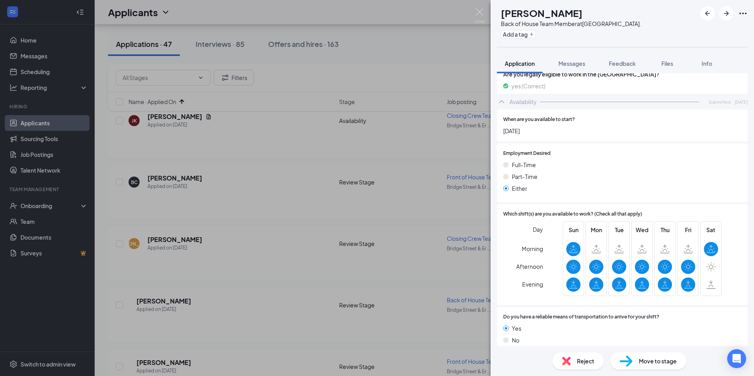
scroll to position [803, 0]
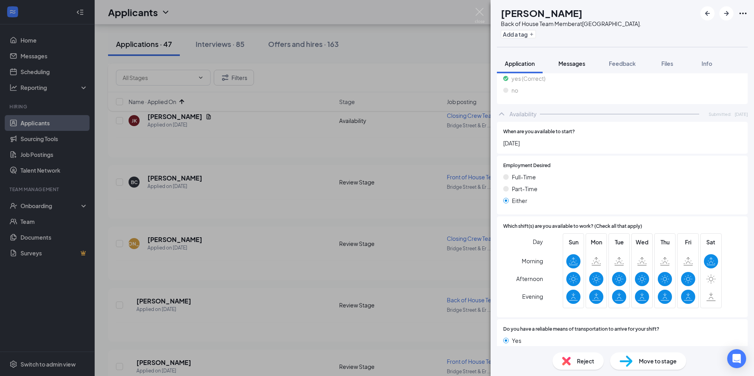
click at [563, 59] on button "Messages" at bounding box center [572, 64] width 43 height 20
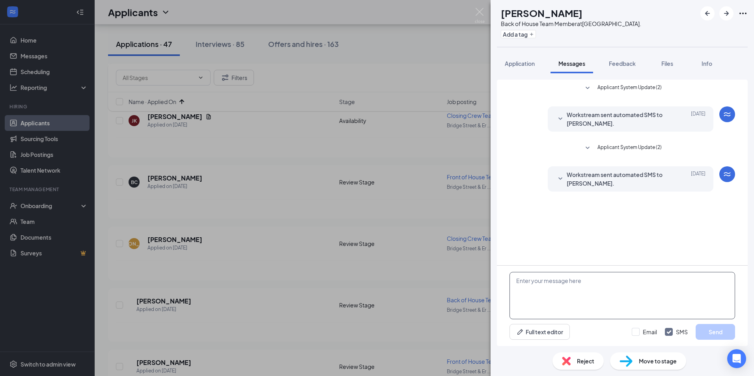
click at [550, 282] on textarea at bounding box center [623, 295] width 226 height 47
paste textarea "Hi [PERSON_NAME]: Thank you for applying to join our team at [DEMOGRAPHIC_DATA]…"
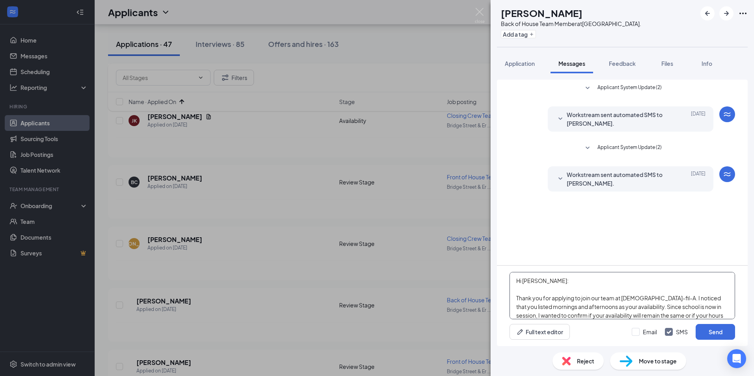
click at [552, 310] on textarea "Hi [PERSON_NAME]: Thank you for applying to join our team at [DEMOGRAPHIC_DATA]…" at bounding box center [623, 295] width 226 height 47
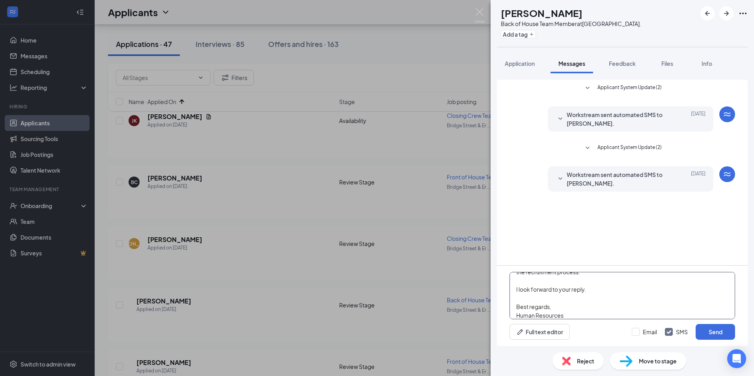
scroll to position [139, 0]
type textarea "Hi [PERSON_NAME]: Thank you for applying to join our team at [DEMOGRAPHIC_DATA]…"
click at [733, 331] on button "Send" at bounding box center [715, 332] width 39 height 16
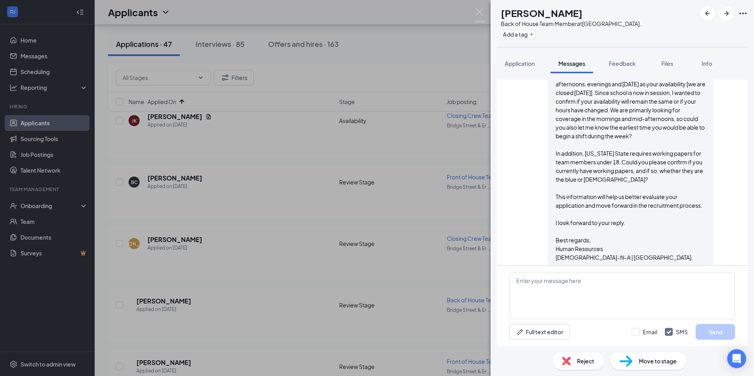
scroll to position [185, 0]
click at [174, 364] on div "NW [PERSON_NAME] Back of House Team Member at [GEOGRAPHIC_DATA]. Add a tag Appl…" at bounding box center [377, 188] width 754 height 376
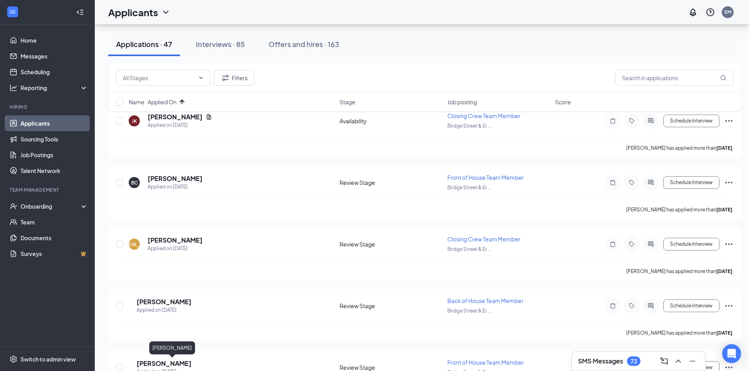
click at [174, 364] on h5 "[PERSON_NAME]" at bounding box center [164, 363] width 55 height 9
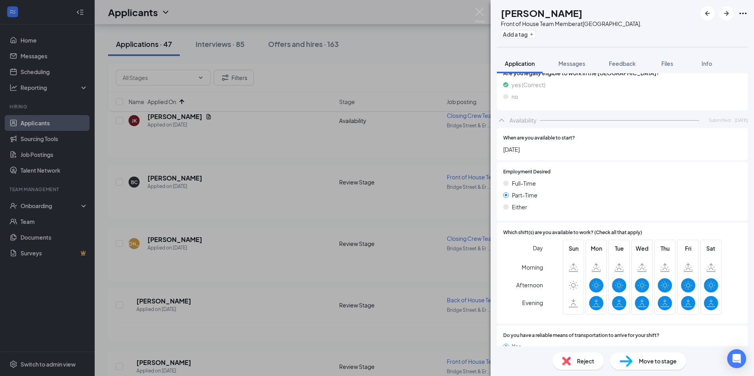
scroll to position [827, 0]
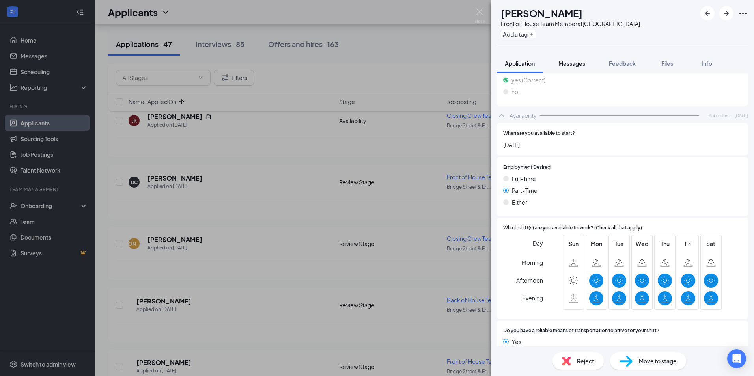
click at [562, 63] on span "Messages" at bounding box center [572, 63] width 27 height 7
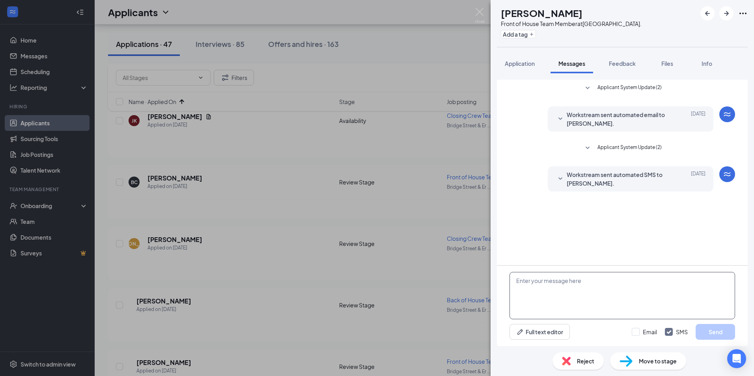
click at [578, 291] on textarea at bounding box center [623, 295] width 226 height 47
paste textarea "Hi [PERSON_NAME]: Thank you for applying to join our team at [DEMOGRAPHIC_DATA]…"
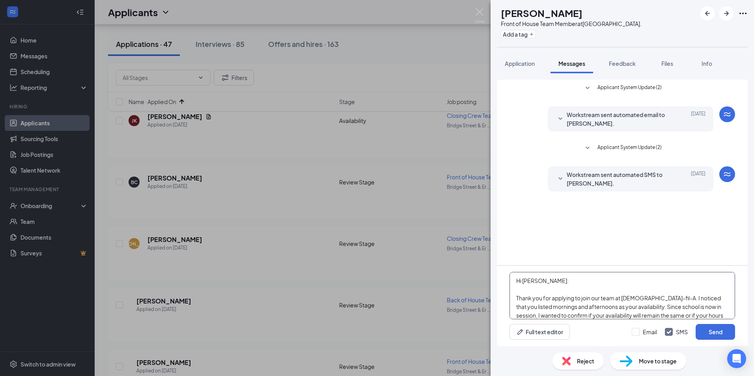
click at [575, 277] on textarea "Hi [PERSON_NAME]: Thank you for applying to join our team at [DEMOGRAPHIC_DATA]…" at bounding box center [623, 295] width 226 height 47
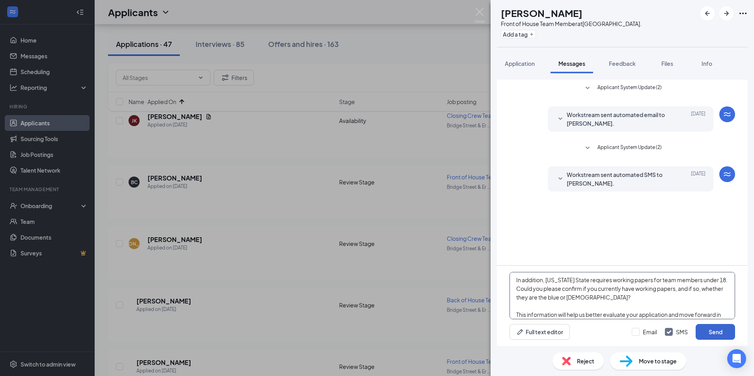
type textarea "Hi Ava: Thank you for applying to join our team at [DEMOGRAPHIC_DATA]-fil-A. I …"
click at [721, 332] on button "Send" at bounding box center [715, 332] width 39 height 16
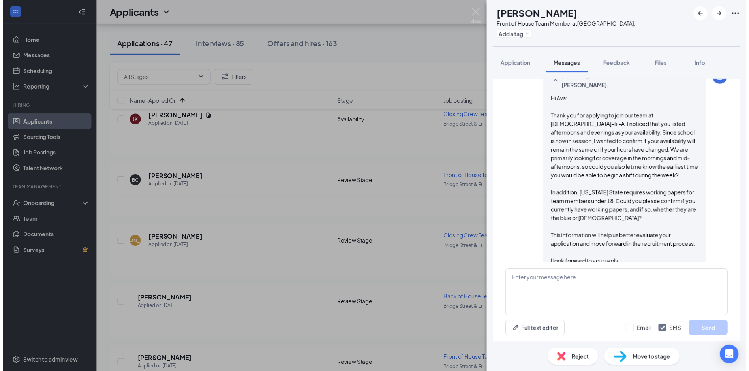
scroll to position [176, 0]
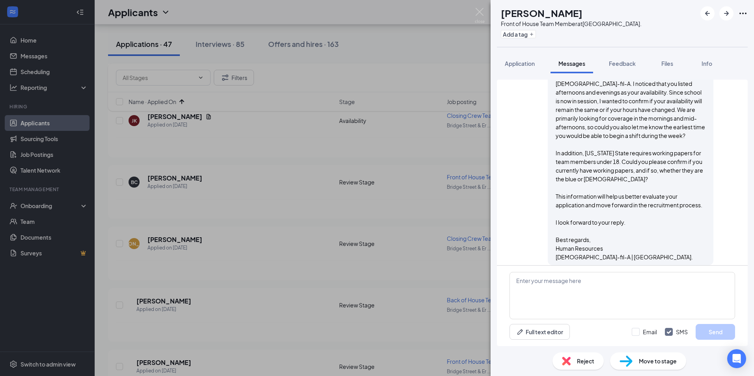
click at [252, 325] on div "AE [PERSON_NAME] Front of House Team Member at [GEOGRAPHIC_DATA]. Add a tag App…" at bounding box center [377, 188] width 754 height 376
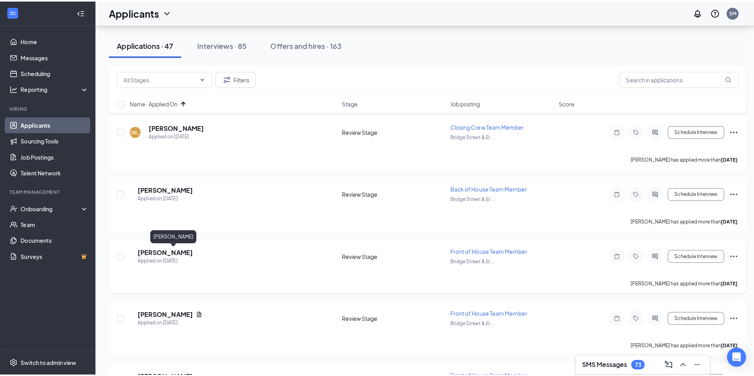
scroll to position [829, 0]
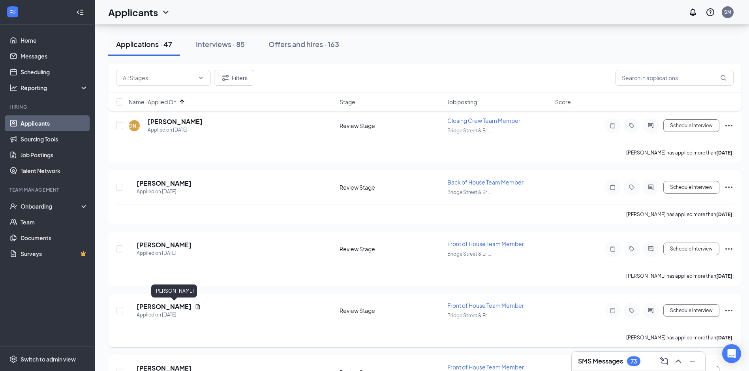
click at [164, 304] on h5 "[PERSON_NAME]" at bounding box center [164, 306] width 55 height 9
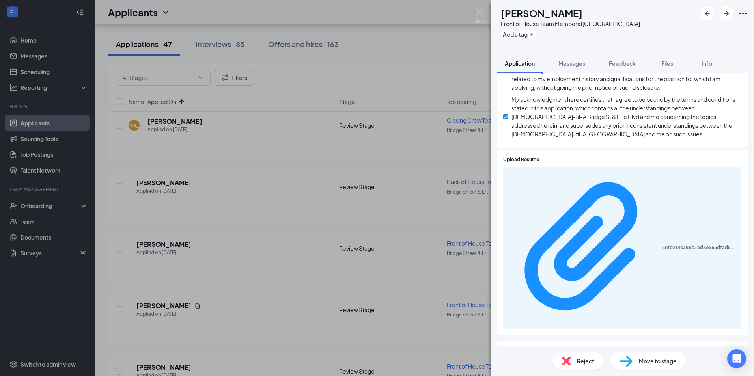
scroll to position [730, 0]
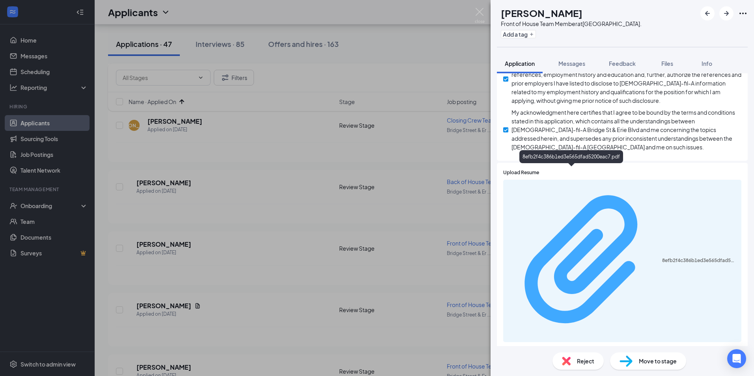
click at [663, 258] on div "8efb2f4c386b1ed3e565dfad5200eac7.pdf" at bounding box center [700, 261] width 75 height 6
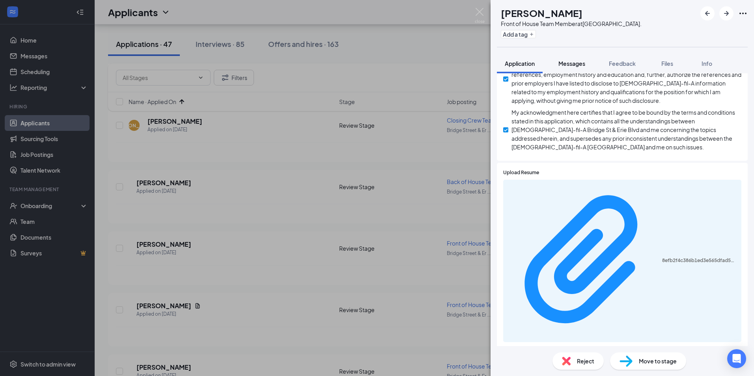
click at [569, 61] on span "Messages" at bounding box center [572, 63] width 27 height 7
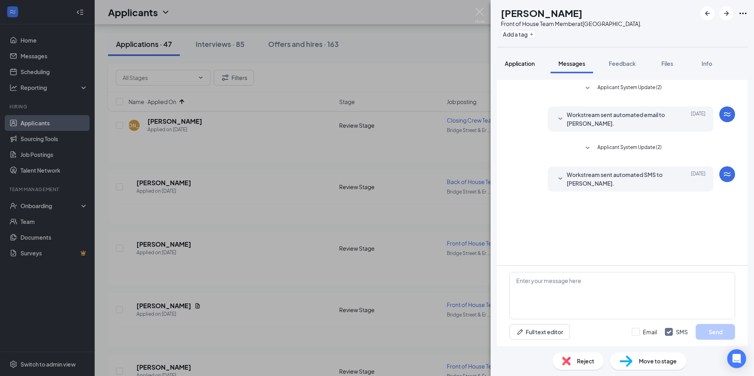
click at [528, 66] on span "Application" at bounding box center [520, 63] width 30 height 7
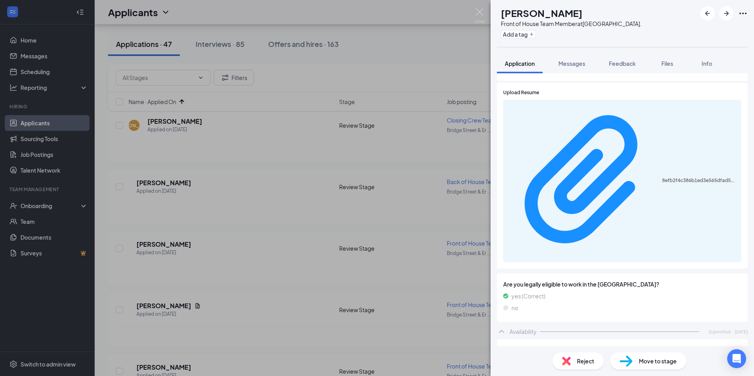
scroll to position [887, 0]
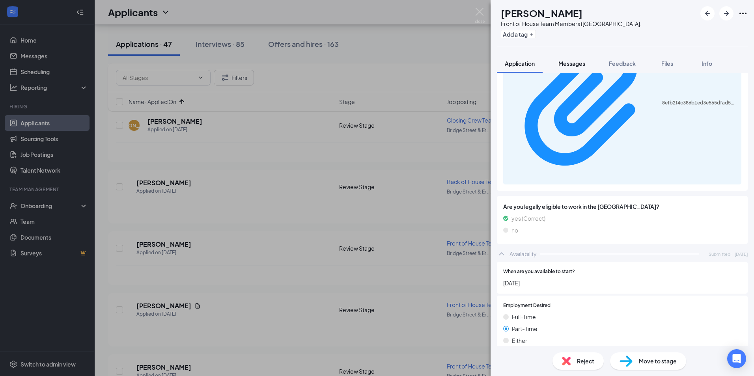
click at [569, 63] on span "Messages" at bounding box center [572, 63] width 27 height 7
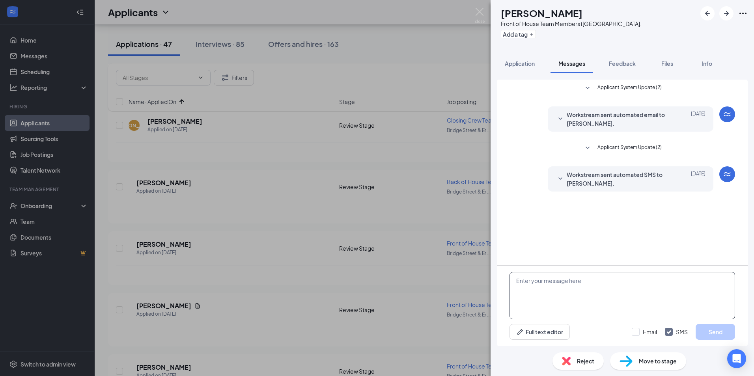
click at [590, 296] on textarea at bounding box center [623, 295] width 226 height 47
paste textarea "Hi [PERSON_NAME]: Thank you for applying to join our team at [DEMOGRAPHIC_DATA]…"
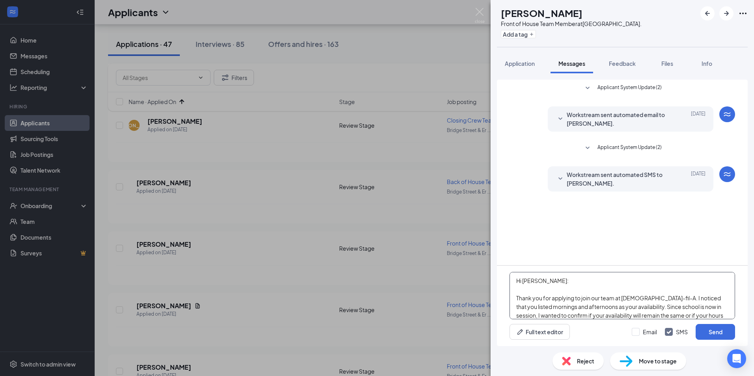
click at [567, 284] on textarea "Hi [PERSON_NAME]: Thank you for applying to join our team at [DEMOGRAPHIC_DATA]…" at bounding box center [623, 295] width 226 height 47
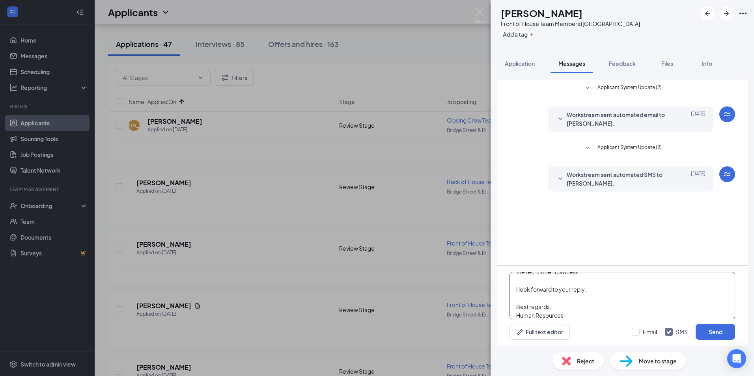
scroll to position [139, 0]
type textarea "Hi [PERSON_NAME]: Thank you for applying to join our team at [DEMOGRAPHIC_DATA]…"
click at [727, 329] on button "Send" at bounding box center [715, 332] width 39 height 16
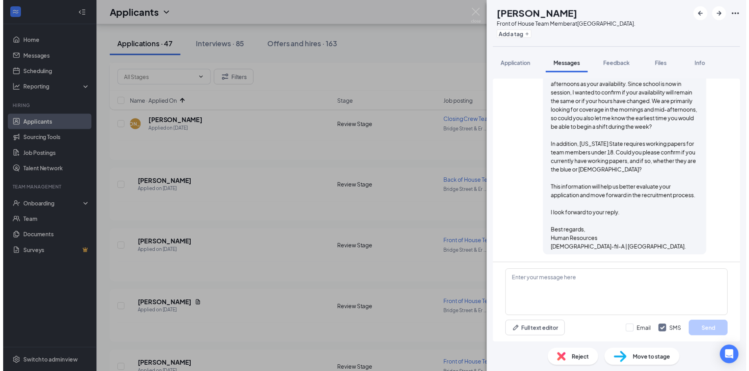
scroll to position [184, 0]
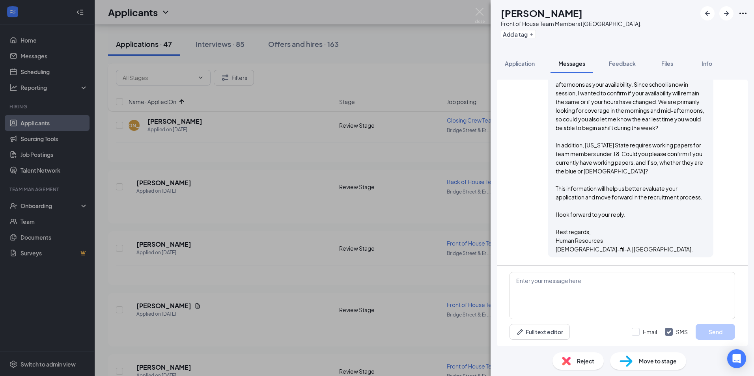
click at [404, 58] on div "[PERSON_NAME] [PERSON_NAME] Front of House Team Member at [GEOGRAPHIC_DATA]. Ad…" at bounding box center [377, 188] width 754 height 376
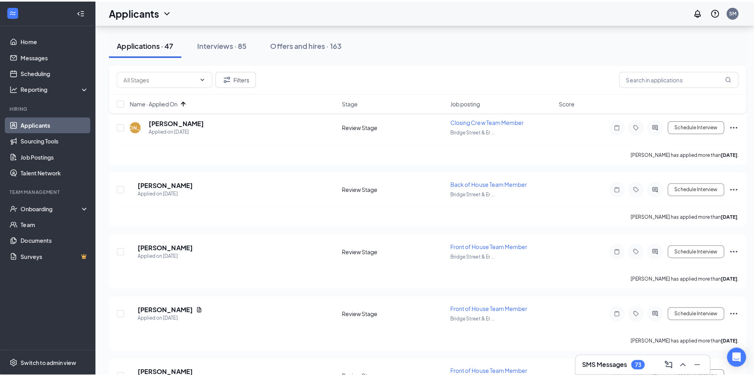
scroll to position [868, 0]
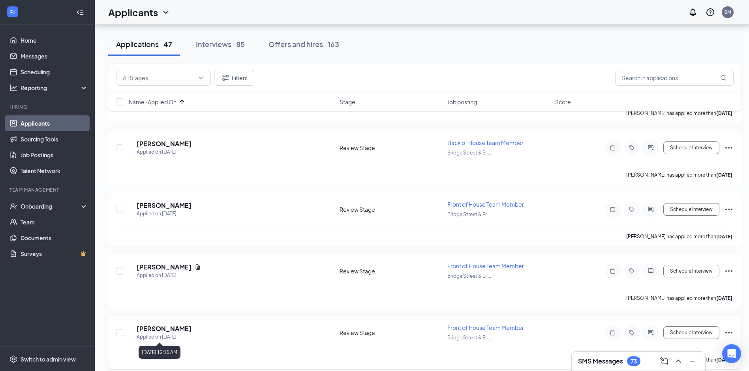
click at [167, 333] on div "Applied on [DATE]" at bounding box center [164, 337] width 55 height 8
click at [170, 325] on h5 "[PERSON_NAME]" at bounding box center [164, 328] width 55 height 9
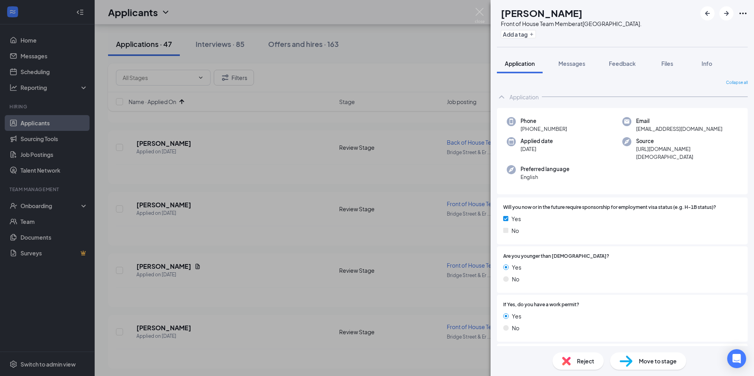
click at [130, 313] on div "ED [PERSON_NAME] Front of House Team Member at [GEOGRAPHIC_DATA]. Add a tag App…" at bounding box center [377, 188] width 754 height 376
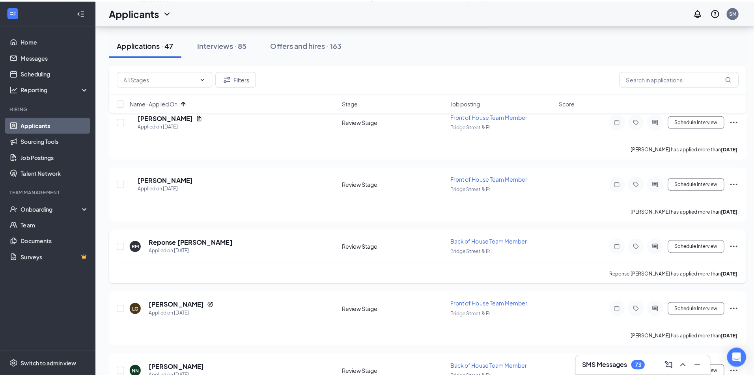
scroll to position [1026, 0]
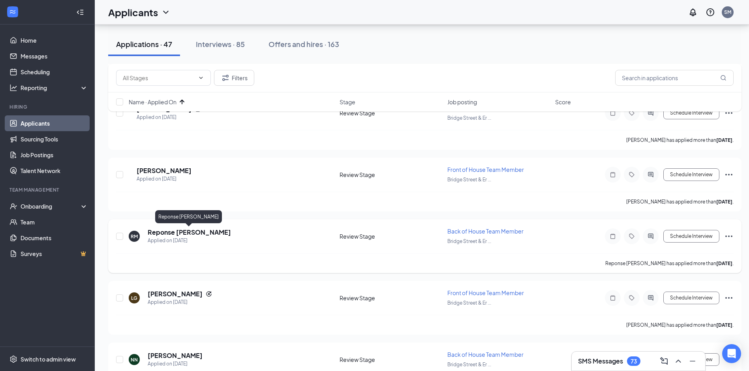
click at [178, 232] on h5 "Reponse [PERSON_NAME]" at bounding box center [189, 232] width 83 height 9
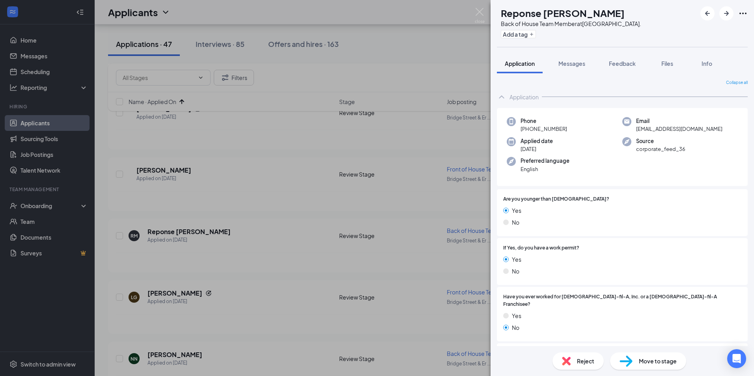
click at [408, 27] on div "RM Reponse [PERSON_NAME] Back of House Team Member at [GEOGRAPHIC_DATA]. Add a …" at bounding box center [377, 188] width 754 height 376
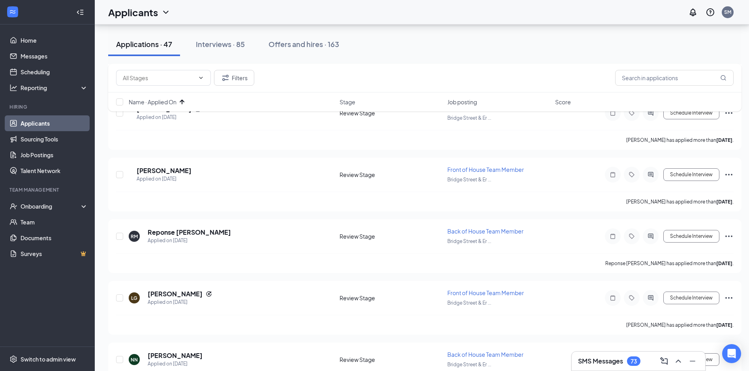
click at [629, 358] on div "73" at bounding box center [633, 360] width 13 height 9
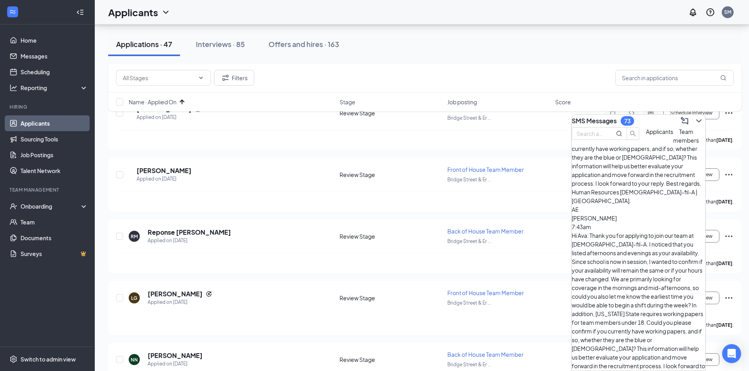
scroll to position [142, 0]
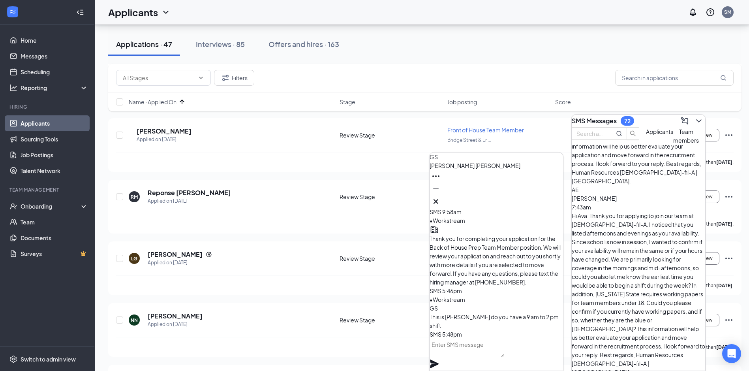
scroll to position [0, 0]
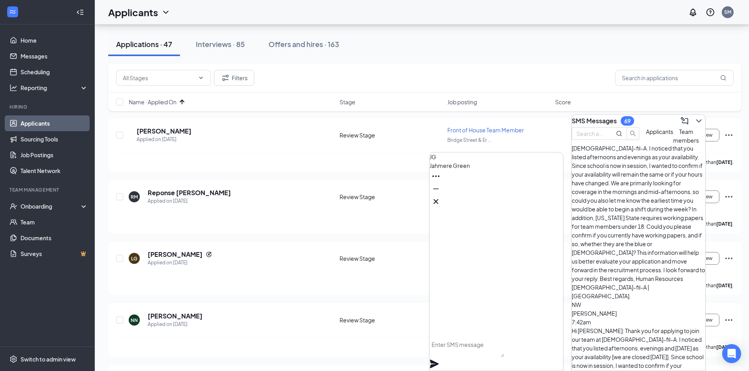
scroll to position [221, 0]
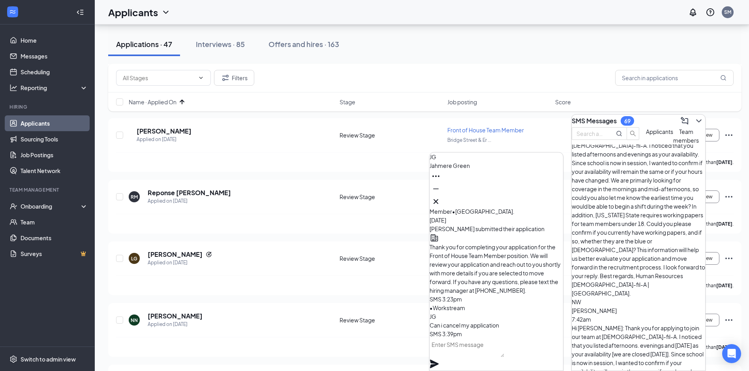
click at [470, 169] on span "[PERSON_NAME]" at bounding box center [449, 165] width 40 height 7
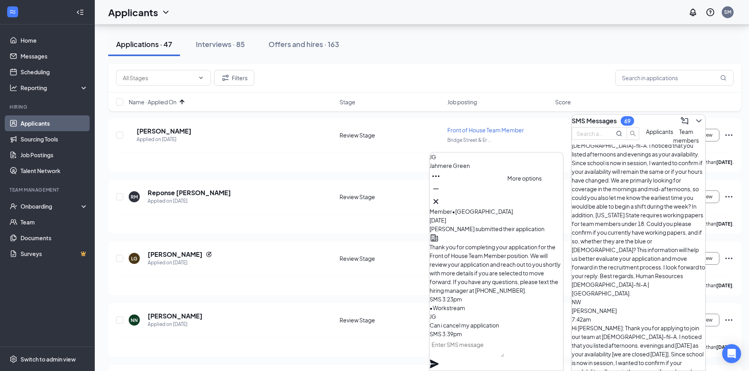
click at [440, 181] on icon "Ellipses" at bounding box center [435, 175] width 9 height 9
click at [470, 169] on span "[PERSON_NAME]" at bounding box center [449, 165] width 40 height 7
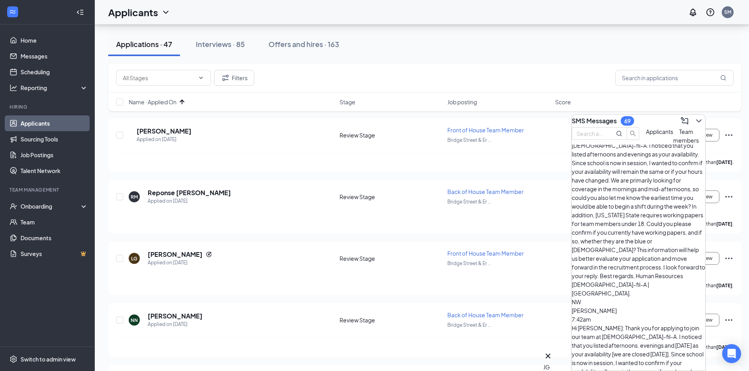
click at [474, 197] on div "Bridge Street & Er ..." at bounding box center [498, 201] width 103 height 9
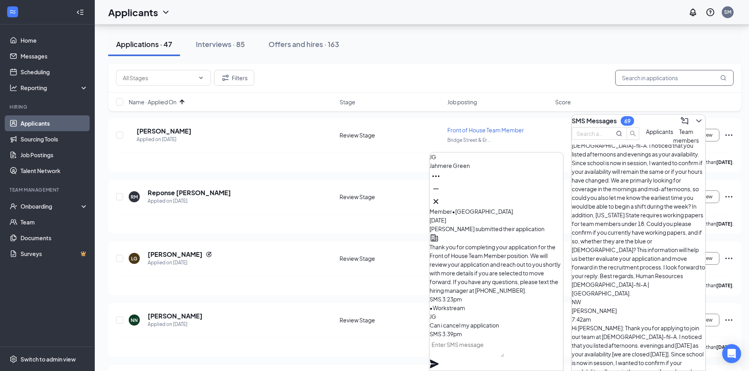
click at [663, 76] on input "text" at bounding box center [674, 78] width 118 height 16
type input "green"
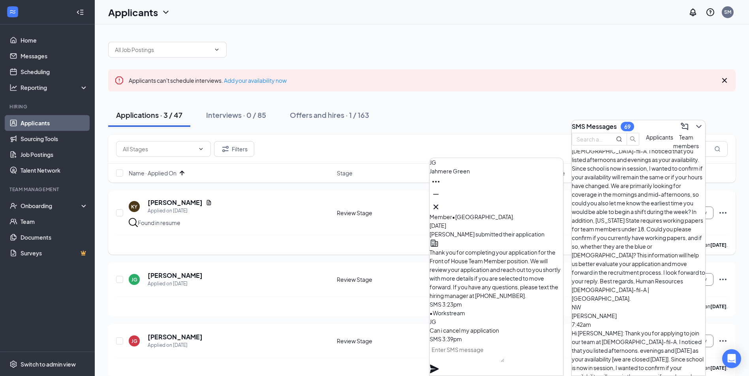
click at [323, 251] on div "[PERSON_NAME] has applied more than [DATE] ." at bounding box center [421, 245] width 611 height 20
click at [181, 273] on h5 "[PERSON_NAME]" at bounding box center [175, 275] width 55 height 9
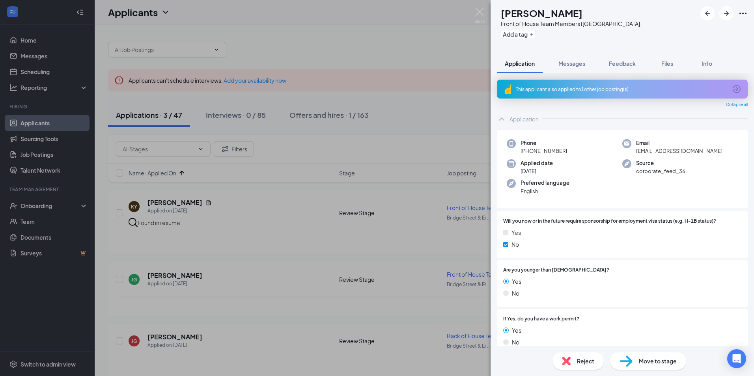
click at [142, 266] on div "[PERSON_NAME] Front of House Team Member at [GEOGRAPHIC_DATA]. Add a tag Applic…" at bounding box center [377, 188] width 754 height 376
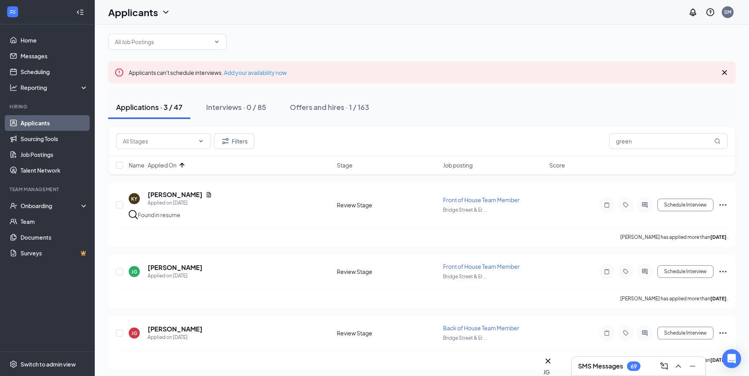
scroll to position [10, 0]
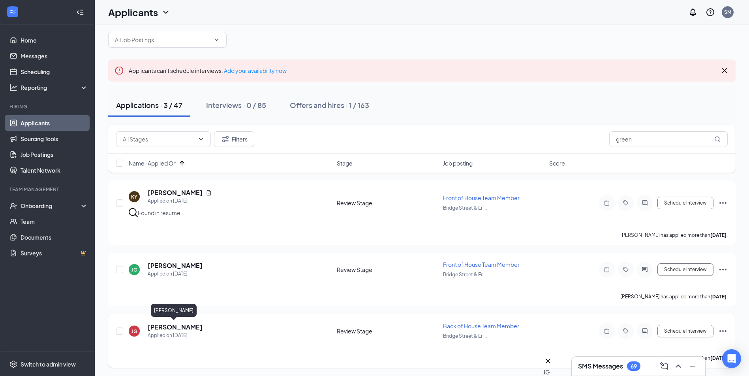
click at [186, 325] on h5 "[PERSON_NAME]" at bounding box center [175, 327] width 55 height 9
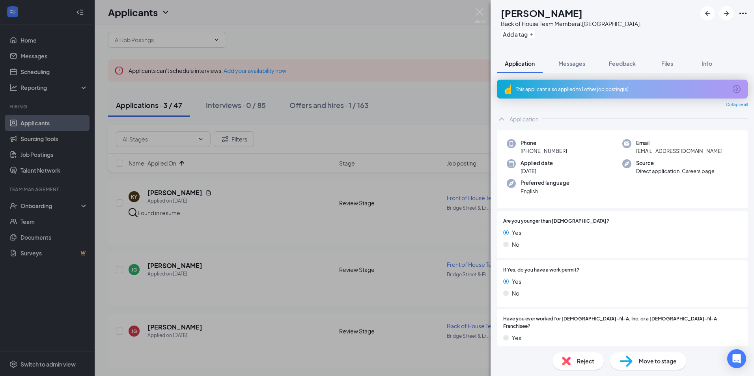
click at [578, 361] on span "Reject" at bounding box center [585, 361] width 17 height 9
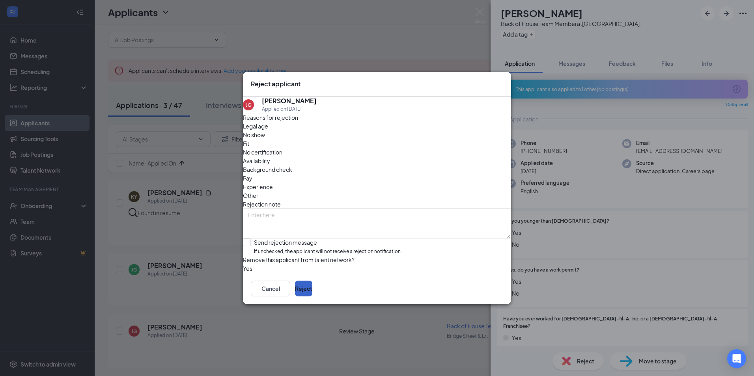
click at [313, 292] on button "Reject" at bounding box center [303, 289] width 17 height 16
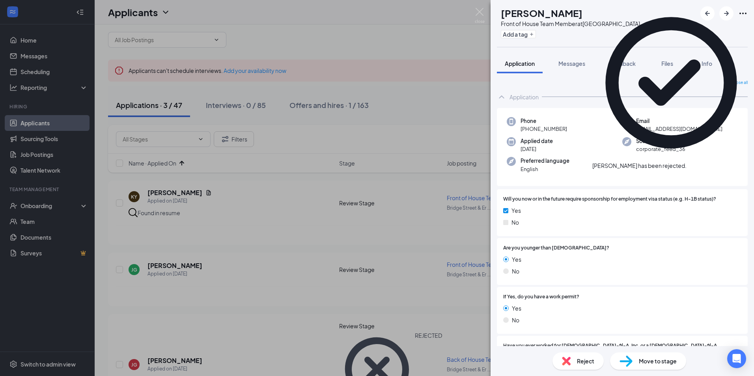
click at [181, 266] on div "KY [PERSON_NAME] Front of House Team Member at [GEOGRAPHIC_DATA]. Add a tag App…" at bounding box center [377, 188] width 754 height 376
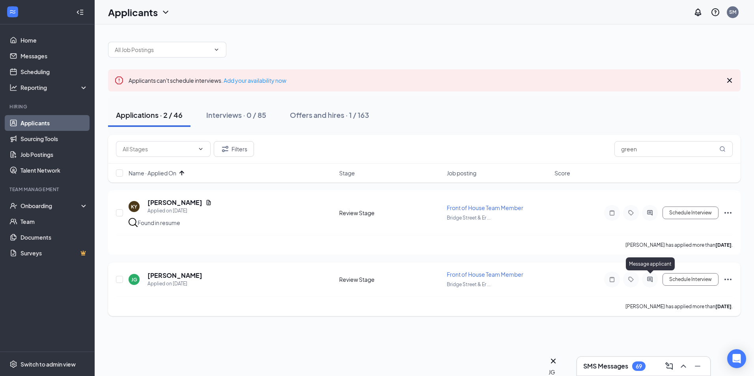
click at [646, 279] on icon "ActiveChat" at bounding box center [650, 280] width 9 height 6
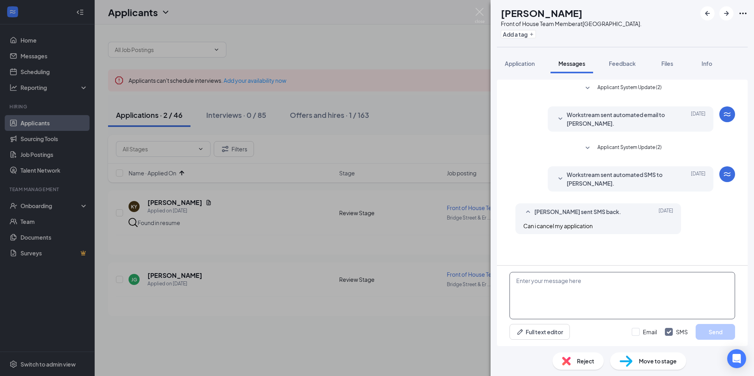
click at [602, 290] on textarea at bounding box center [623, 295] width 226 height 47
click at [639, 283] on textarea "I have closed out both of your applications." at bounding box center [623, 295] width 226 height 47
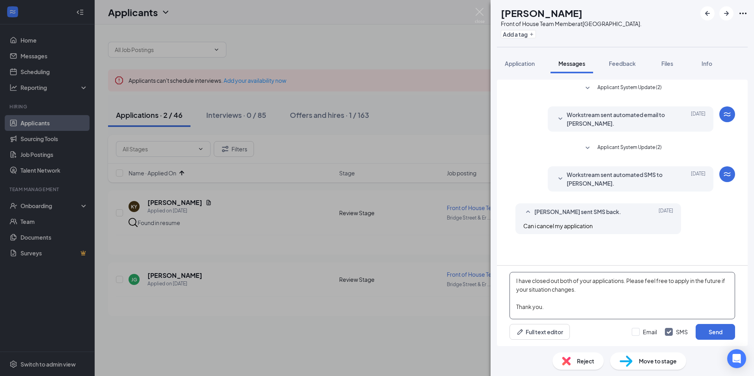
paste textarea "Best regards, Human Resources [DEMOGRAPHIC_DATA]-fil-A | [GEOGRAPHIC_DATA]."
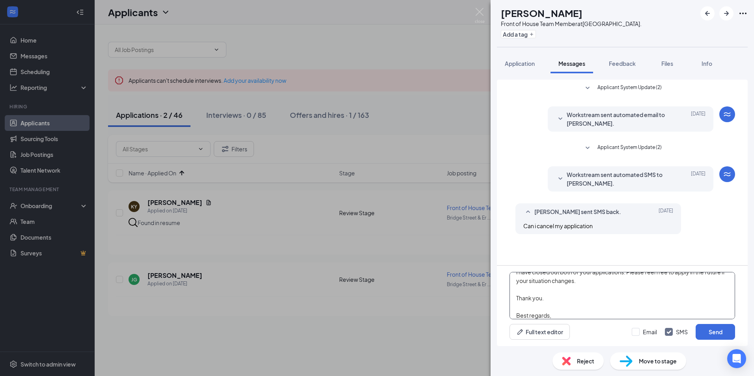
scroll to position [26, 0]
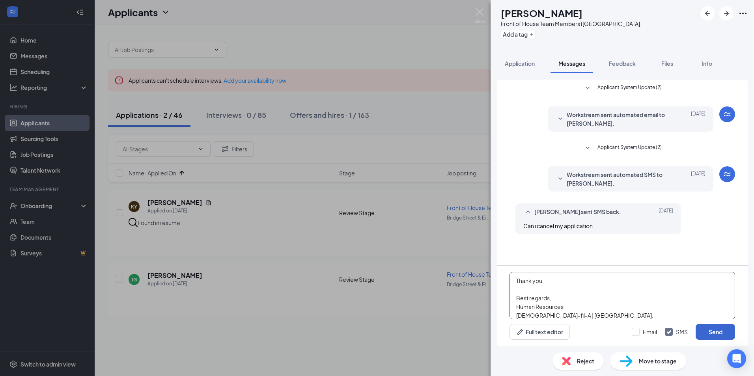
type textarea "I have closed out both of your applications. Please feel free to apply in the f…"
click at [730, 335] on button "Send" at bounding box center [715, 332] width 39 height 16
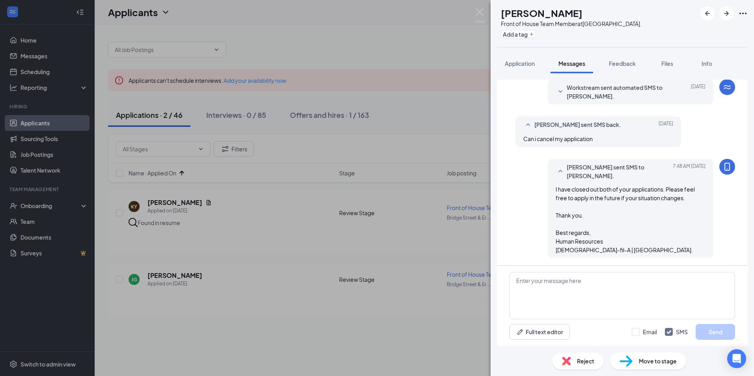
scroll to position [88, 0]
click at [523, 61] on span "Application" at bounding box center [520, 63] width 30 height 7
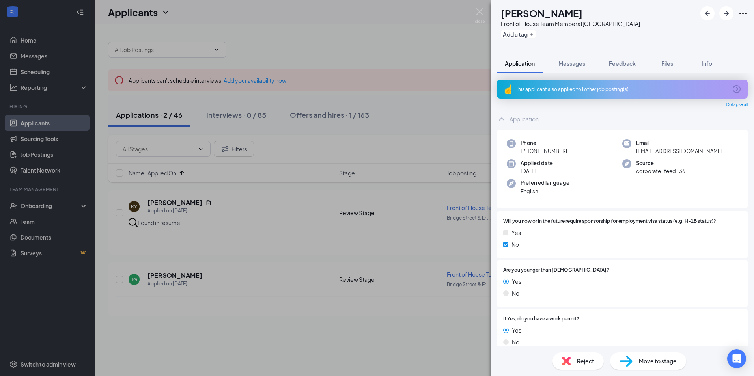
click at [582, 357] on span "Reject" at bounding box center [585, 361] width 17 height 9
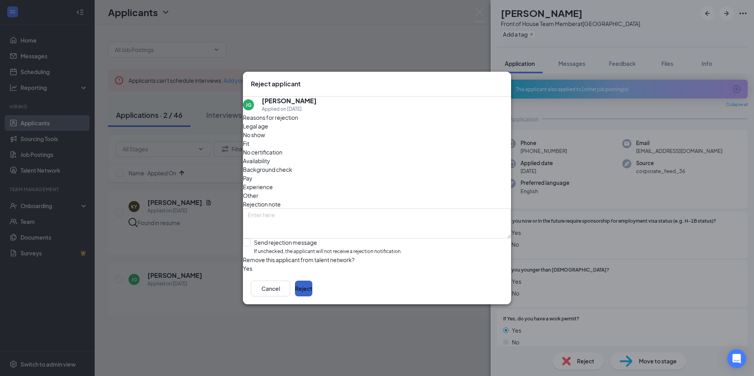
click at [313, 294] on button "Reject" at bounding box center [303, 289] width 17 height 16
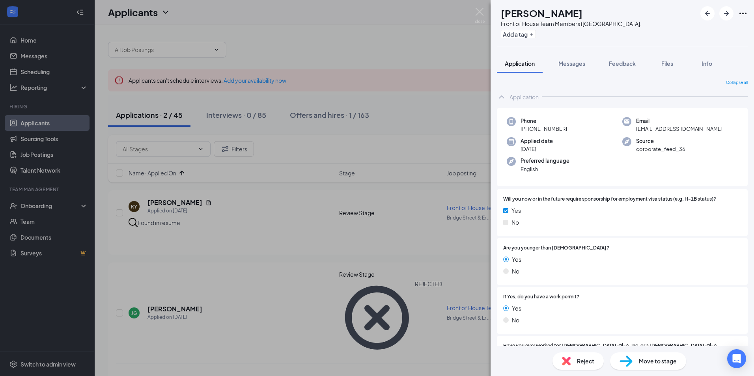
click at [436, 328] on div "KY [PERSON_NAME] Front of House Team Member at [GEOGRAPHIC_DATA]. Add a tag App…" at bounding box center [377, 188] width 754 height 376
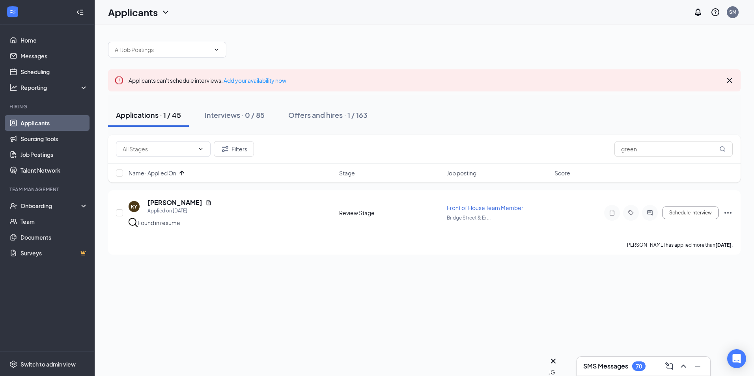
click at [626, 367] on h3 "SMS Messages" at bounding box center [606, 366] width 45 height 9
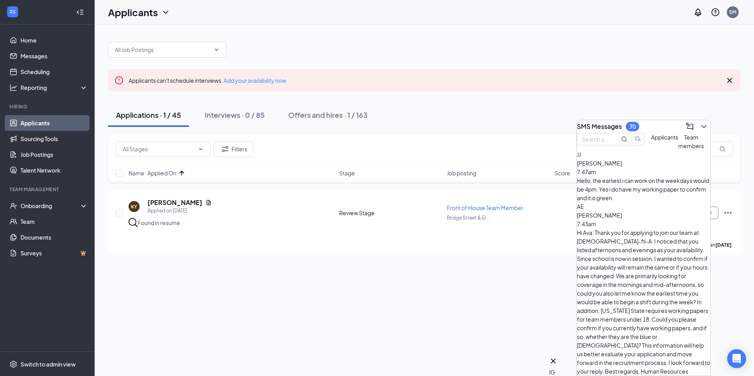
click at [662, 176] on div "[PERSON_NAME] 7:47am" at bounding box center [643, 167] width 133 height 17
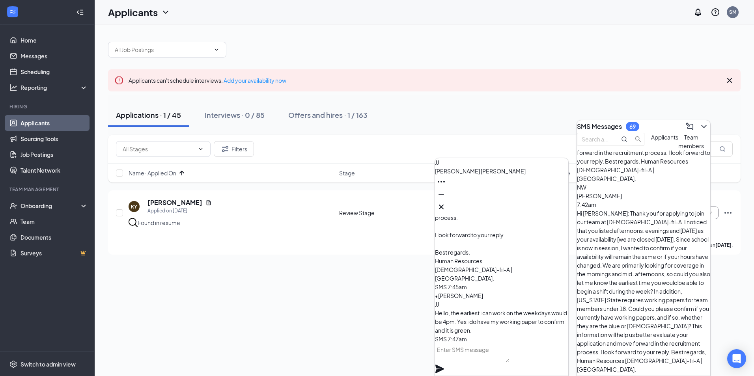
scroll to position [221, 0]
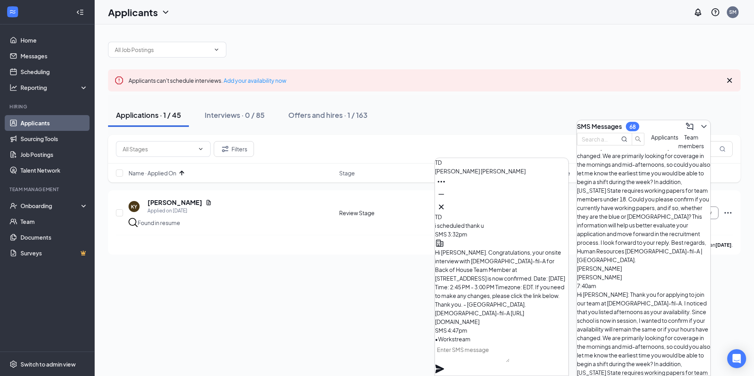
scroll to position [339, 0]
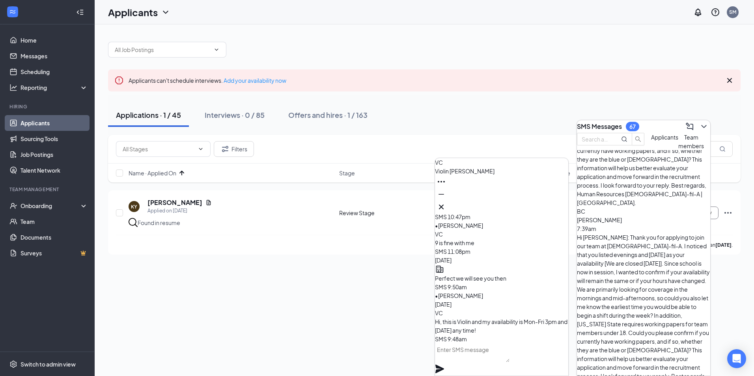
scroll to position [560, 0]
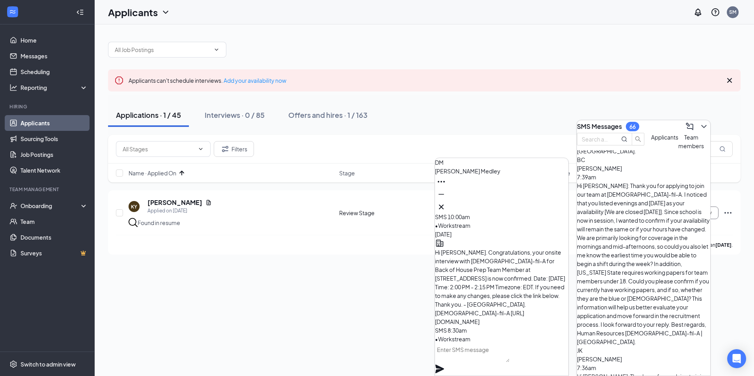
scroll to position [623, 0]
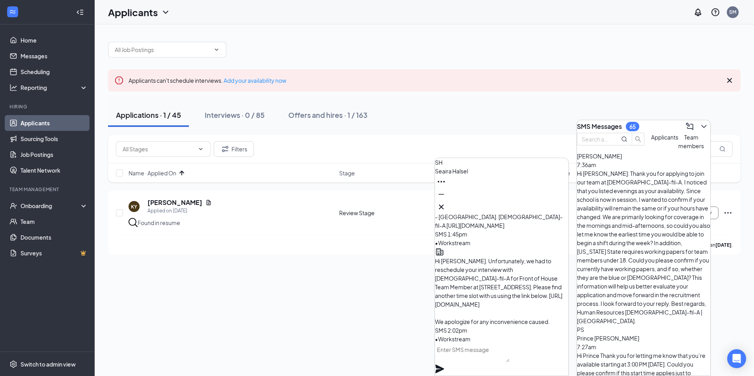
scroll to position [820, 0]
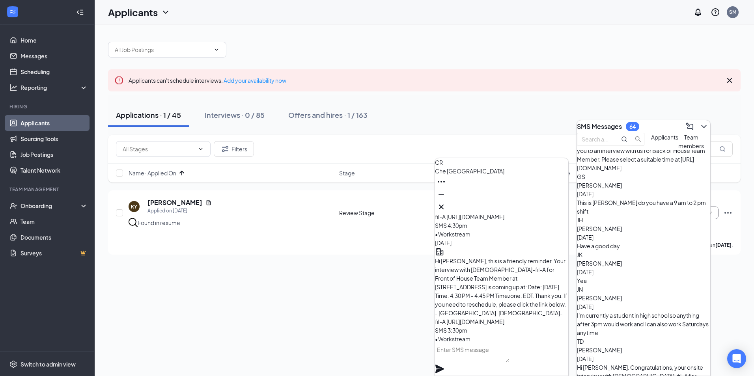
scroll to position [1144, 0]
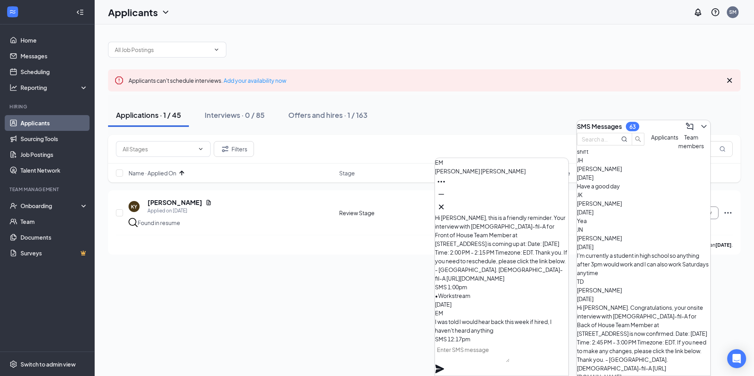
scroll to position [1223, 0]
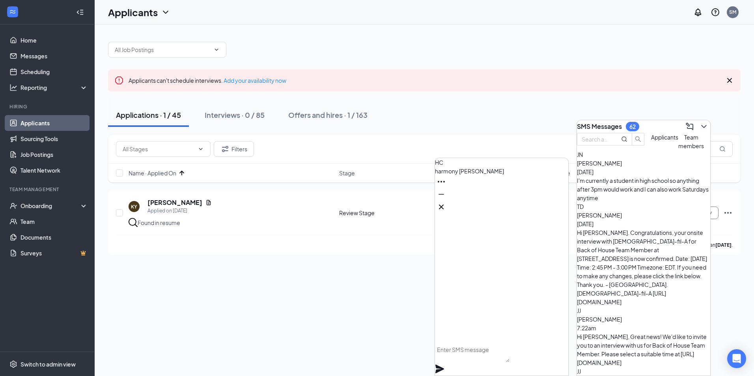
scroll to position [1302, 0]
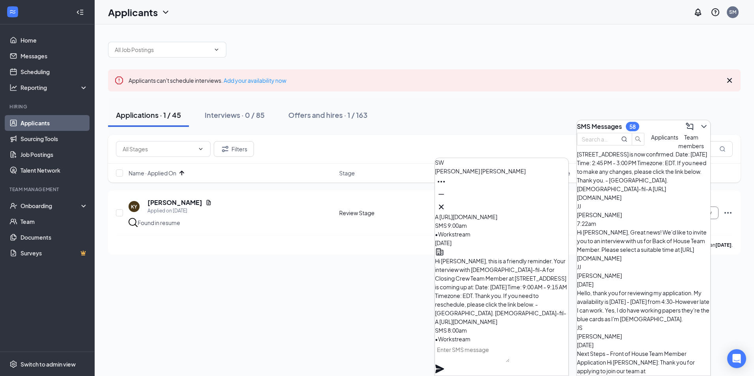
scroll to position [1404, 0]
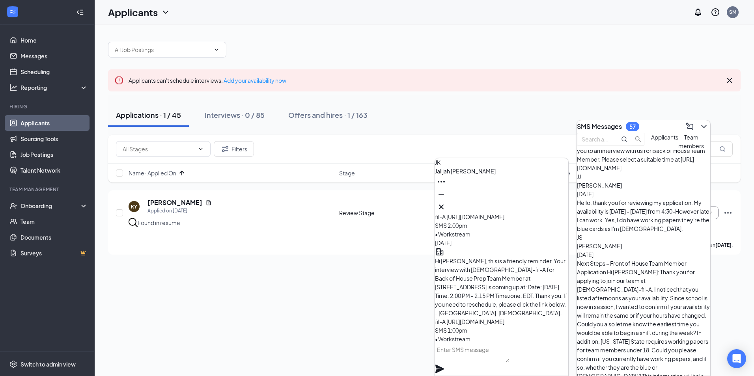
scroll to position [1483, 0]
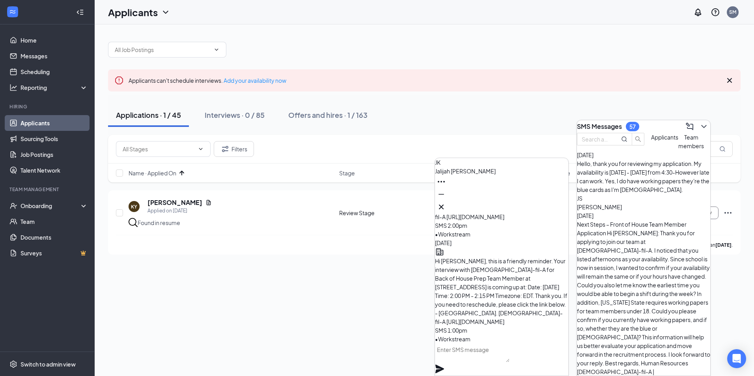
scroll to position [1523, 0]
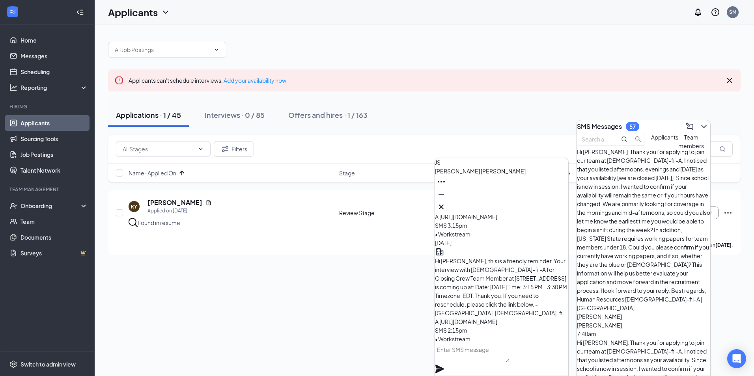
scroll to position [0, 0]
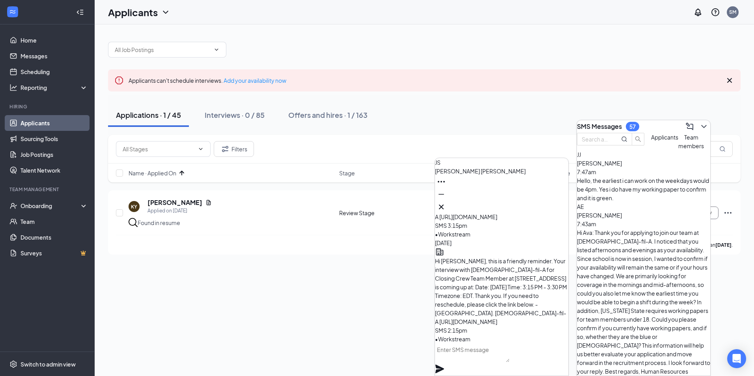
click at [642, 120] on div "SMS Messages 57" at bounding box center [643, 126] width 133 height 13
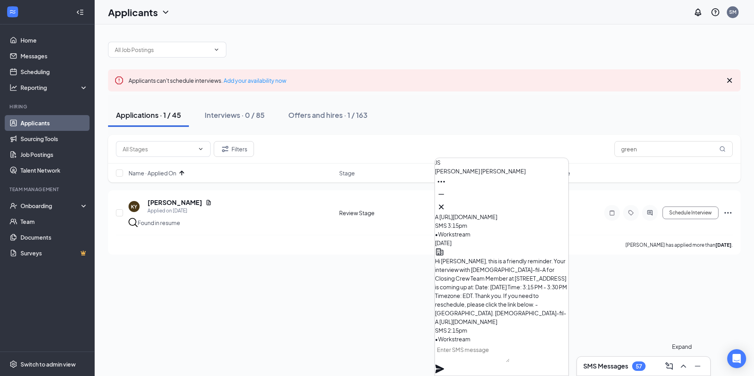
click at [683, 371] on icon "ChevronUp" at bounding box center [683, 366] width 9 height 9
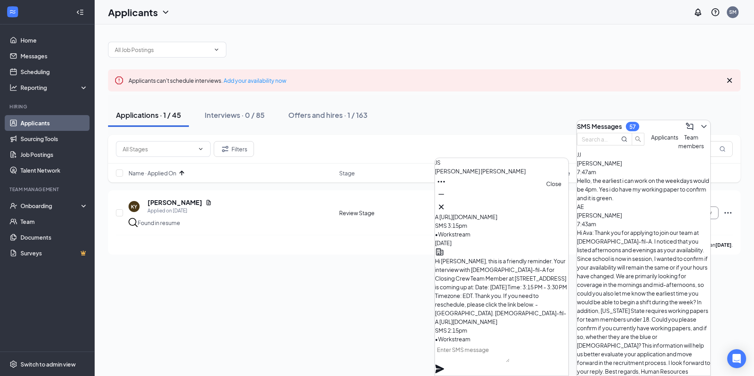
click at [448, 202] on button at bounding box center [441, 207] width 13 height 13
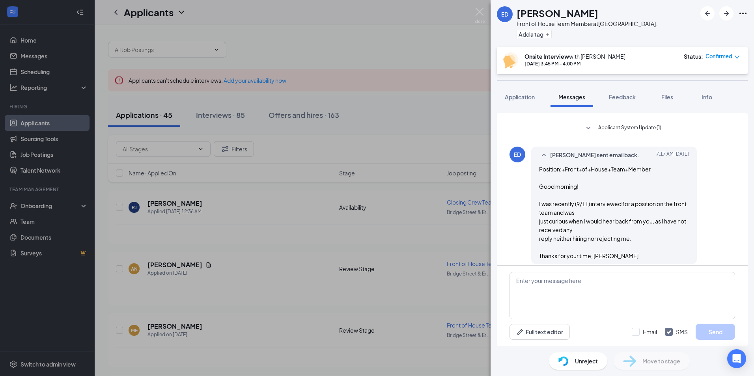
scroll to position [308, 0]
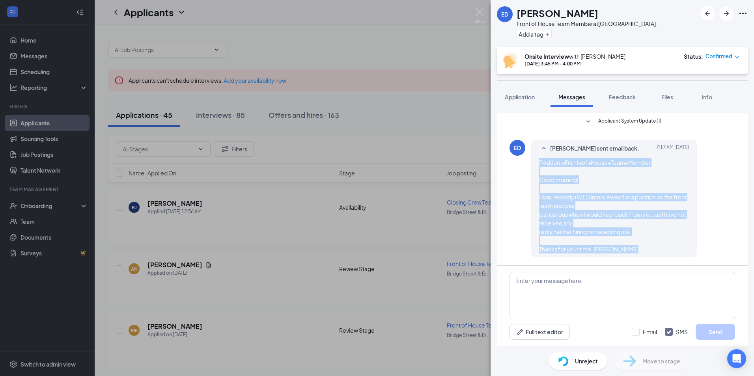
drag, startPoint x: 537, startPoint y: 163, endPoint x: 666, endPoint y: 251, distance: 155.7
click at [666, 251] on div "[PERSON_NAME] sent email back. [DATE] 7:17 AM Position:+Front+of+House+Team+Mem…" at bounding box center [615, 199] width 166 height 118
copy span "Position:+Front+of+House+Team+Member Good morning! I was recently (9/11) interv…"
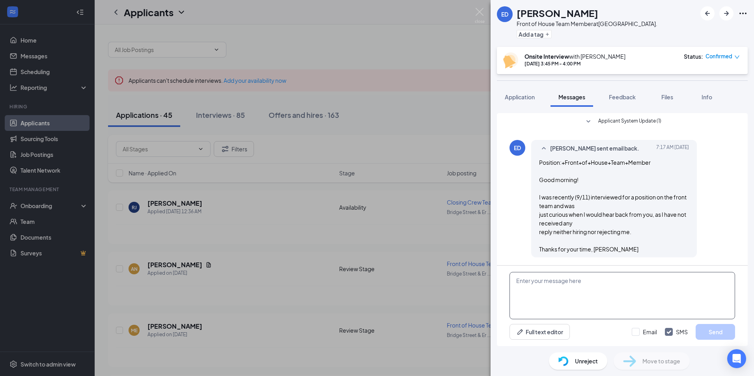
click at [551, 286] on textarea at bounding box center [623, 295] width 226 height 47
paste textarea "Good morning [PERSON_NAME], Thank you again for taking the time to interview wi…"
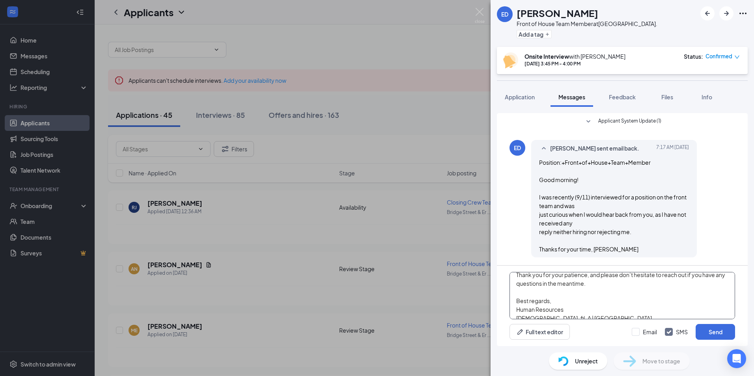
scroll to position [100, 0]
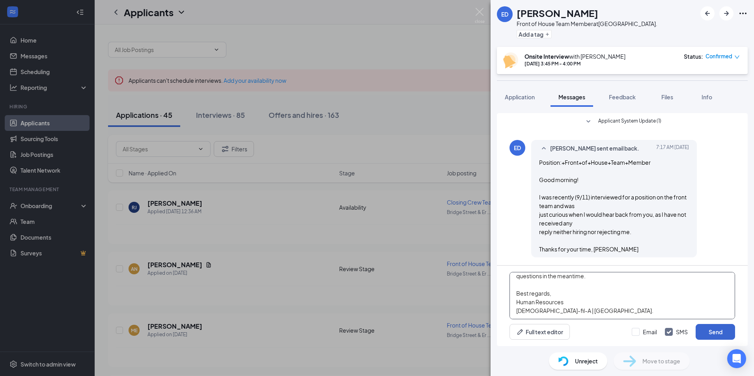
type textarea "Good morning [PERSON_NAME], Thank you again for taking the time to interview wi…"
click at [707, 329] on button "Send" at bounding box center [715, 332] width 39 height 16
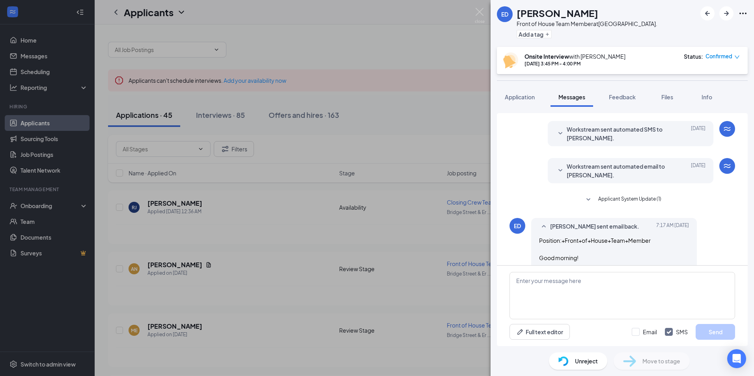
scroll to position [190, 0]
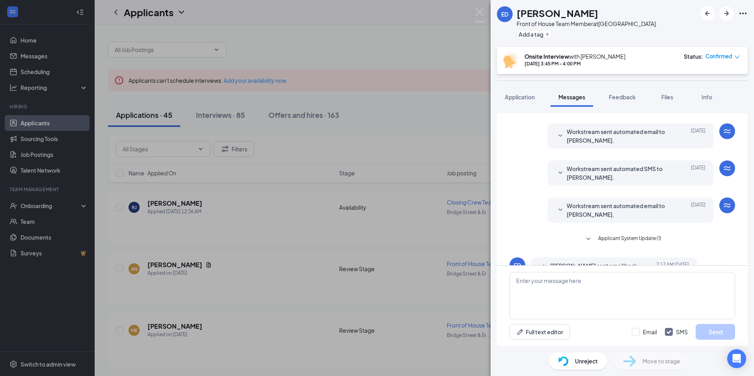
click at [581, 210] on span "Workstream sent automated email to [PERSON_NAME]." at bounding box center [618, 210] width 103 height 17
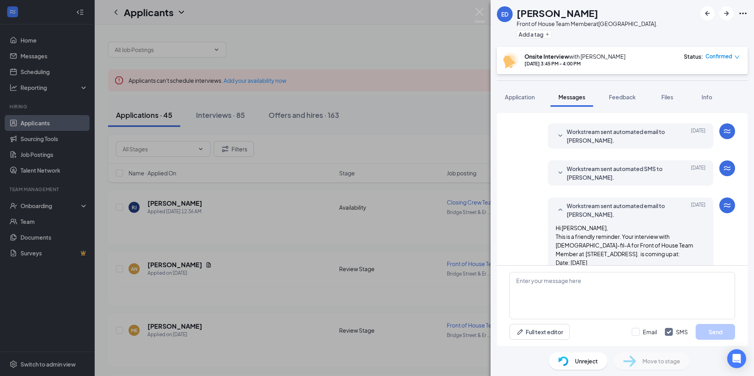
click at [572, 180] on span "Workstream sent automated SMS to [PERSON_NAME]." at bounding box center [618, 173] width 103 height 17
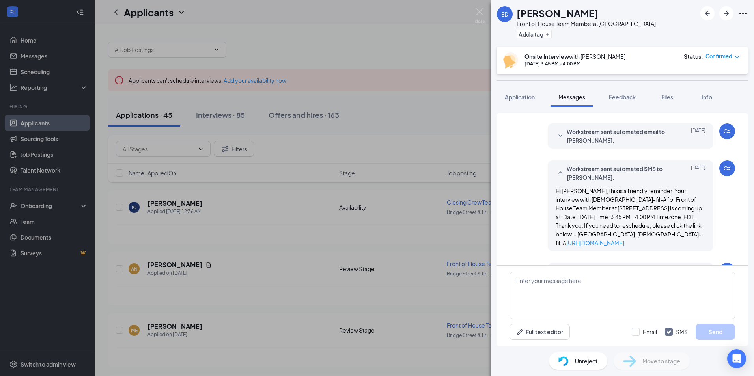
click at [571, 136] on span "Workstream sent automated email to [PERSON_NAME]." at bounding box center [618, 135] width 103 height 17
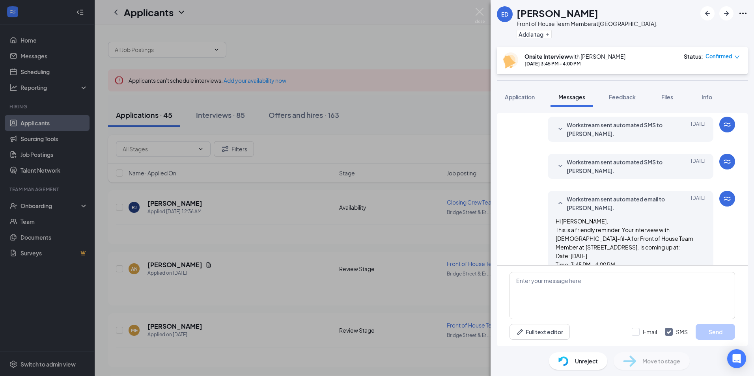
scroll to position [111, 0]
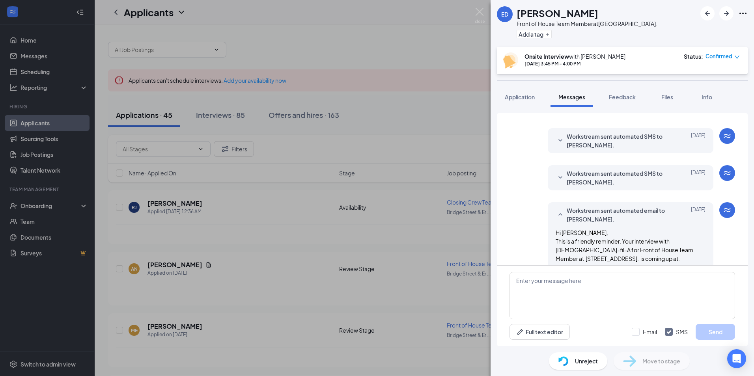
click at [587, 169] on span "Workstream sent automated SMS to Elizabeth Downing." at bounding box center [618, 177] width 103 height 17
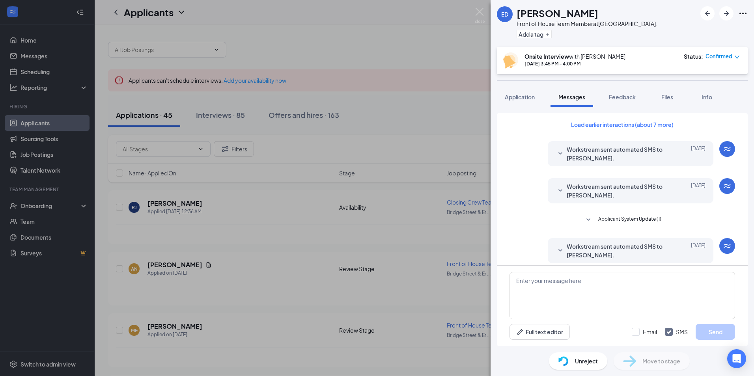
scroll to position [0, 0]
click at [583, 190] on span "Workstream sent automated SMS to Elizabeth Downing." at bounding box center [618, 191] width 103 height 17
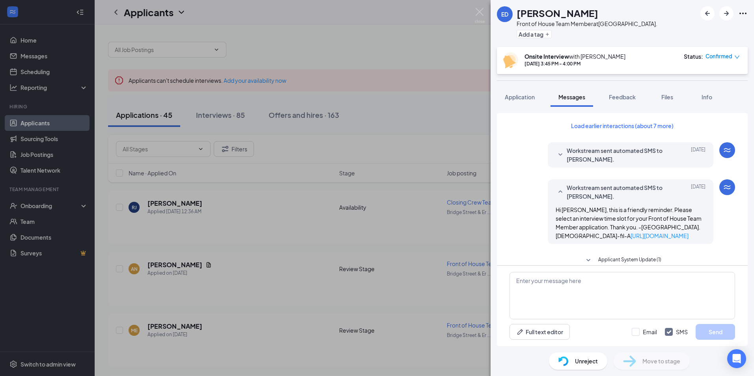
click at [591, 164] on div "Workstream sent automated SMS to Elizabeth Downing. Sep 6 Hi Elizabeth Downing,…" at bounding box center [631, 154] width 166 height 25
click at [588, 158] on span "Workstream sent automated SMS to Elizabeth Downing." at bounding box center [618, 154] width 103 height 17
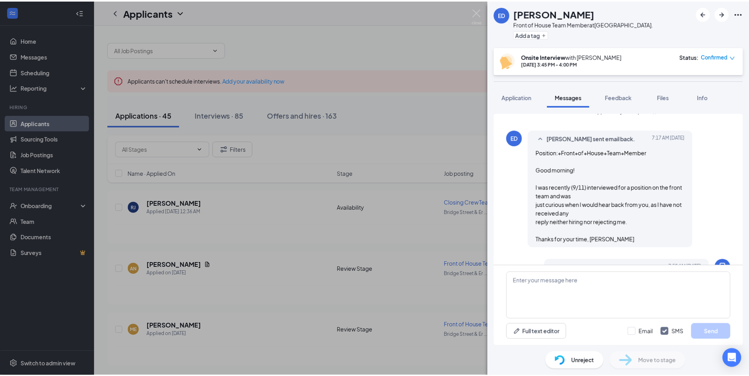
scroll to position [719, 0]
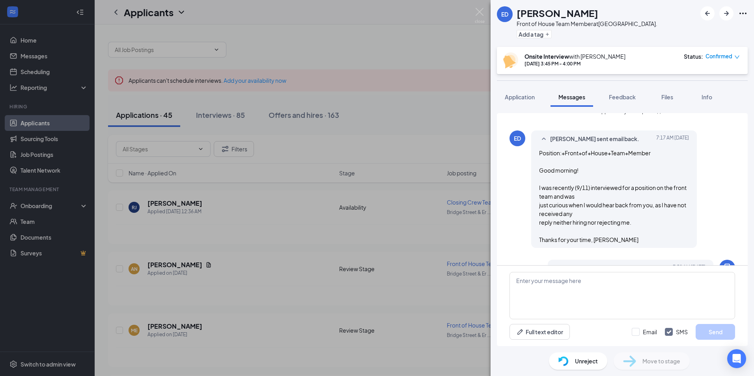
drag, startPoint x: 620, startPoint y: 12, endPoint x: 519, endPoint y: 12, distance: 100.2
click at [519, 12] on div "Elizabeth Downing" at bounding box center [587, 12] width 141 height 13
copy h1 "Elizabeth Downing"
click at [320, 243] on div "ED Elizabeth Downing Front of House Team Member at Bridge Street & Erie Blvd. A…" at bounding box center [377, 188] width 754 height 376
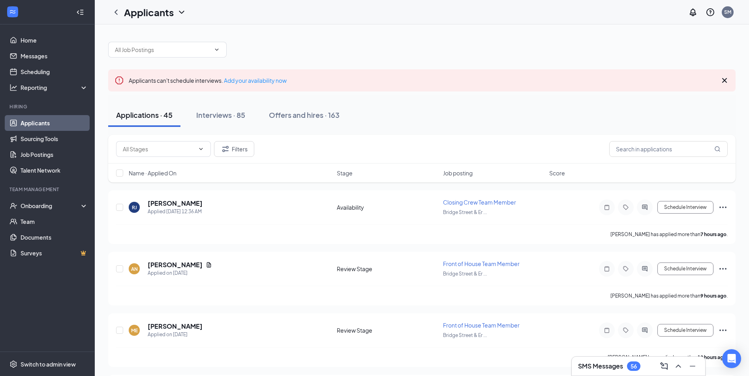
scroll to position [39, 0]
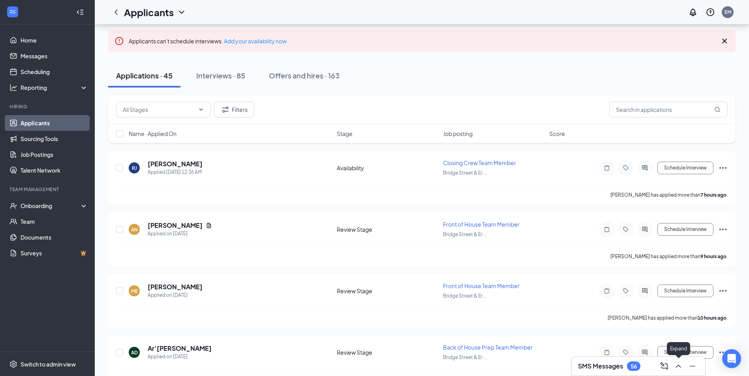
click at [682, 365] on icon "ChevronUp" at bounding box center [677, 366] width 9 height 9
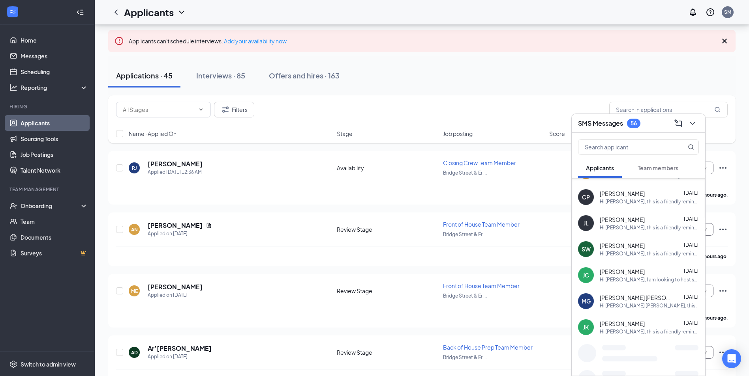
scroll to position [1404, 0]
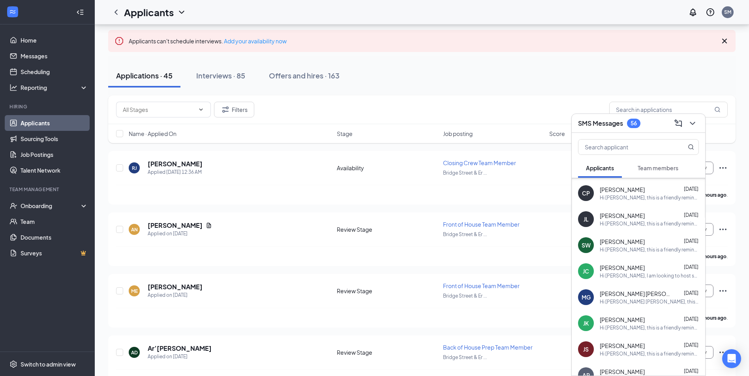
click at [372, 117] on div "Filters" at bounding box center [421, 110] width 611 height 16
